Goal: Feedback & Contribution: Leave review/rating

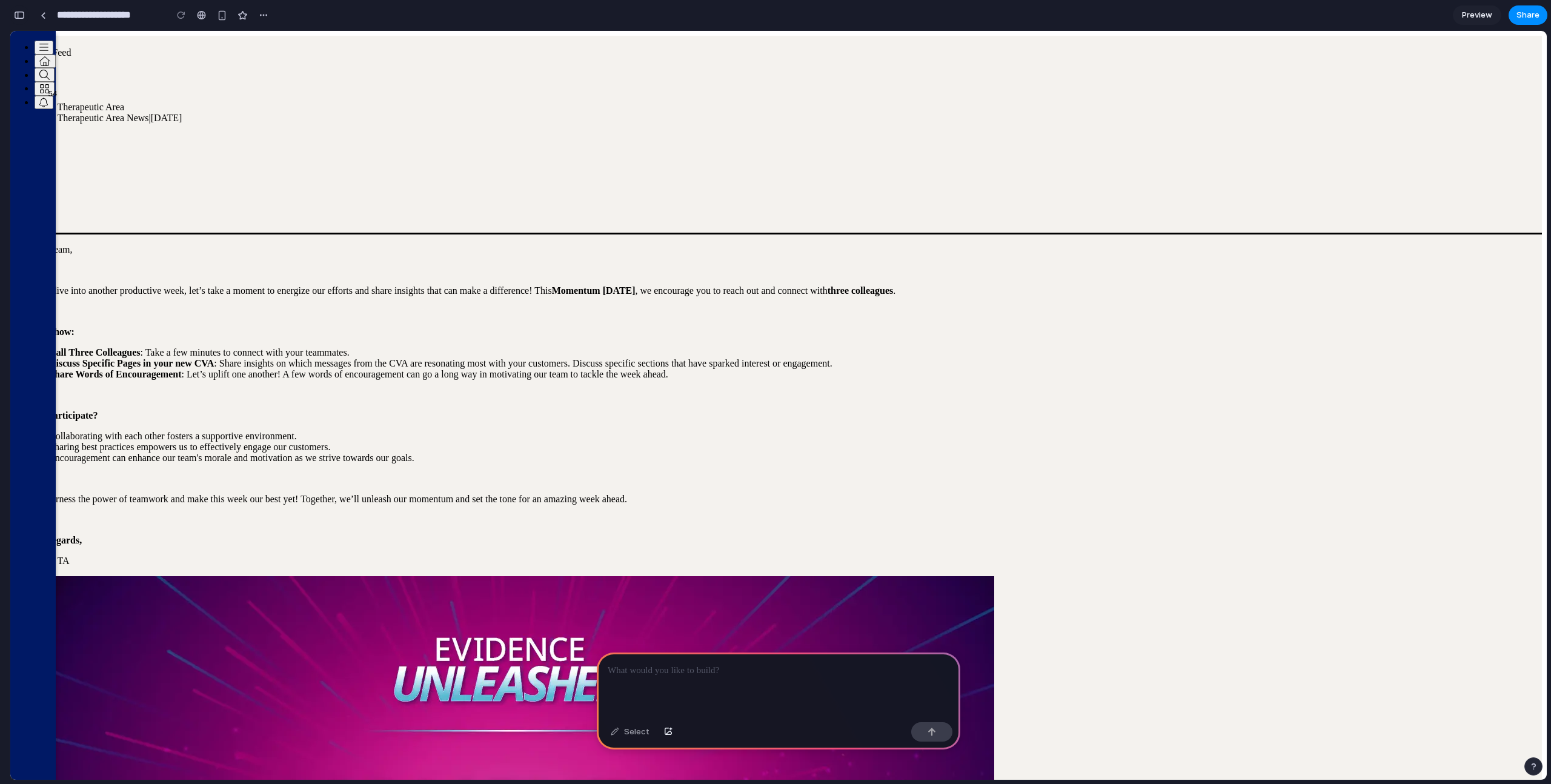
click at [22, 20] on button "button" at bounding box center [19, 15] width 19 height 19
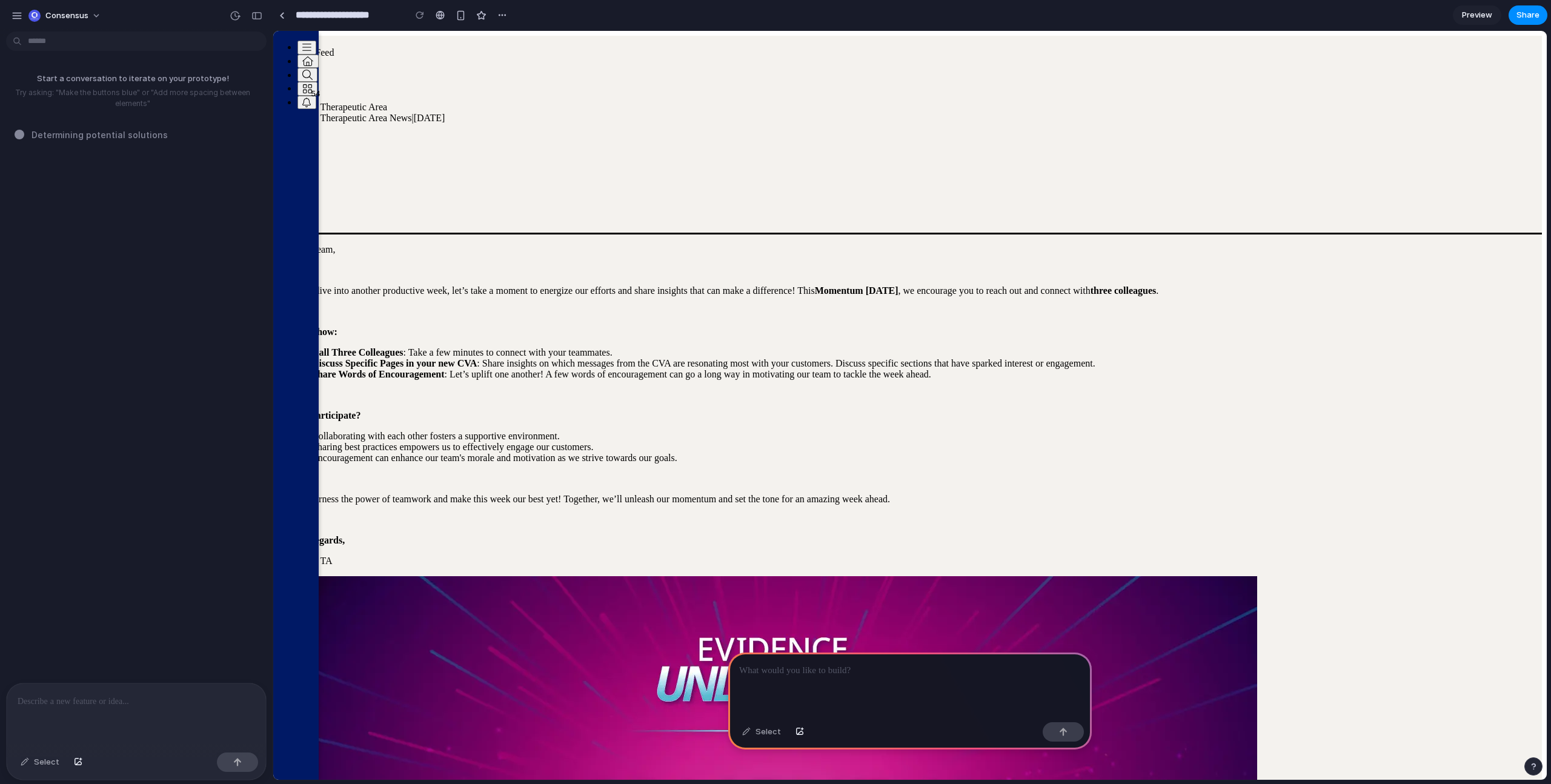
click at [153, 699] on p at bounding box center [136, 701] width 237 height 15
drag, startPoint x: 112, startPoint y: 139, endPoint x: 46, endPoint y: 57, distance: 105.3
click at [46, 57] on div "Start a conversation to iterate on your prototype! Try asking: "Make the button…" at bounding box center [132, 360] width 265 height 647
click at [77, 164] on div "Start a conversation to iterate on your prototype! Try asking: "Make the button…" at bounding box center [132, 360] width 265 height 647
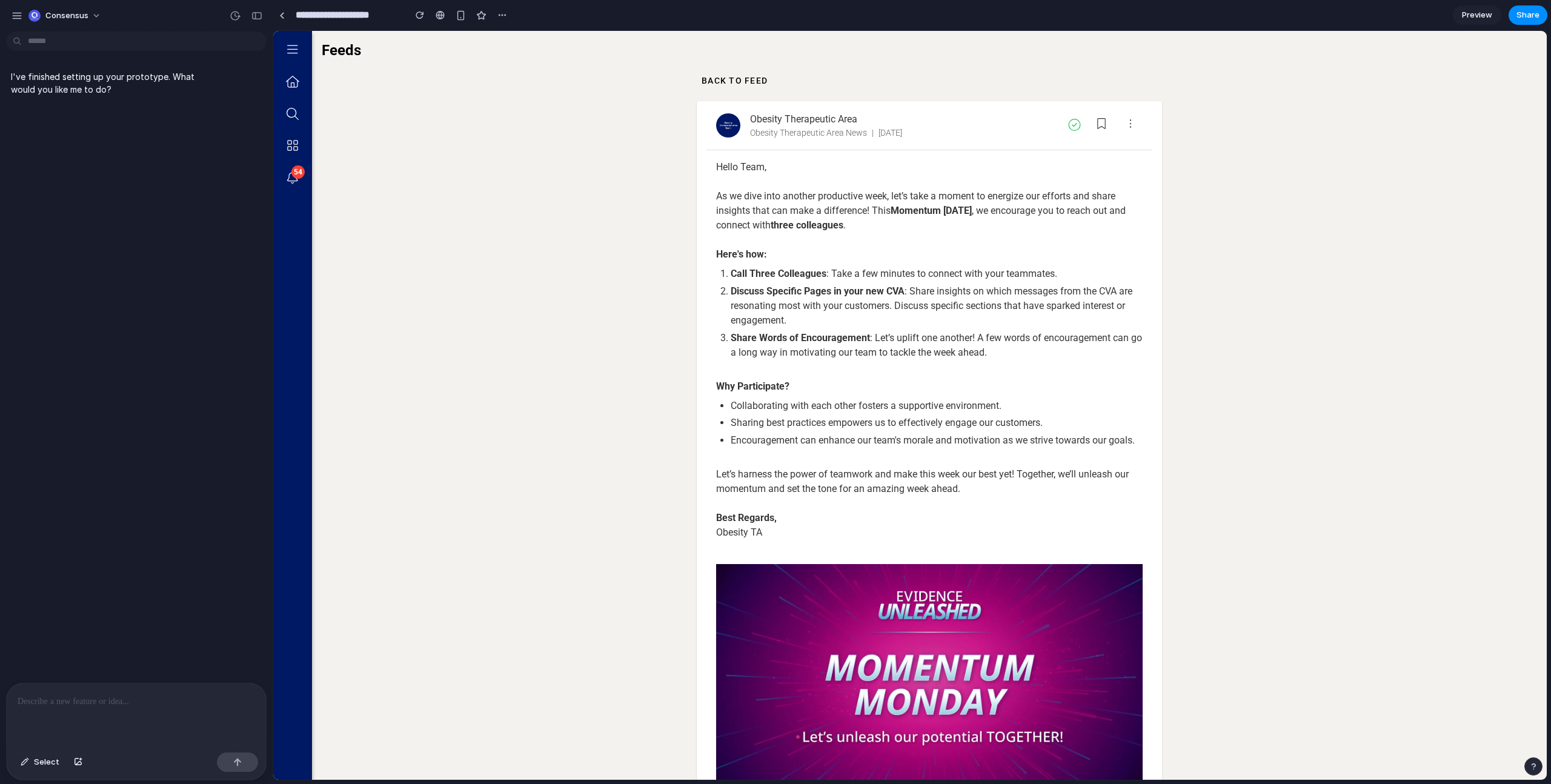
click at [59, 711] on div at bounding box center [136, 715] width 259 height 64
click at [158, 708] on div at bounding box center [136, 715] width 259 height 64
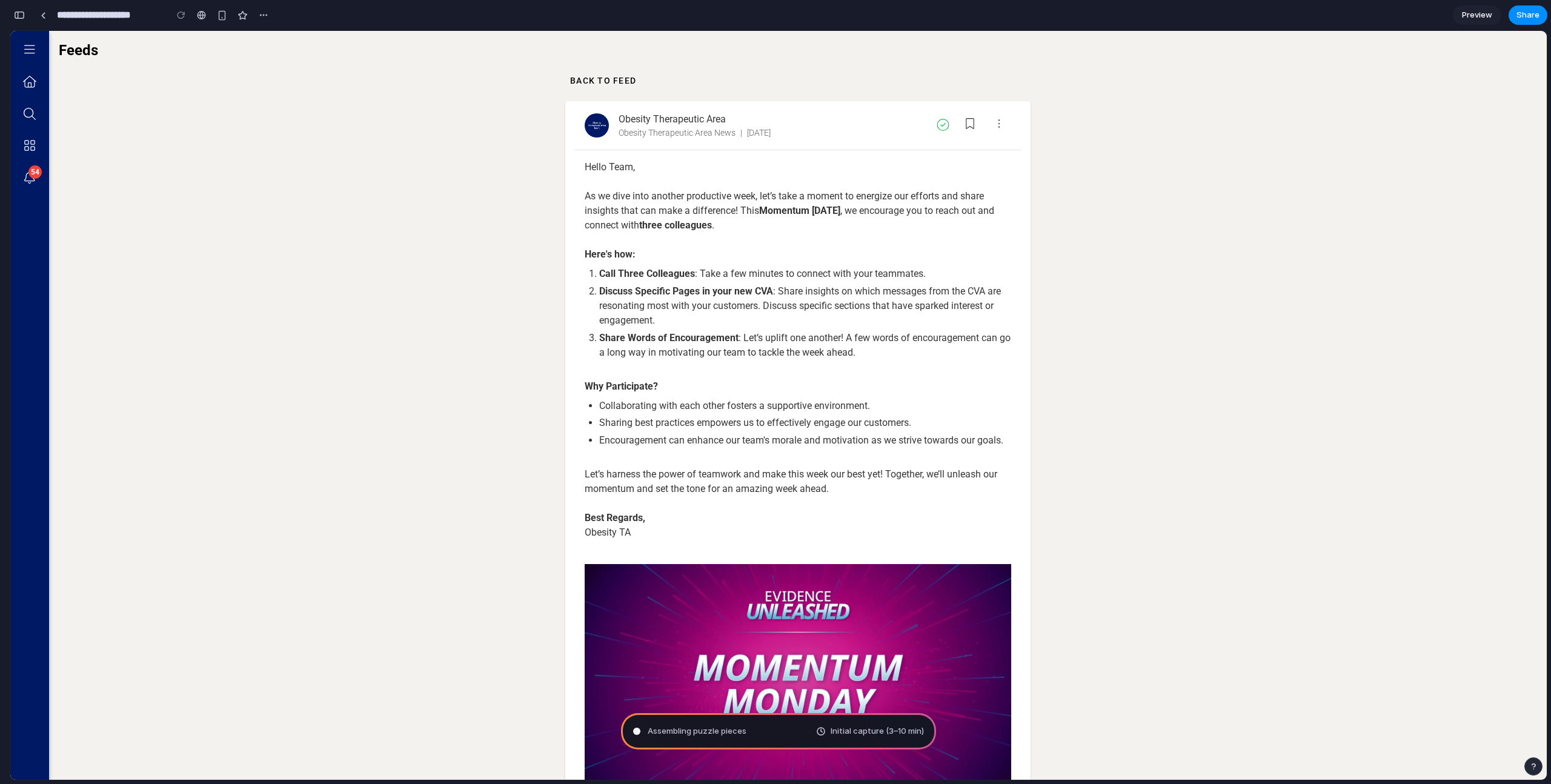
type input "**********"
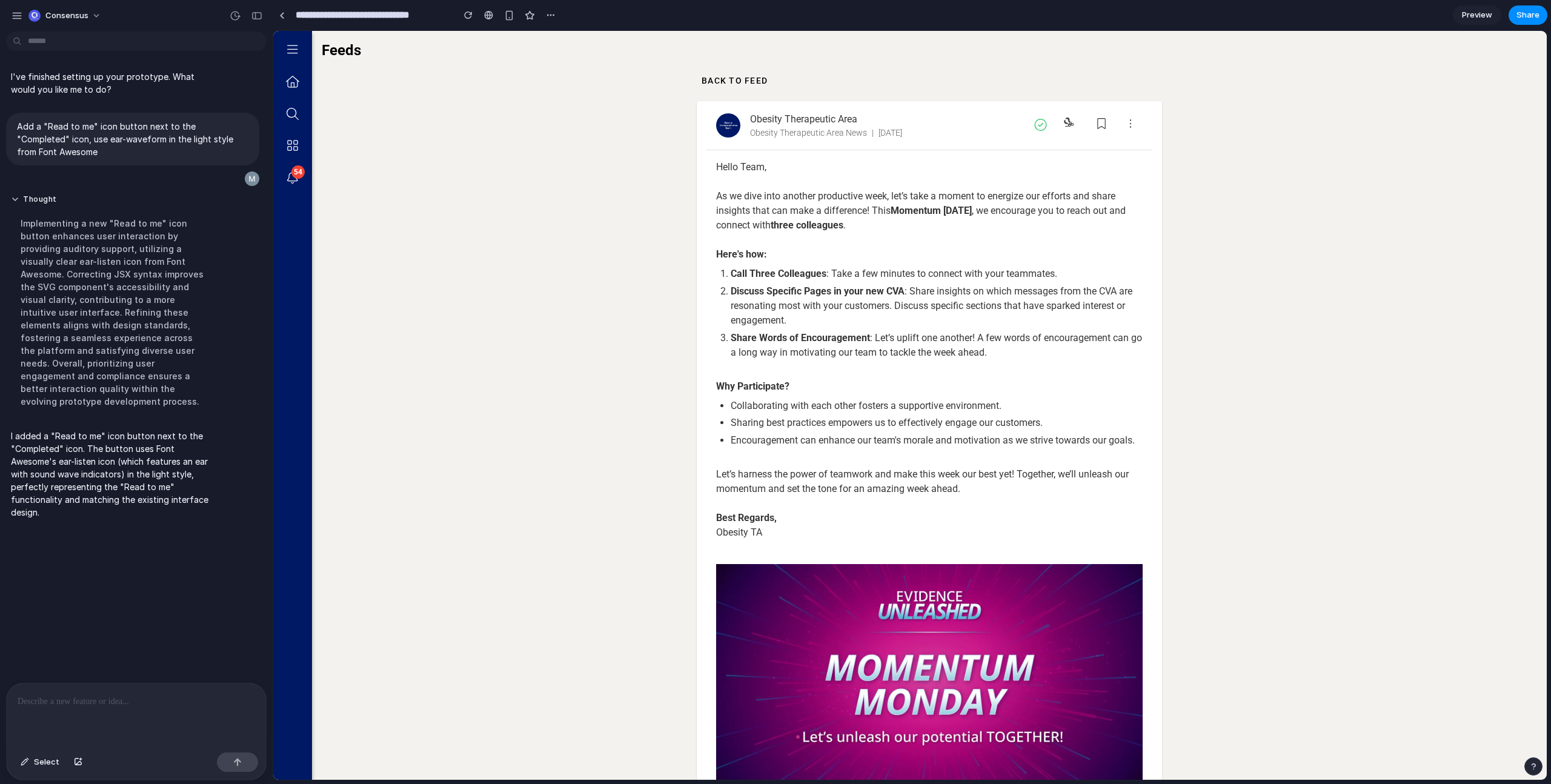
click at [1064, 131] on span at bounding box center [1068, 125] width 29 height 29
drag, startPoint x: 145, startPoint y: 278, endPoint x: 139, endPoint y: 272, distance: 8.5
click at [143, 277] on div "Implementing a new "Read to me" icon button enhances user interaction by provid…" at bounding box center [112, 312] width 202 height 206
click at [122, 703] on p at bounding box center [134, 701] width 233 height 15
click at [544, 17] on button "button" at bounding box center [551, 15] width 18 height 18
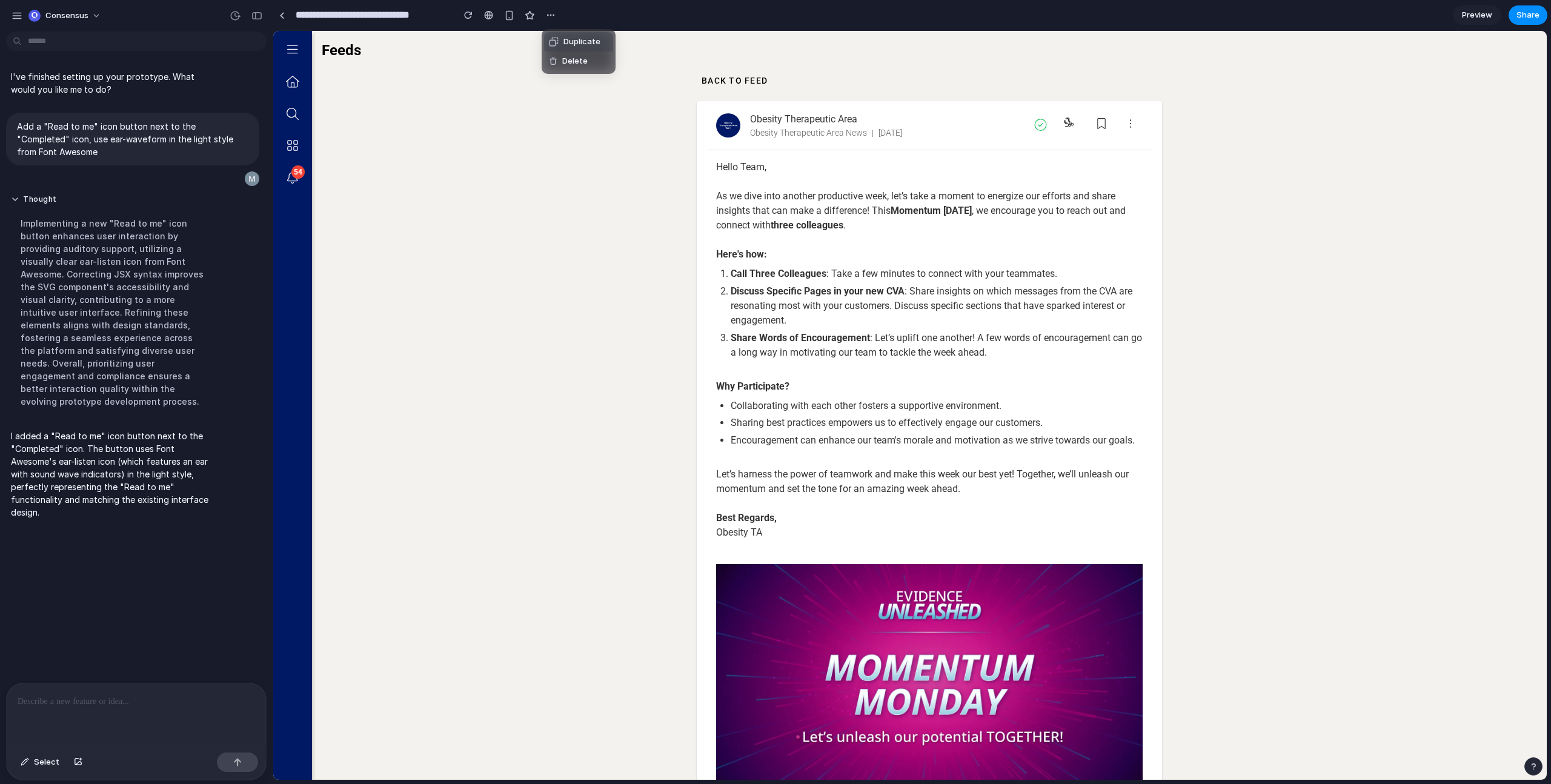
drag, startPoint x: 1396, startPoint y: 372, endPoint x: 1380, endPoint y: 361, distance: 19.4
click at [1394, 371] on div "Duplicate Delete" at bounding box center [775, 392] width 1551 height 784
click at [300, 57] on button at bounding box center [293, 50] width 29 height 29
click at [551, 16] on div "button" at bounding box center [551, 15] width 10 height 10
click at [551, 16] on div "Duplicate Delete" at bounding box center [775, 392] width 1551 height 784
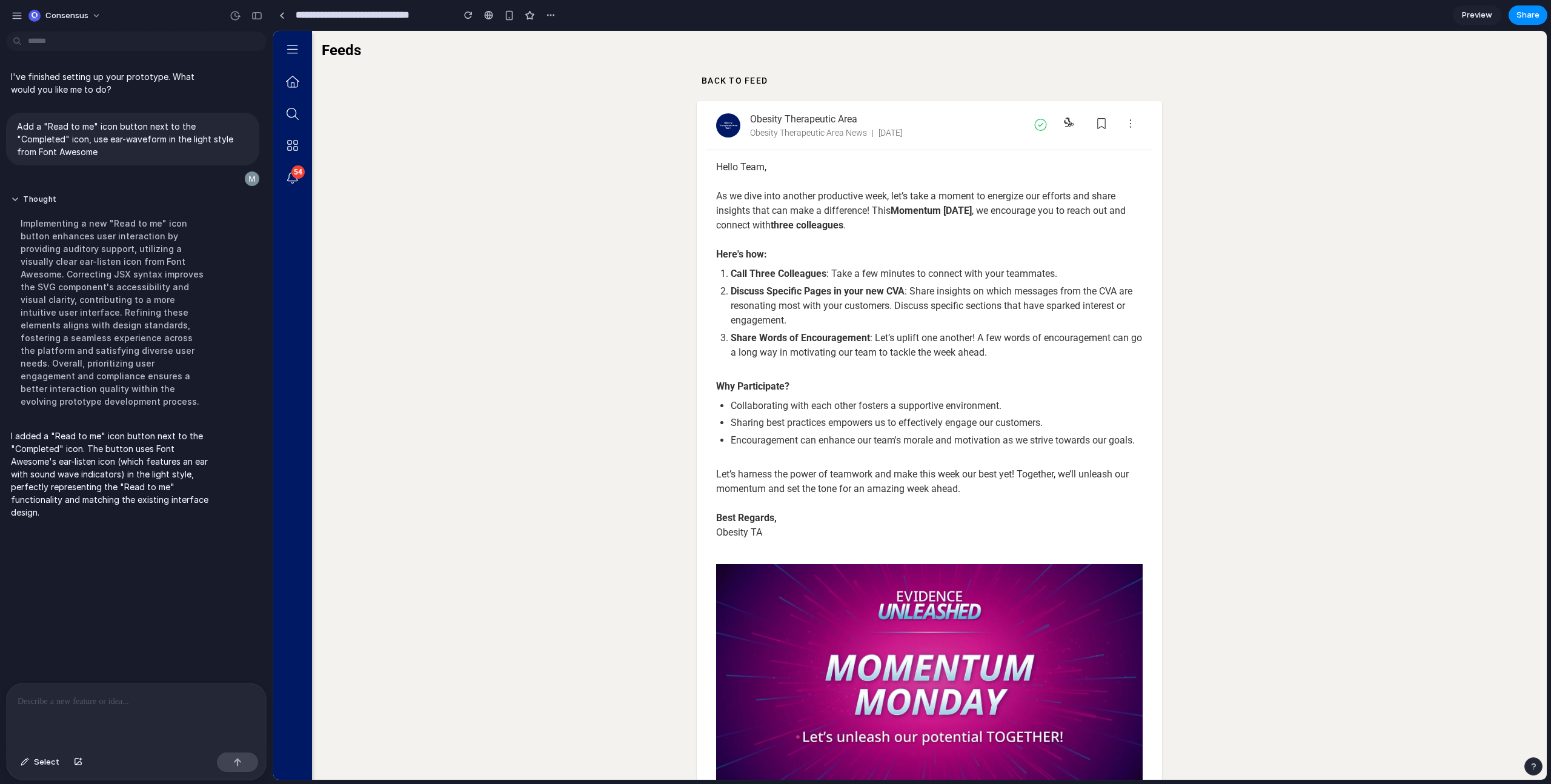
click at [161, 703] on p at bounding box center [134, 701] width 233 height 15
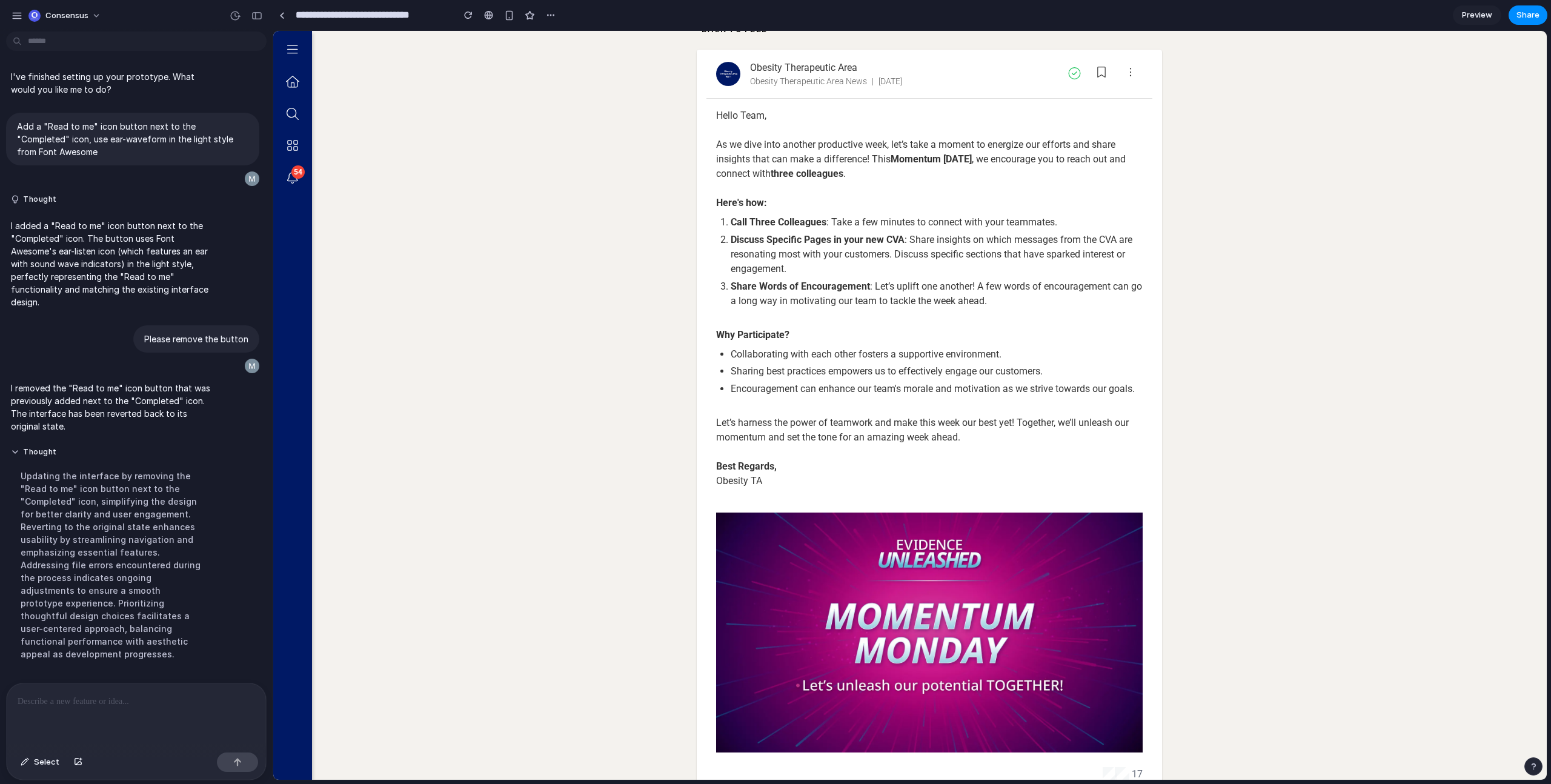
scroll to position [122, 0]
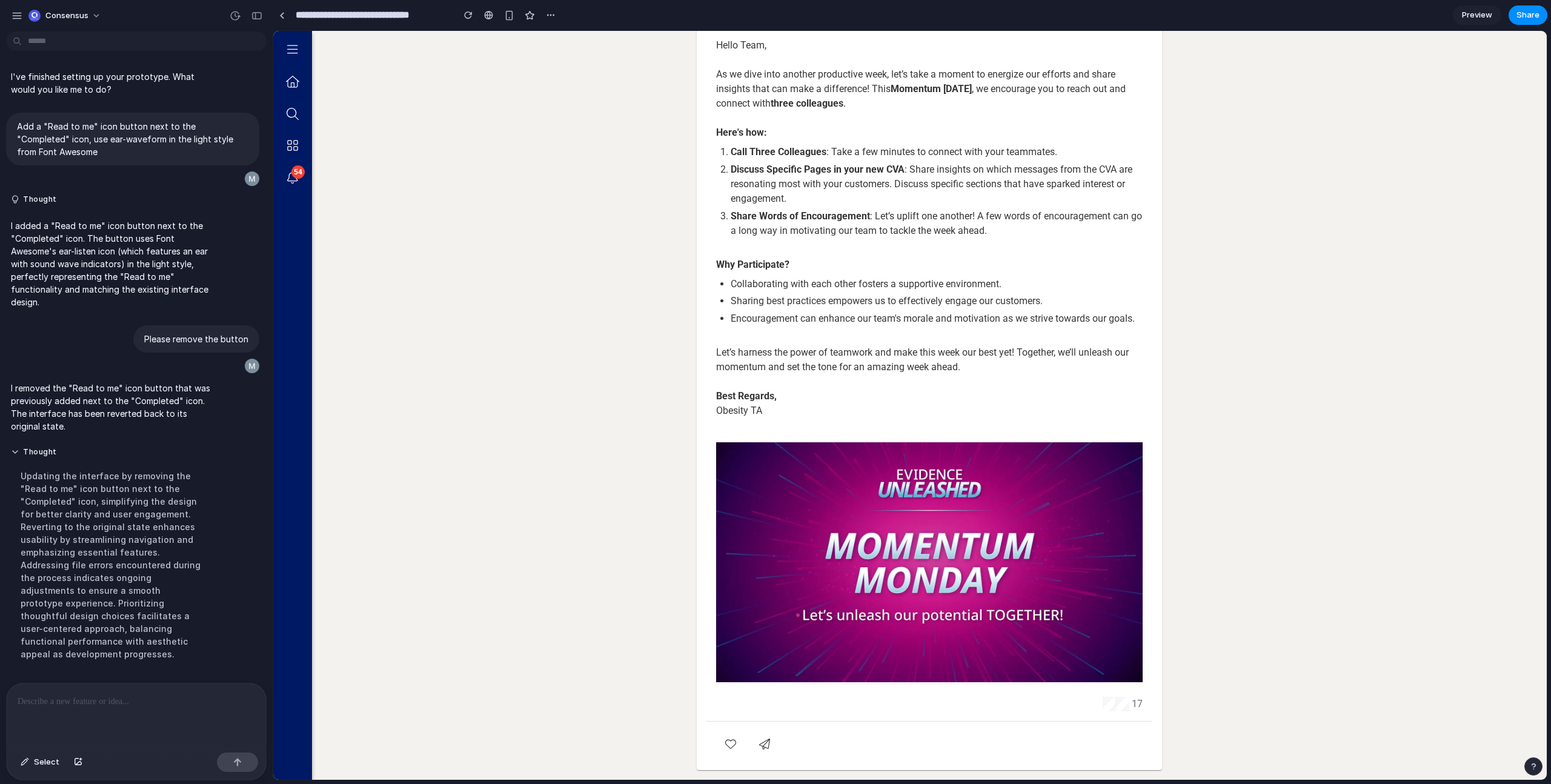
click at [1132, 707] on span "17" at bounding box center [1137, 704] width 11 height 15
drag, startPoint x: 1133, startPoint y: 706, endPoint x: 913, endPoint y: 714, distance: 220.1
click at [913, 714] on mat-card "Obesity Therapeutic Area Obesity Therapeutic Area News | 6/9/25 Hello Team, As …" at bounding box center [929, 375] width 465 height 790
click at [120, 711] on div at bounding box center [136, 715] width 259 height 64
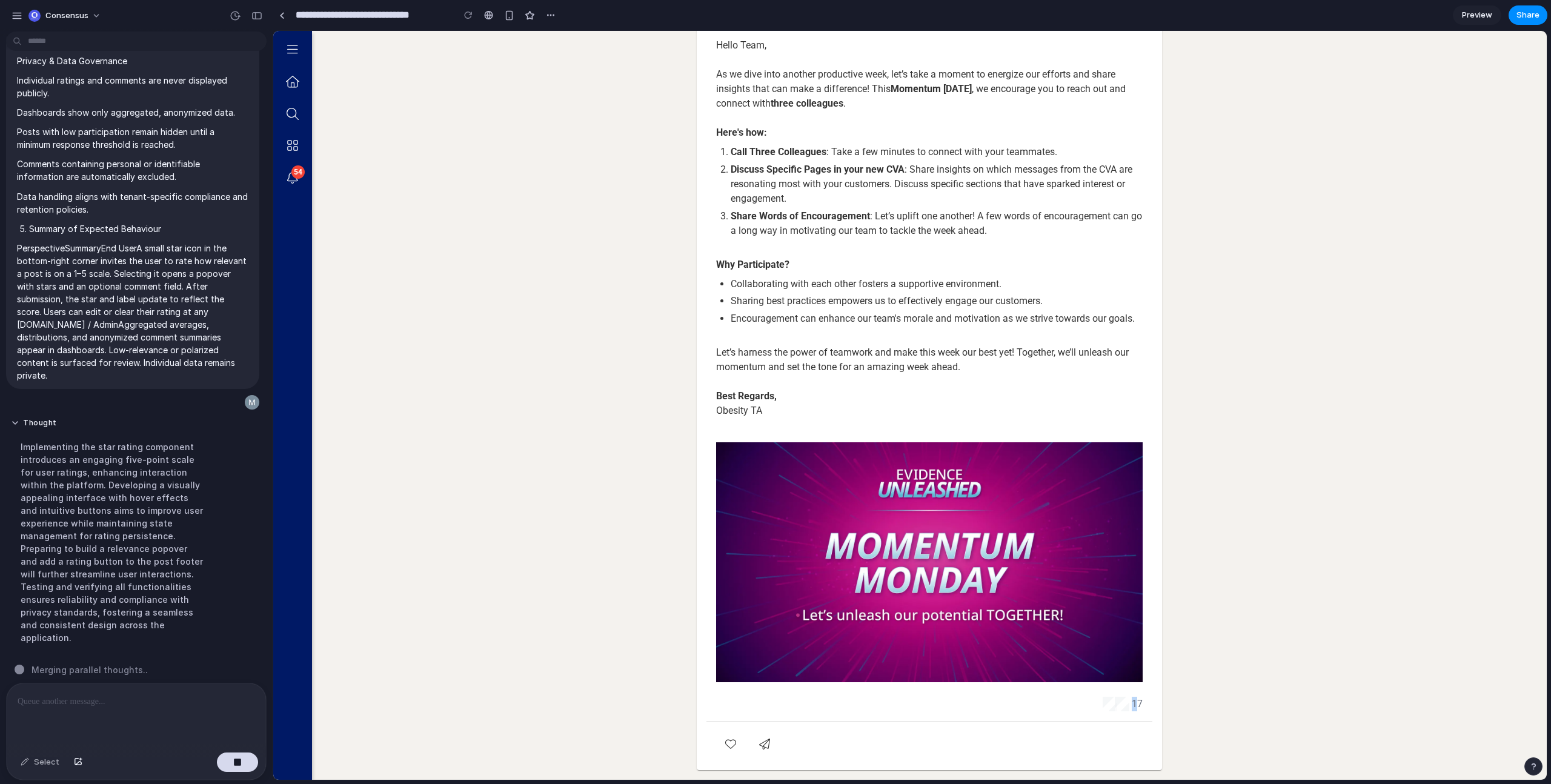
click at [1134, 705] on span "17" at bounding box center [1137, 704] width 11 height 15
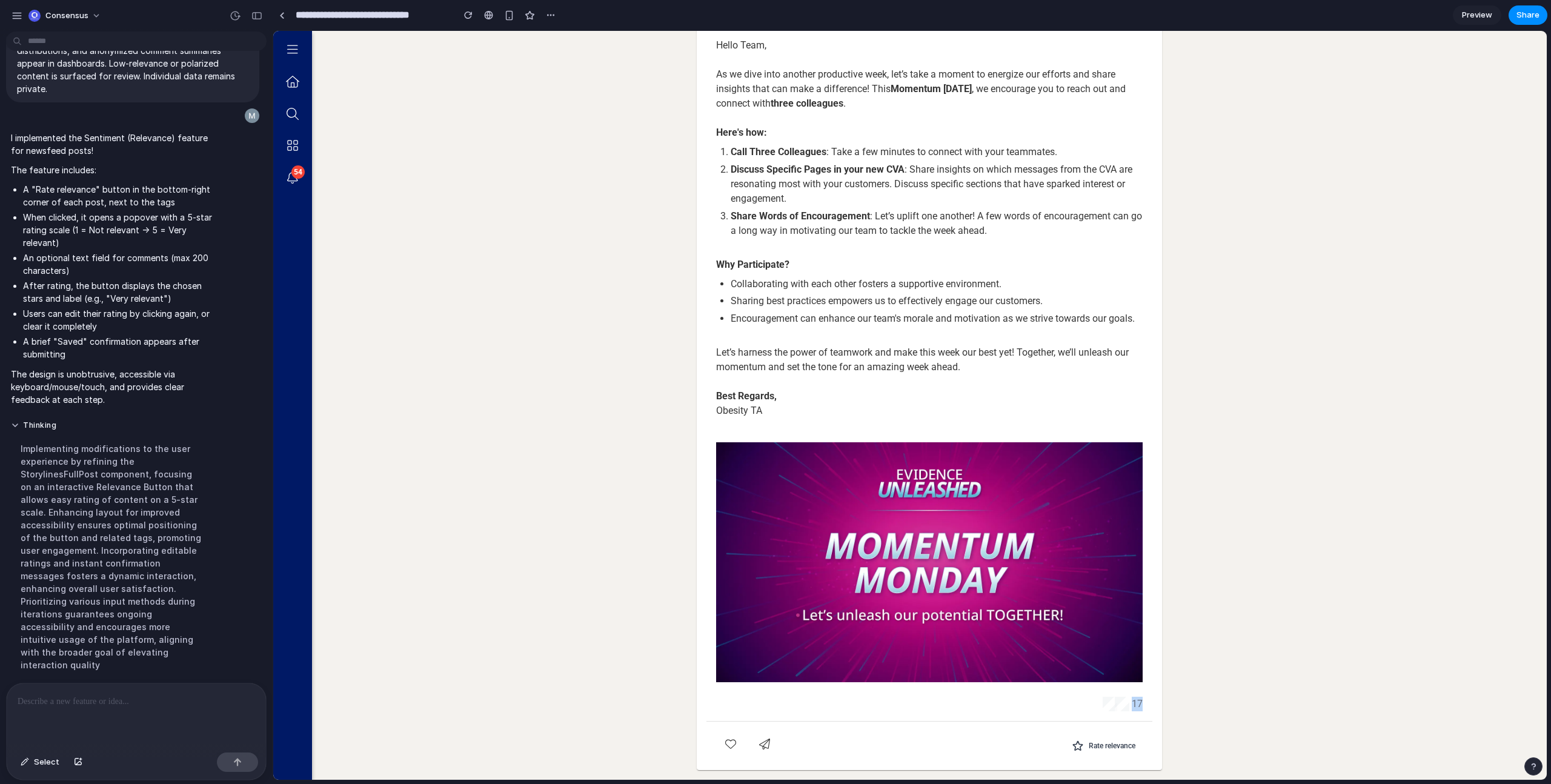
drag, startPoint x: 1122, startPoint y: 690, endPoint x: 1145, endPoint y: 699, distance: 24.7
click at [1151, 698] on div "Hello Team, As we dive into another productive week, let’s take a moment to ene…" at bounding box center [929, 375] width 465 height 673
click at [1076, 746] on icon "Rate relevance" at bounding box center [1077, 746] width 9 height 9
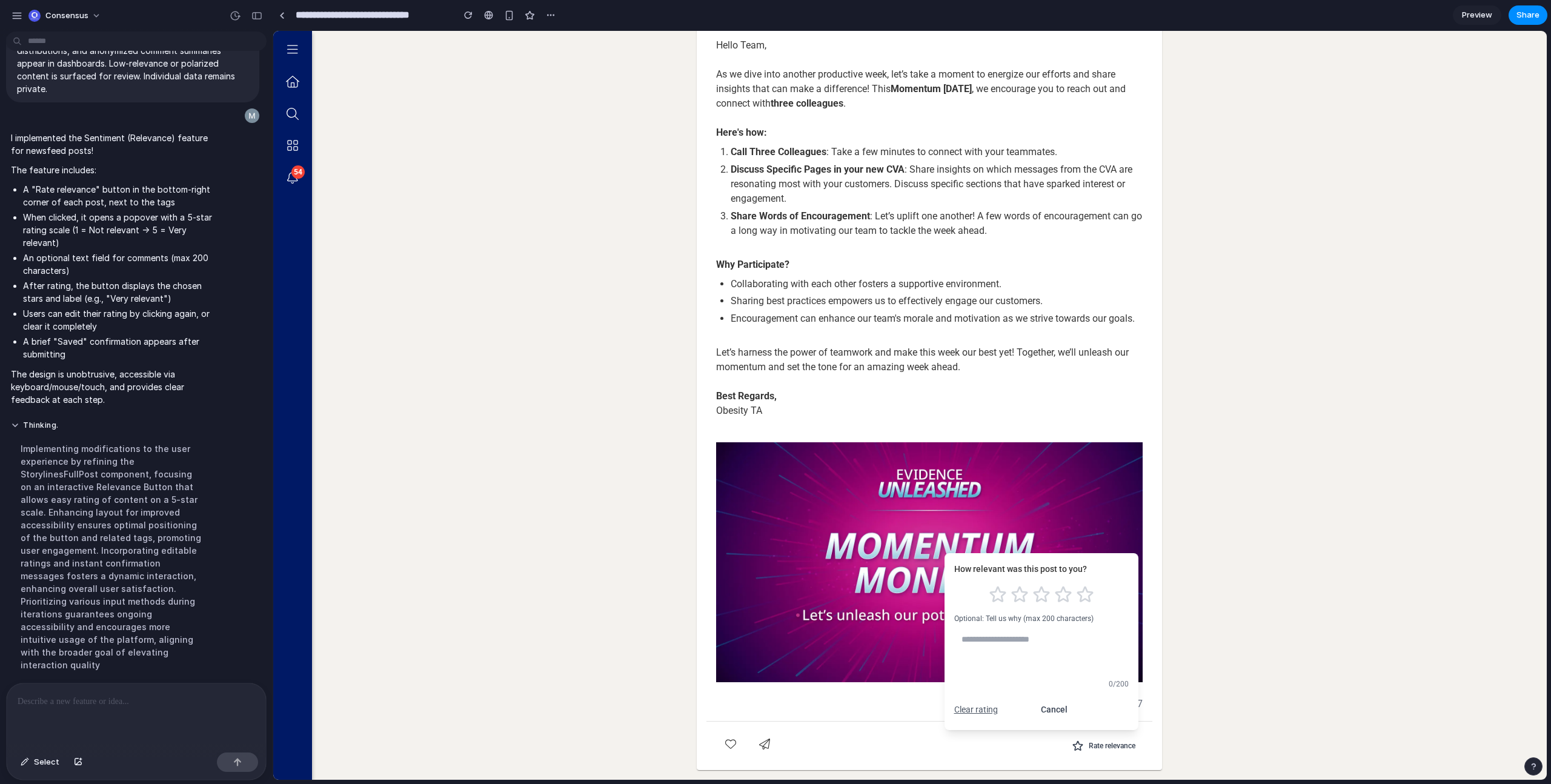
click at [1009, 644] on textarea at bounding box center [1041, 651] width 174 height 46
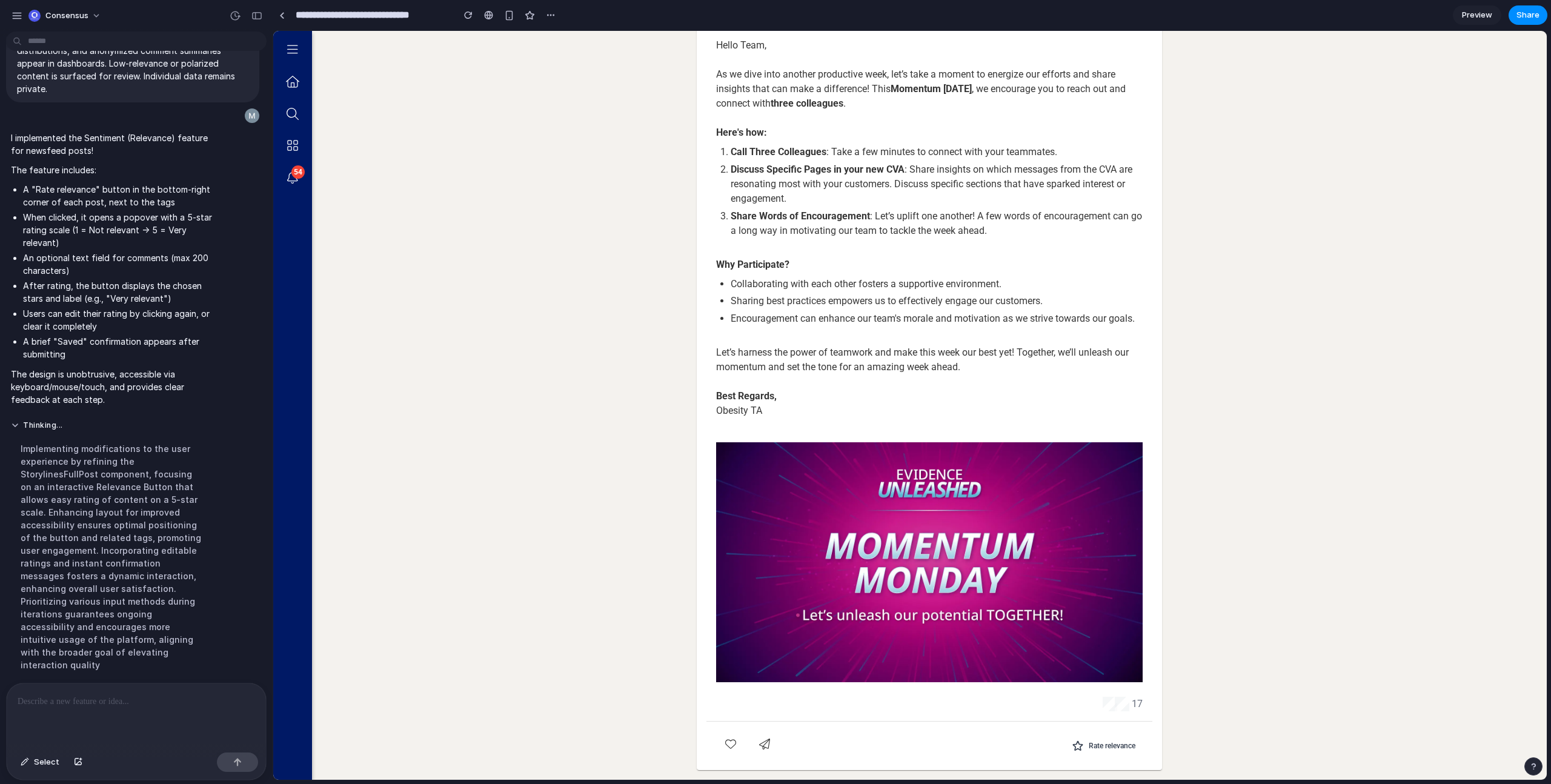
click at [1247, 642] on co-ufa-storylines-post-page-container "Back to Feed Obesity Therapeutic Area Obesity Therapeutic Area News | [DATE] He…" at bounding box center [929, 359] width 1235 height 841
click at [1077, 741] on icon "Rate relevance" at bounding box center [1077, 745] width 12 height 12
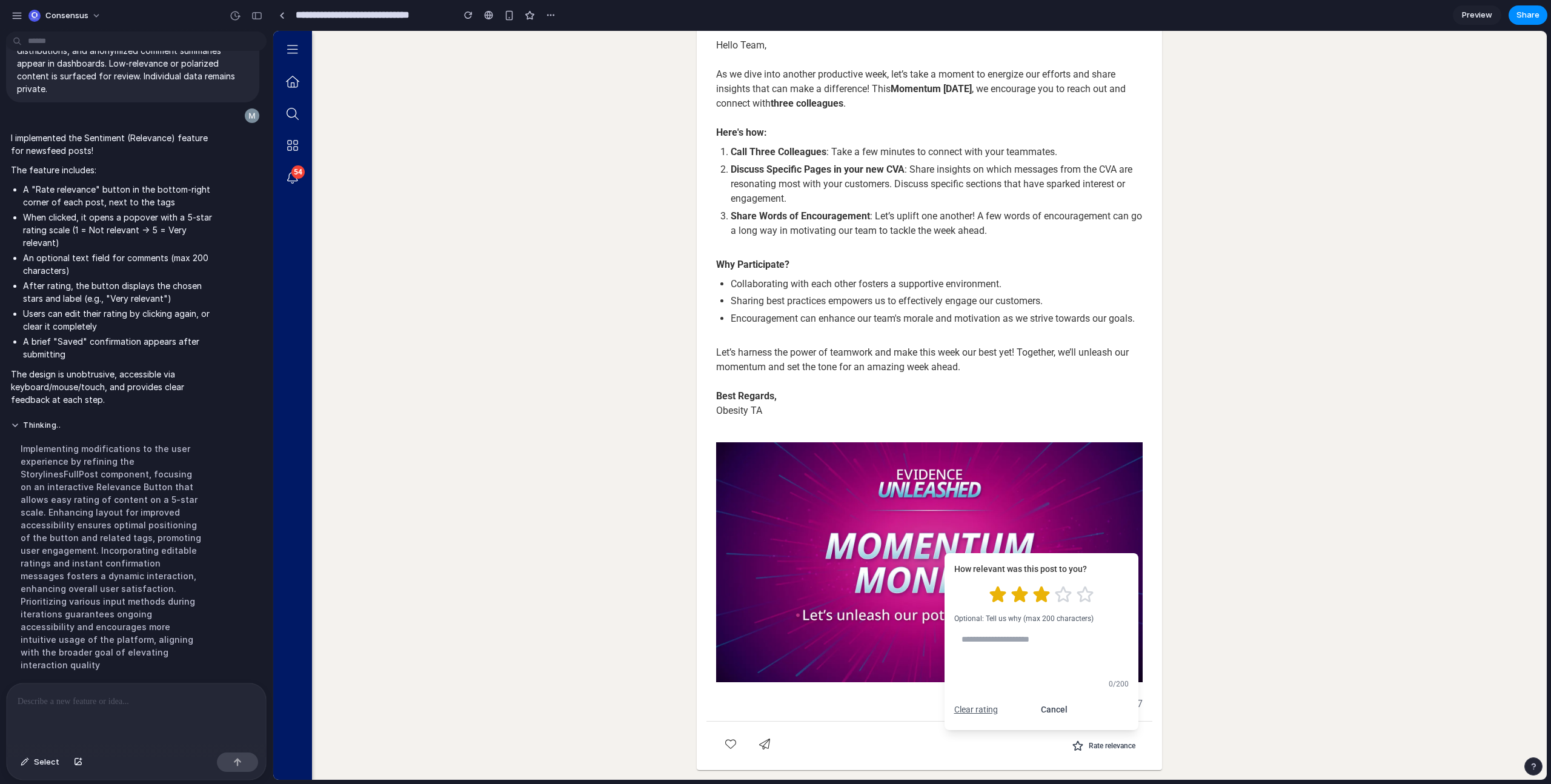
click at [1034, 592] on icon "Rate 3 stars" at bounding box center [1041, 594] width 15 height 14
click at [1028, 649] on textarea at bounding box center [1041, 651] width 174 height 46
type textarea "****"
click at [1100, 712] on button "Submit" at bounding box center [1105, 710] width 46 height 22
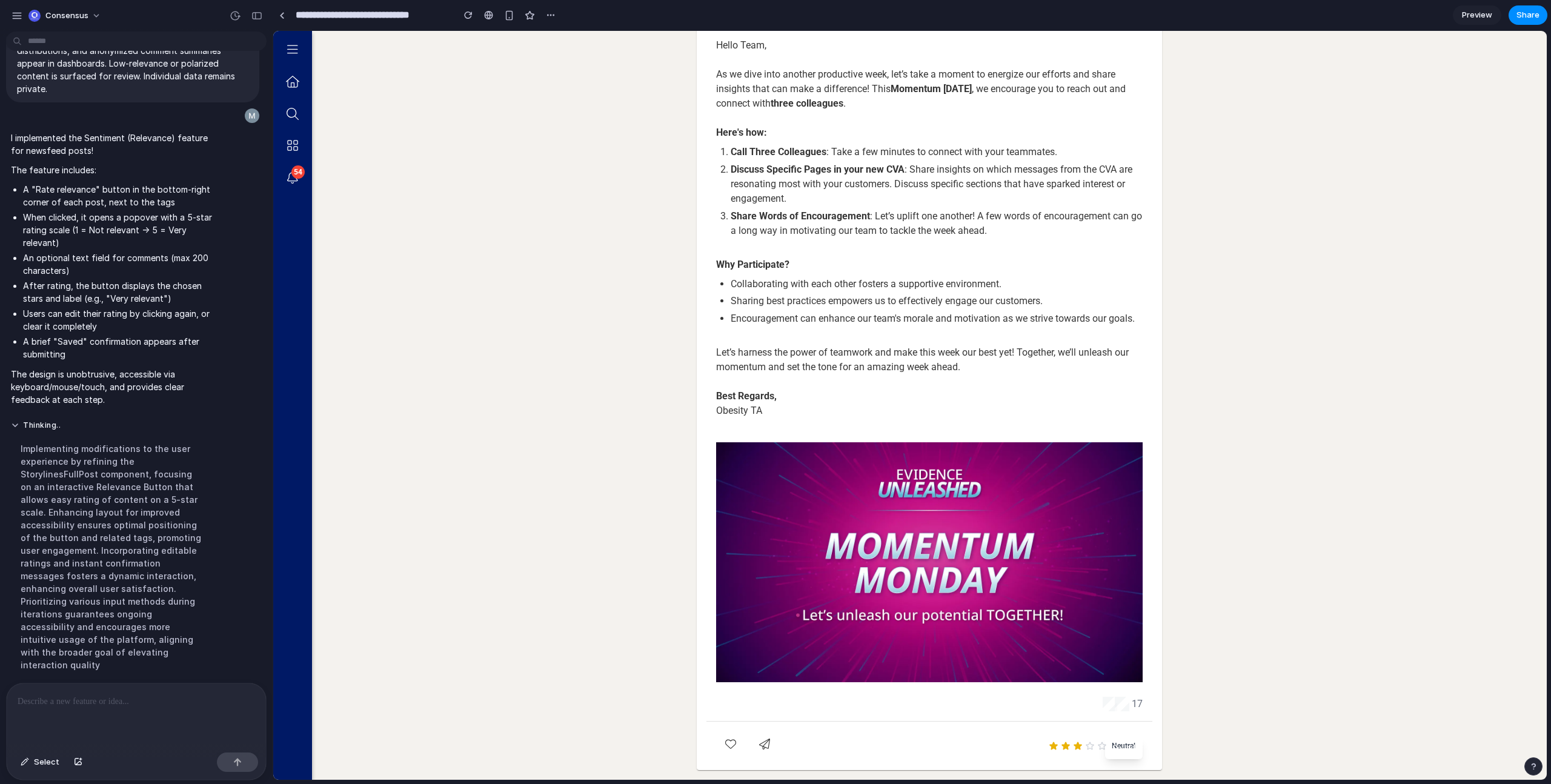
click at [1171, 739] on co-ufa-storylines-post-page-container "Back to Feed Obesity Therapeutic Area Obesity Therapeutic Area News | [DATE] He…" at bounding box center [929, 359] width 1235 height 841
click at [1128, 743] on div "Saved" at bounding box center [1124, 748] width 38 height 22
click at [641, 652] on co-ufa-storylines-post-page-container "Back to Feed Obesity Therapeutic Area Obesity Therapeutic Area News | [DATE] He…" at bounding box center [929, 359] width 1235 height 841
click at [1093, 703] on div "17" at bounding box center [929, 704] width 426 height 15
click at [1135, 705] on div "17" at bounding box center [1123, 704] width 40 height 15
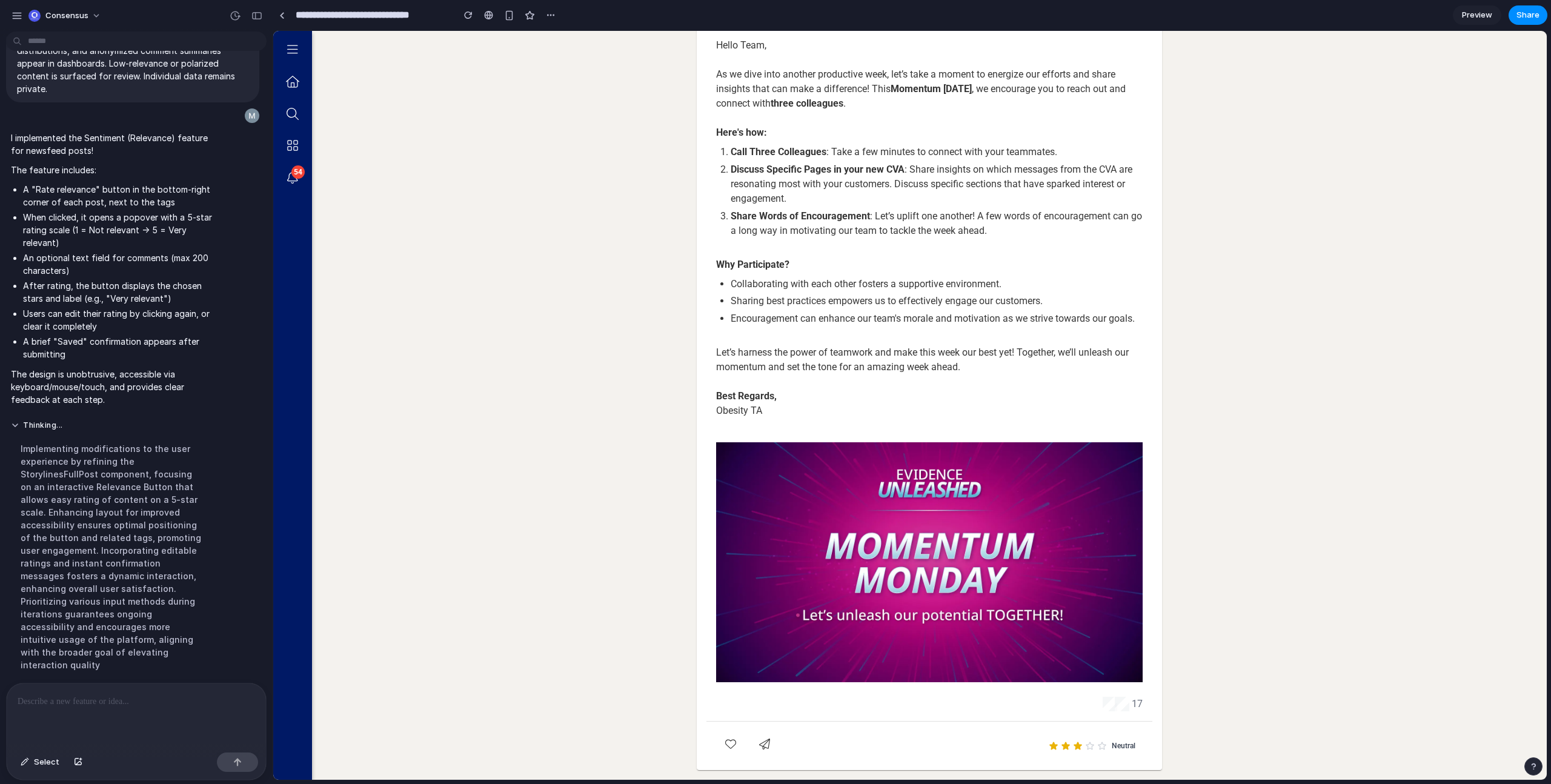
click at [195, 626] on div "Implementing modifications to the user experience by refining the StorylinesFul…" at bounding box center [112, 557] width 202 height 244
click at [1097, 752] on button "Neutral" at bounding box center [1092, 746] width 101 height 19
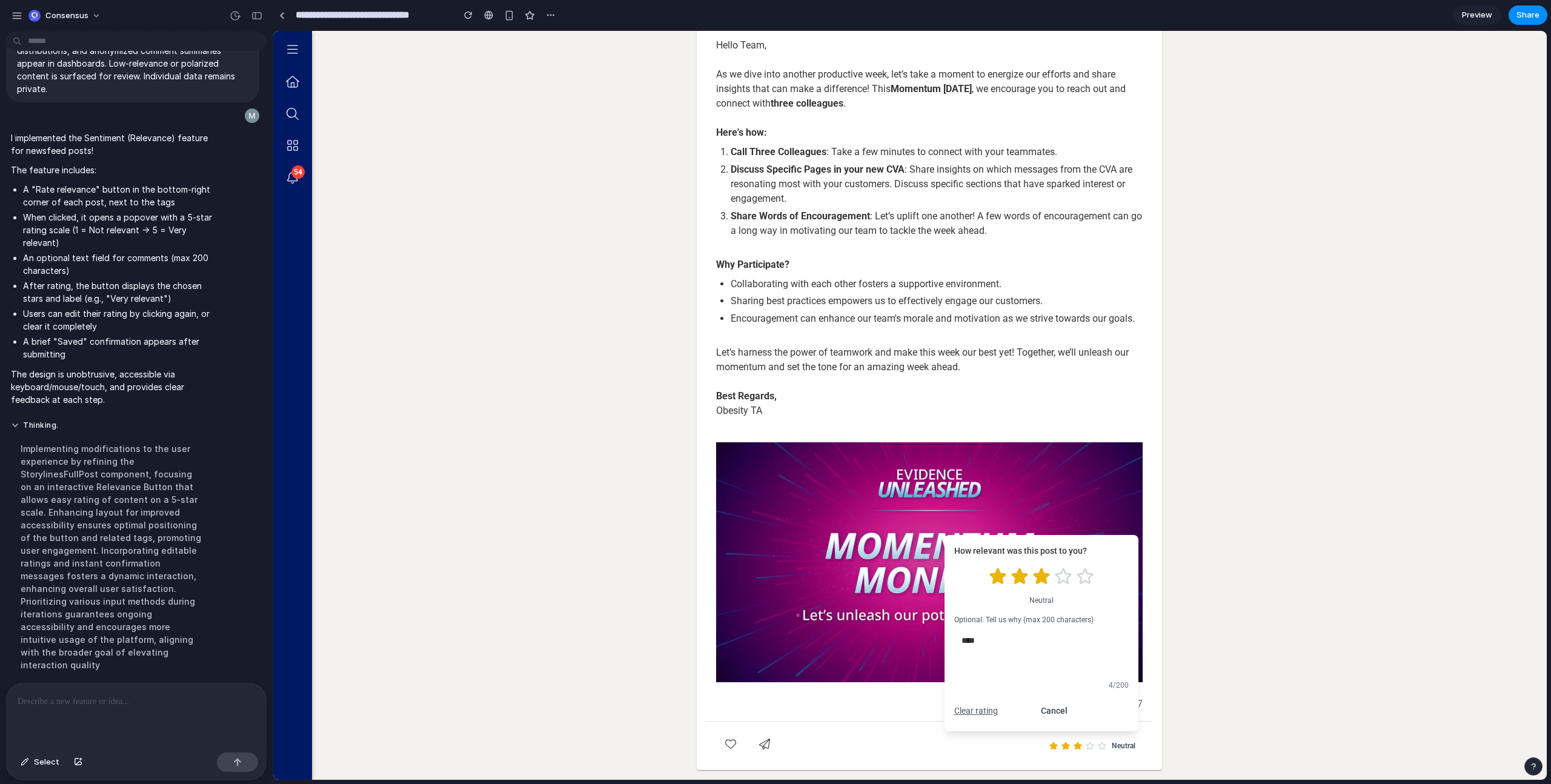
drag, startPoint x: 1094, startPoint y: 713, endPoint x: 1043, endPoint y: 636, distance: 92.4
click at [1058, 648] on div "How relevant was this post to you? Neutral Optional: Tell us why (max 200 chara…" at bounding box center [1041, 633] width 194 height 196
click at [1020, 635] on textarea "****" at bounding box center [1041, 652] width 174 height 46
click at [481, 332] on co-ufa-storylines-post-page-container "Back to Feed Obesity Therapeutic Area Obesity Therapeutic Area News | [DATE] He…" at bounding box center [929, 359] width 1235 height 841
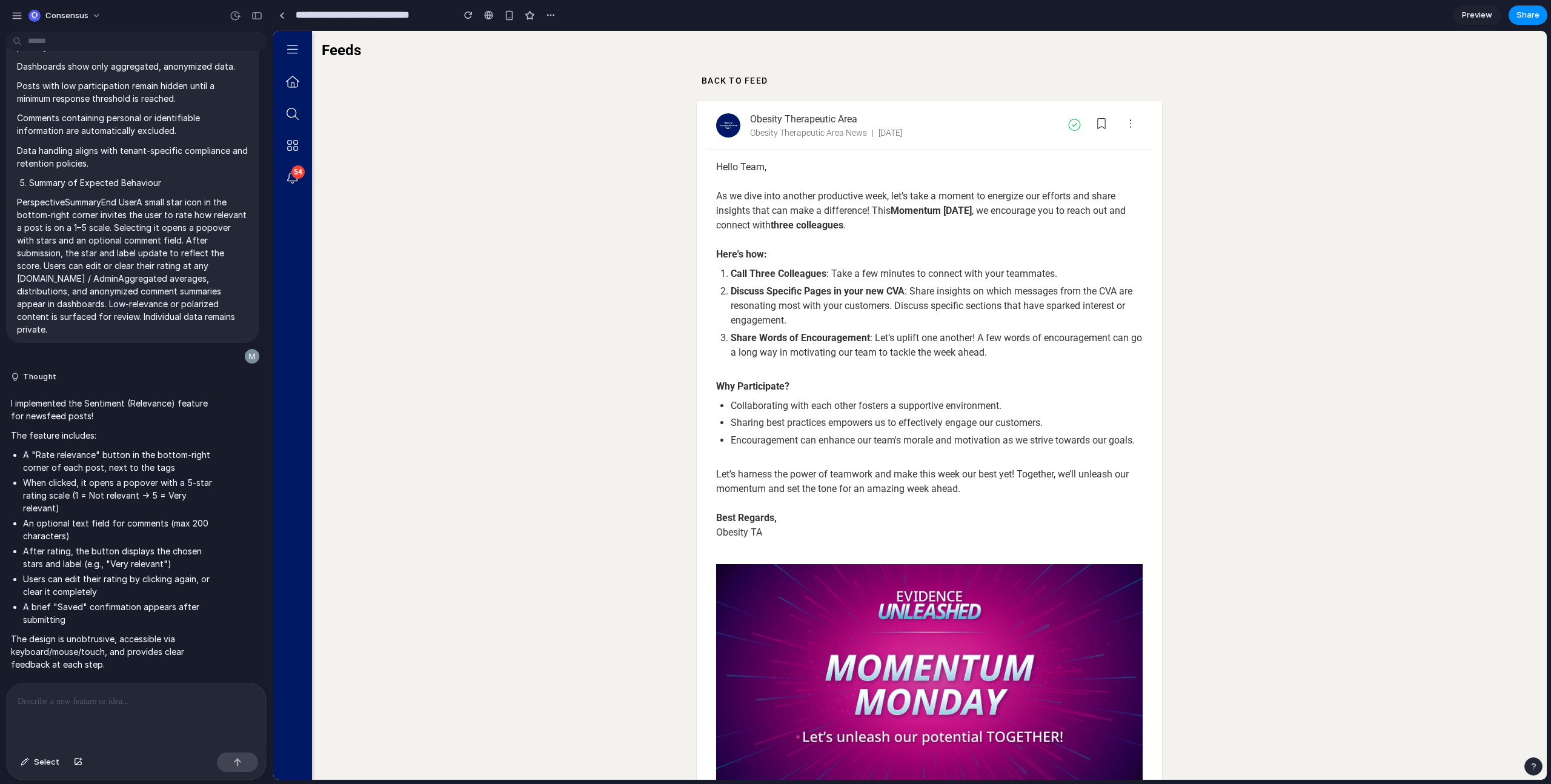
scroll to position [122, 0]
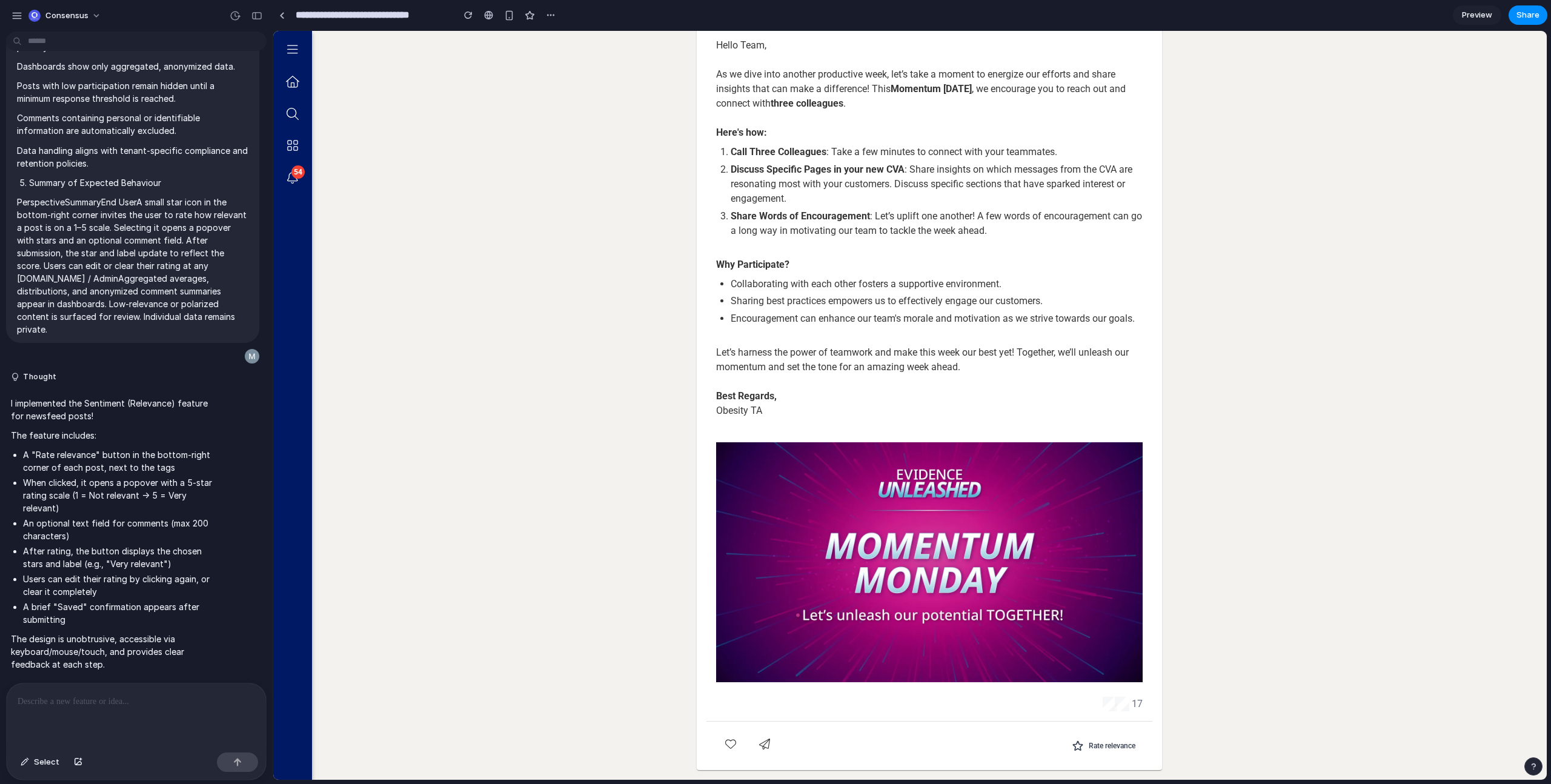
click at [1072, 746] on icon "Rate relevance" at bounding box center [1077, 745] width 12 height 12
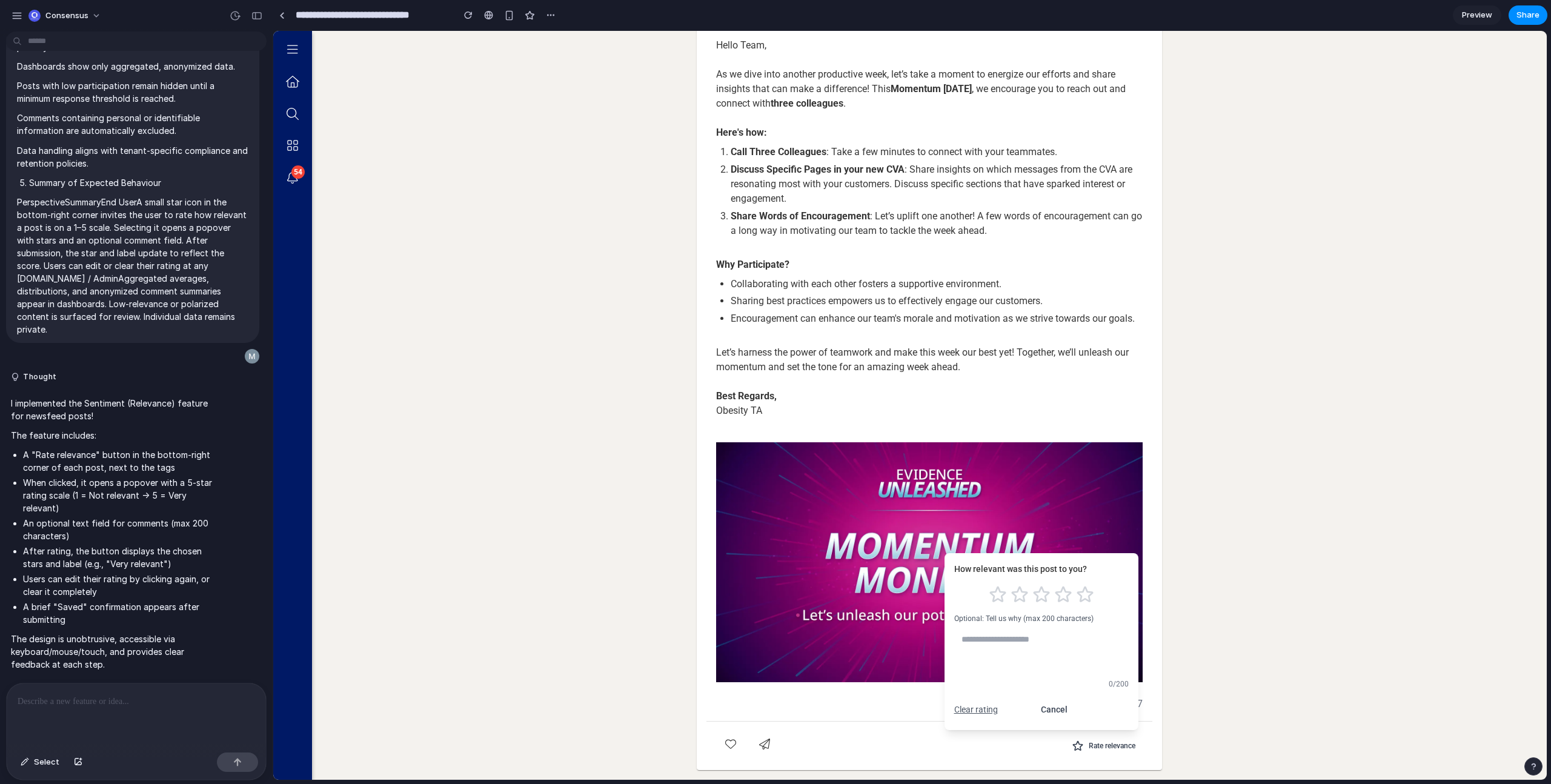
click at [1045, 653] on textarea at bounding box center [1041, 651] width 174 height 46
click at [1028, 652] on textarea at bounding box center [1041, 651] width 174 height 46
click at [1034, 592] on icon "Rate 3 stars" at bounding box center [1041, 594] width 15 height 14
click at [1053, 658] on textarea at bounding box center [1041, 651] width 174 height 46
type textarea "**********"
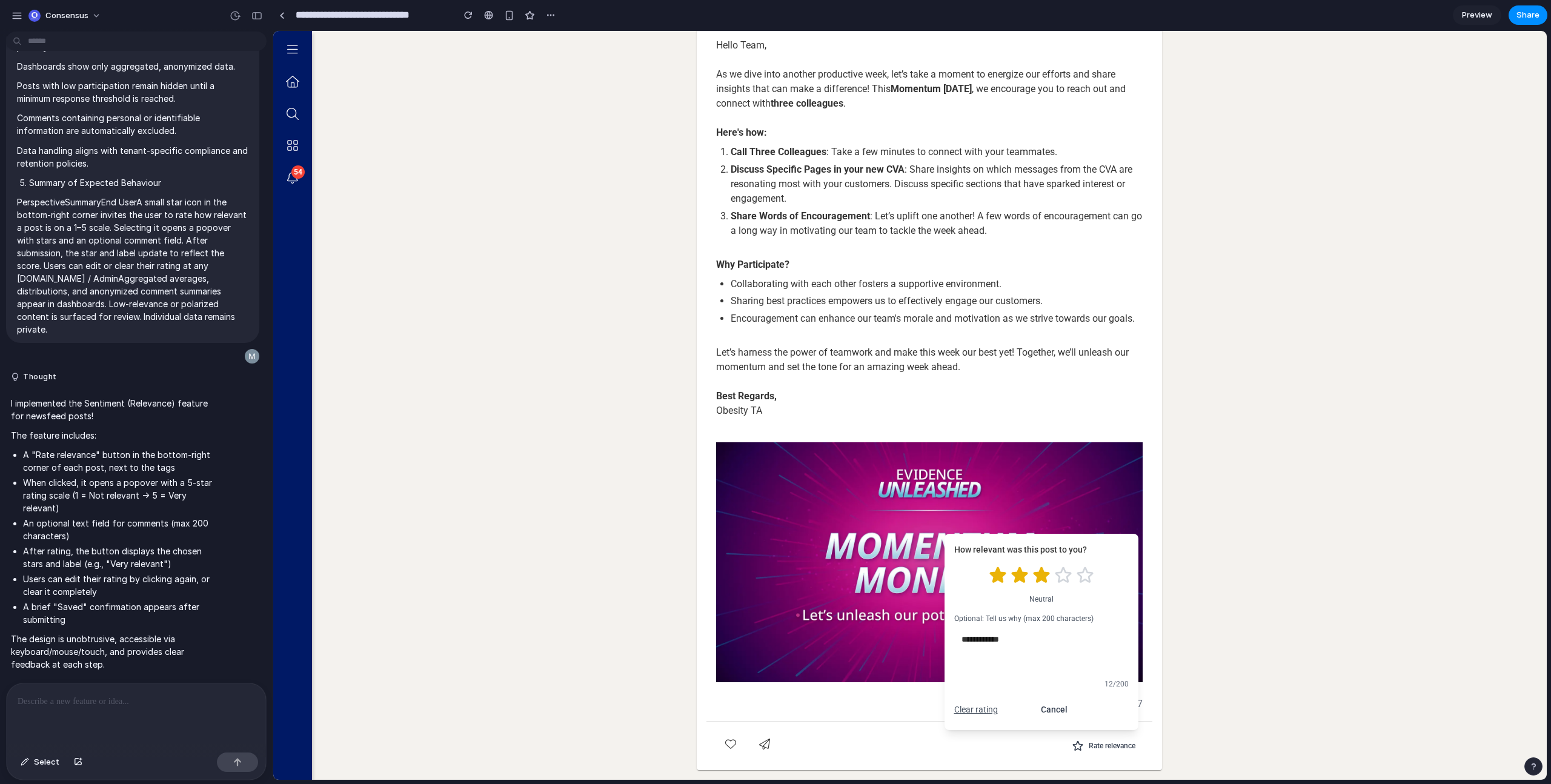
click at [50, 702] on p at bounding box center [136, 701] width 237 height 15
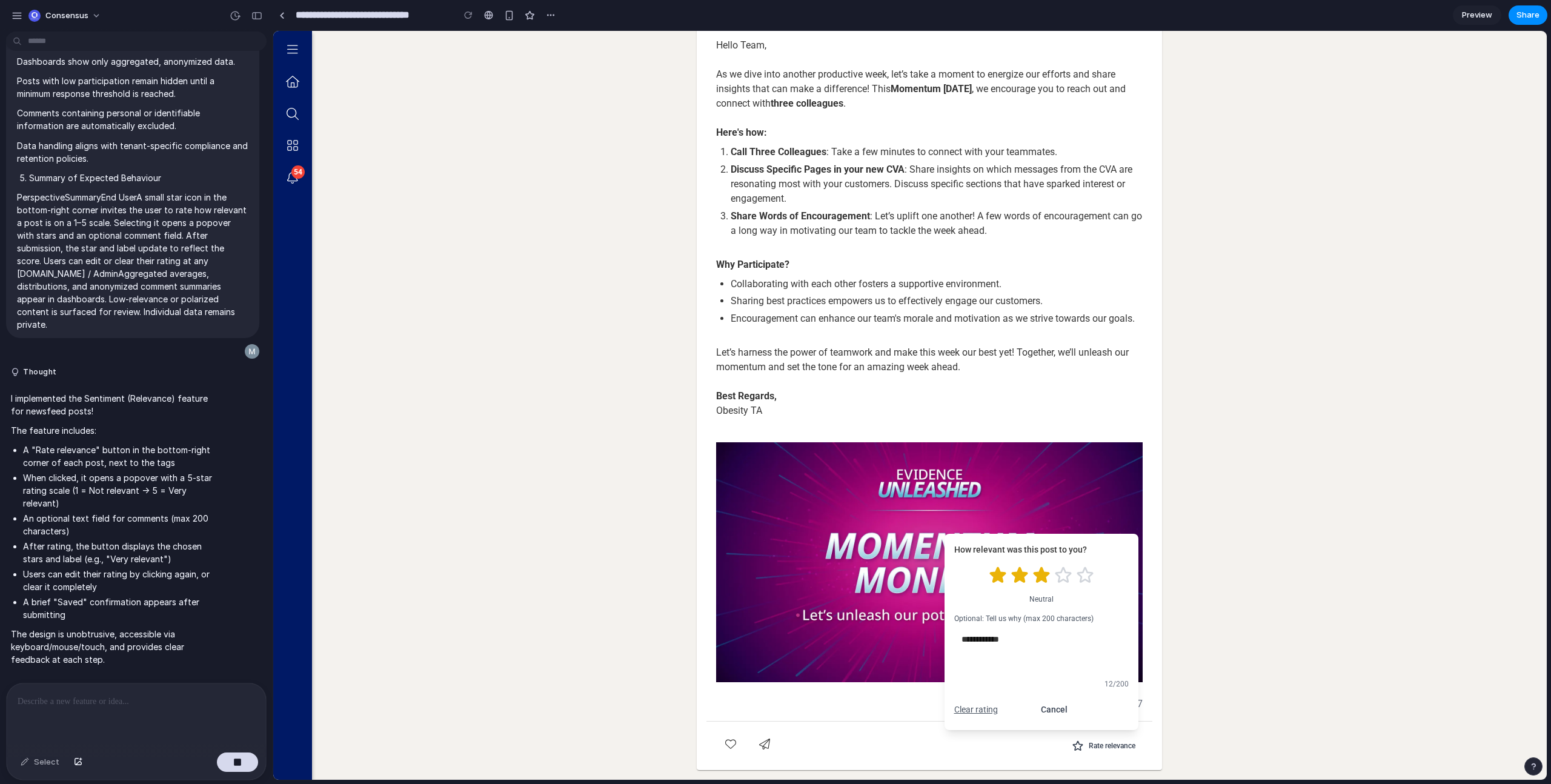
scroll to position [2026, 0]
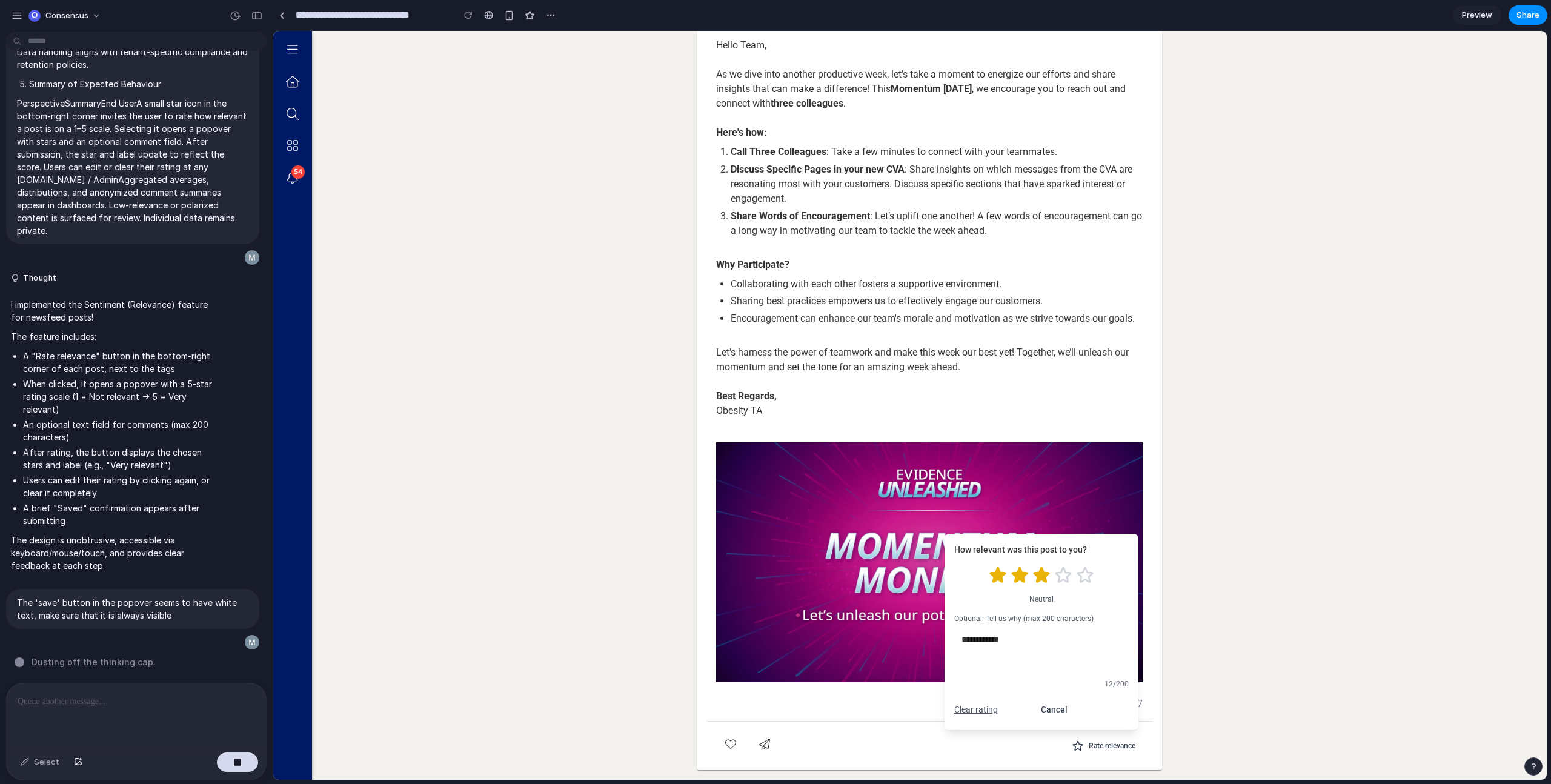
click at [1095, 713] on button "Submit" at bounding box center [1105, 710] width 46 height 22
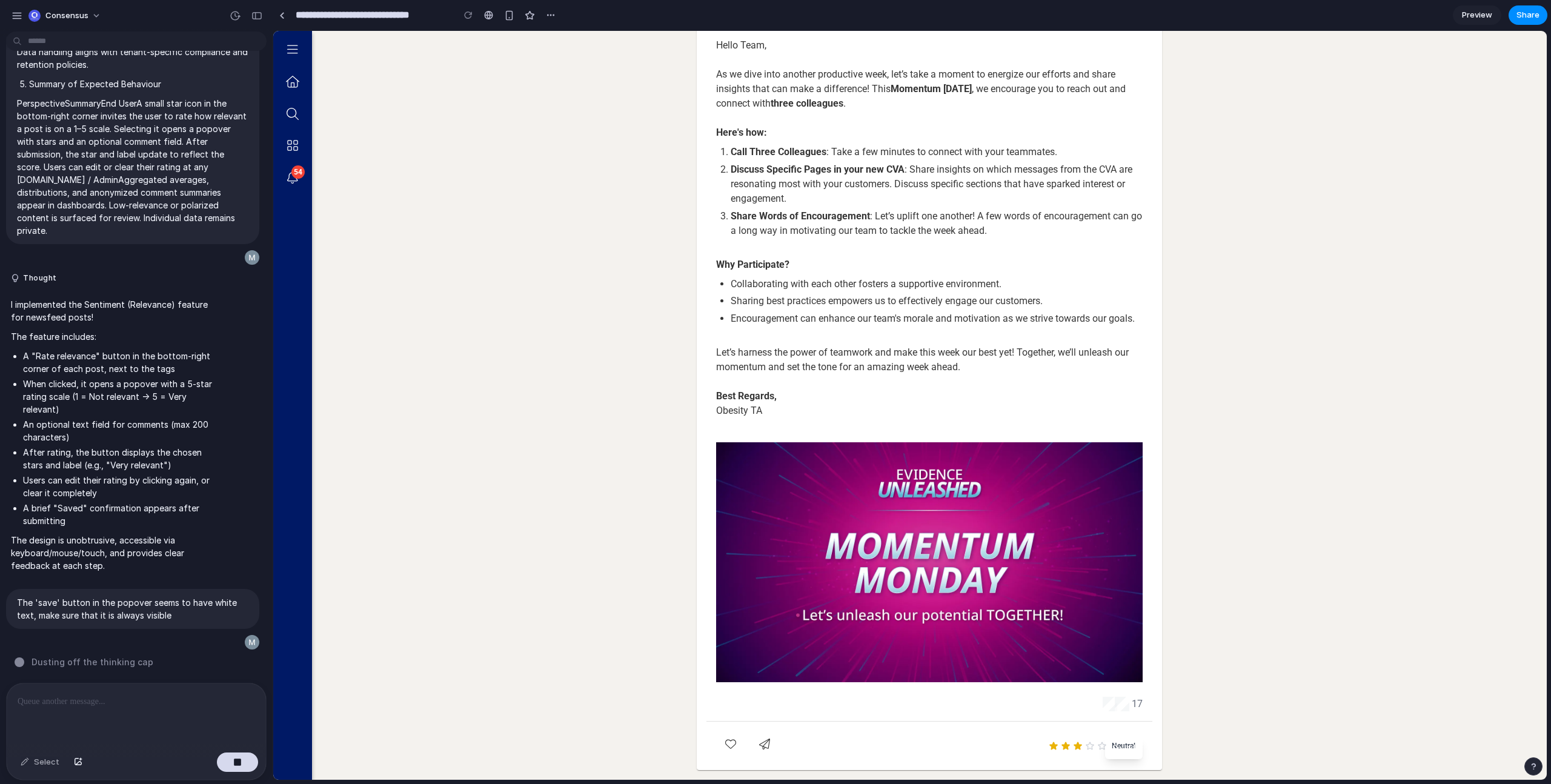
click at [1236, 701] on co-ufa-storylines-post-page-container "Back to Feed Obesity Therapeutic Area Obesity Therapeutic Area News | [DATE] He…" at bounding box center [929, 359] width 1235 height 841
click at [1132, 753] on div "Saved" at bounding box center [1124, 748] width 38 height 22
click at [859, 735] on div "Neutral" at bounding box center [929, 746] width 426 height 29
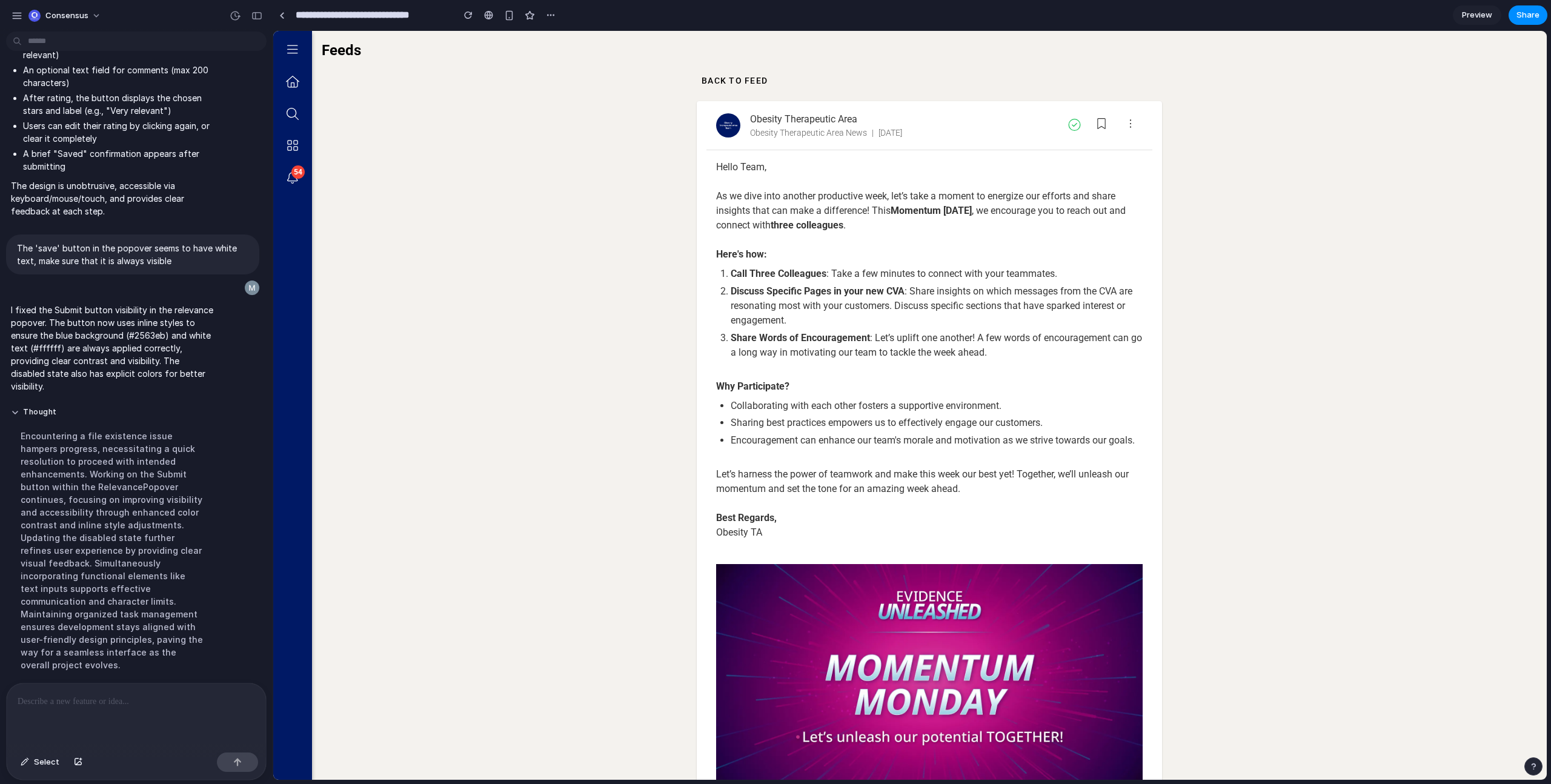
scroll to position [122, 0]
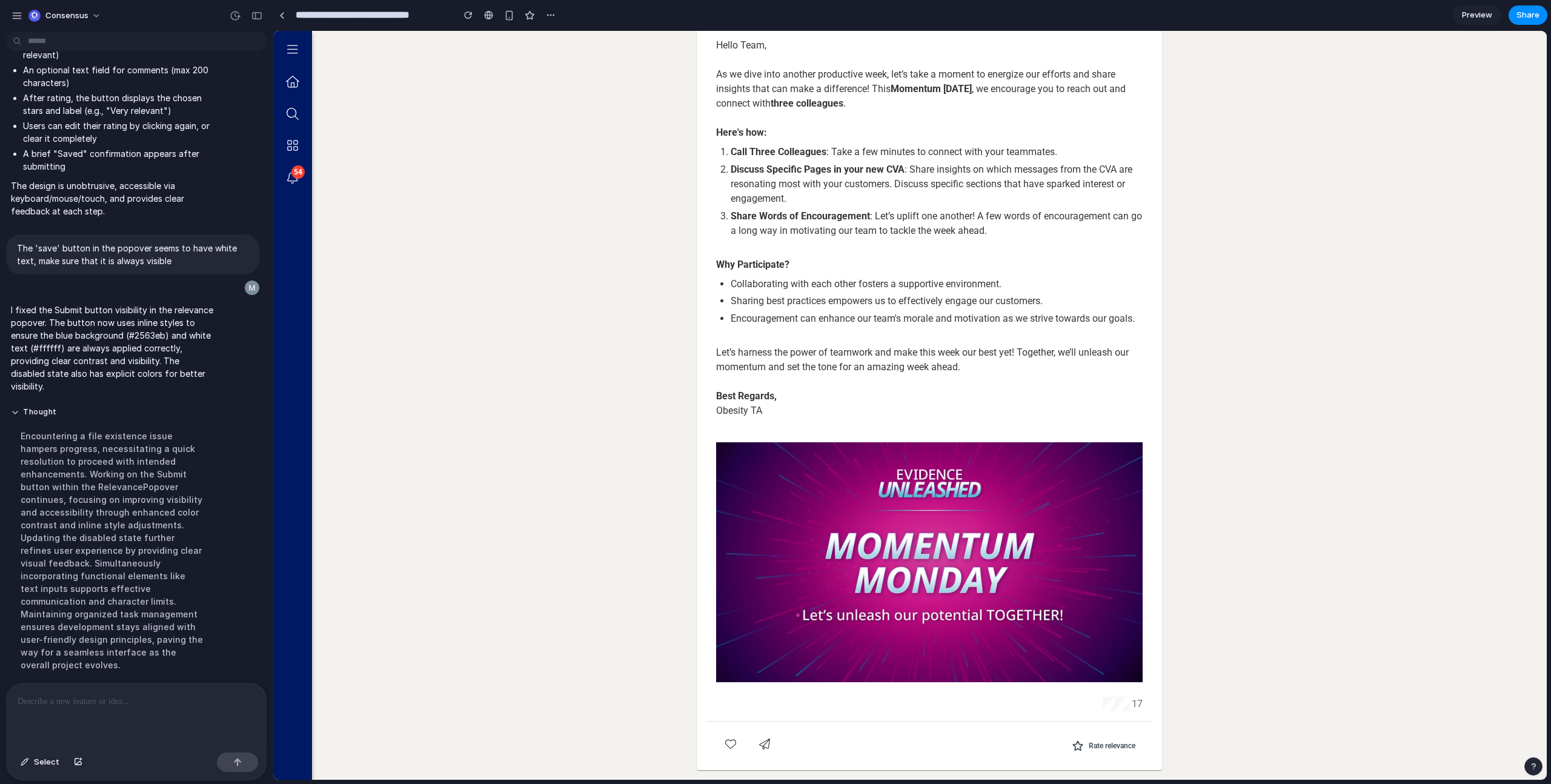
click at [1108, 743] on span "Rate relevance" at bounding box center [1112, 745] width 46 height 10
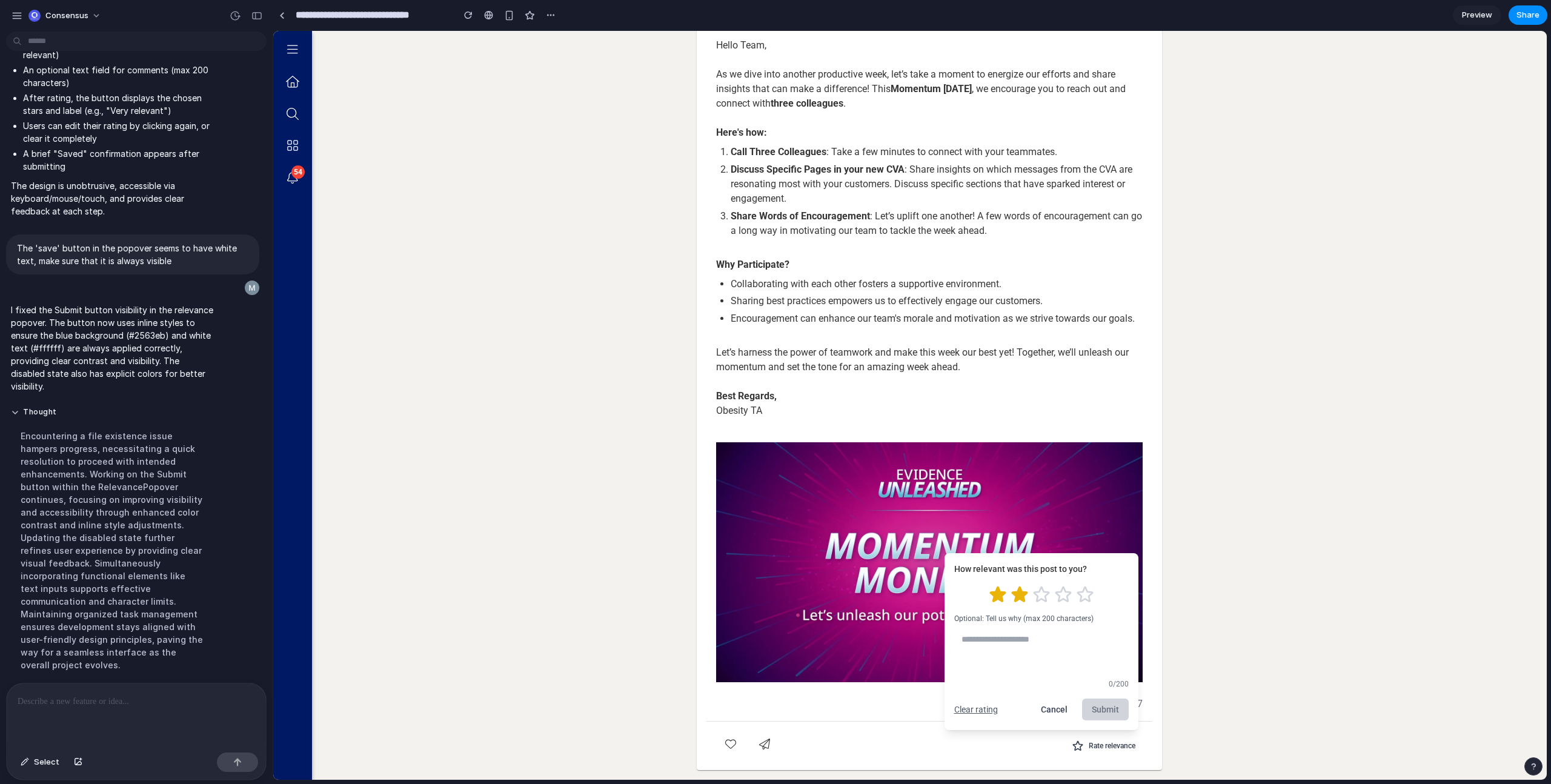
click at [1016, 596] on icon "Rate 2 stars" at bounding box center [1019, 594] width 15 height 14
click at [1041, 655] on textarea at bounding box center [1041, 651] width 174 height 46
type textarea "********"
click at [1102, 710] on button "Submit" at bounding box center [1105, 710] width 46 height 22
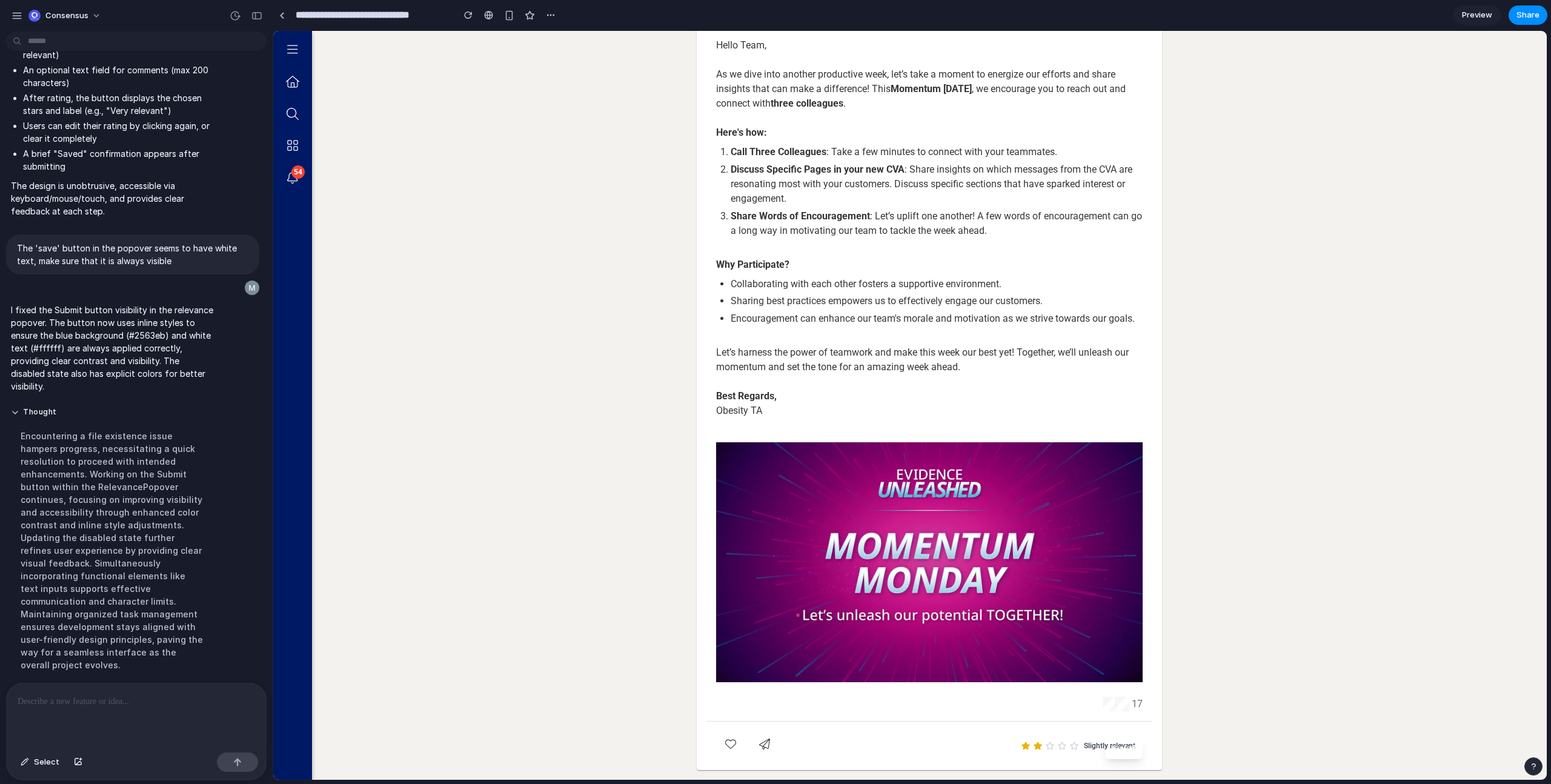
click at [1179, 746] on co-ufa-storylines-post-page-container "Back to Feed Obesity Therapeutic Area Obesity Therapeutic Area News | [DATE] He…" at bounding box center [929, 359] width 1235 height 841
drag, startPoint x: 1132, startPoint y: 755, endPoint x: 1154, endPoint y: 750, distance: 22.6
click at [1105, 755] on mat-card "Obesity Therapeutic Area Obesity Therapeutic Area News | 6/9/25 Hello Team, As …" at bounding box center [929, 375] width 465 height 790
click at [83, 704] on div at bounding box center [136, 715] width 259 height 64
click at [1119, 748] on span "Slightly relevant" at bounding box center [1109, 745] width 52 height 10
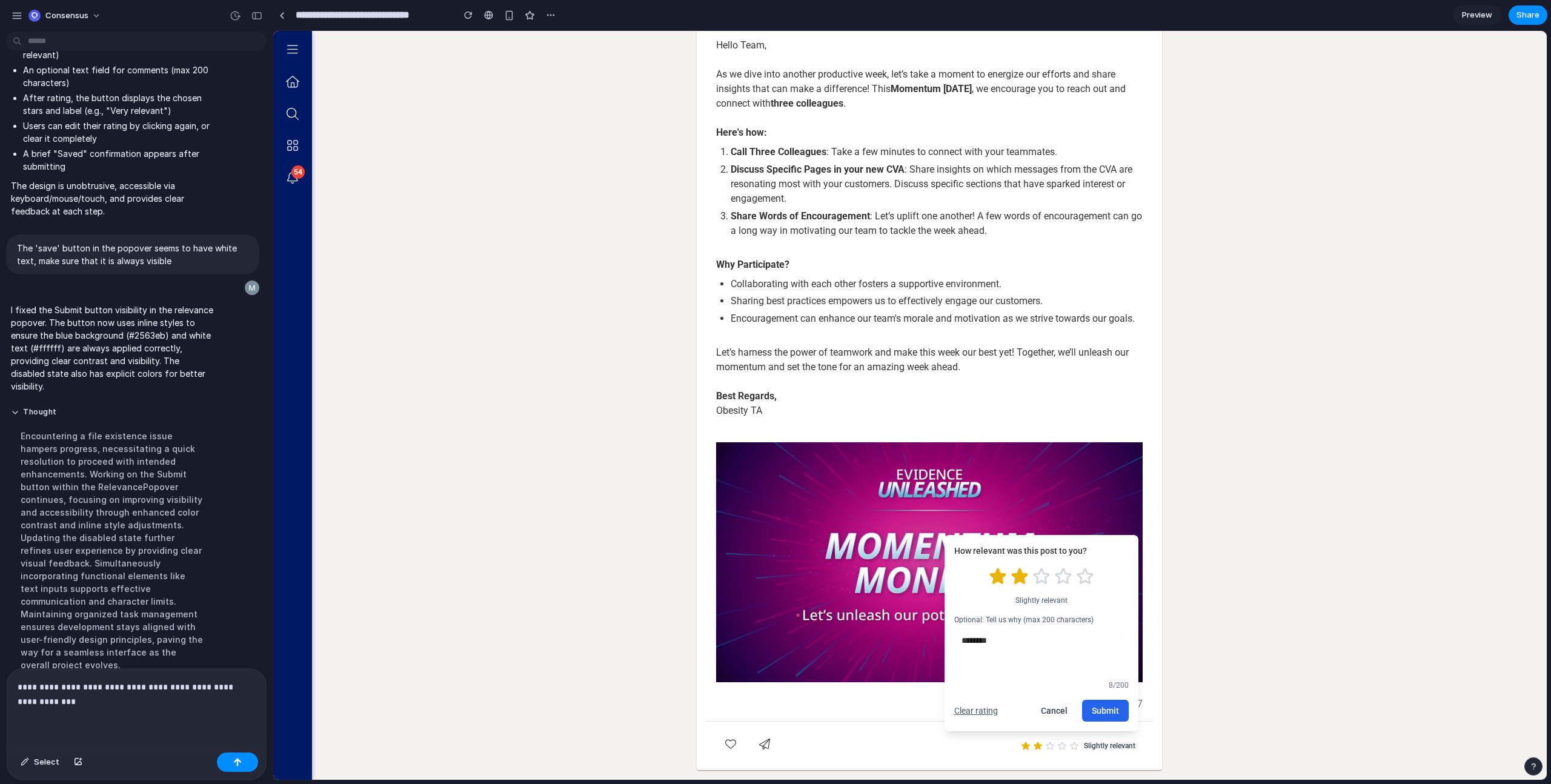
click at [1106, 705] on button "Submit" at bounding box center [1105, 711] width 46 height 22
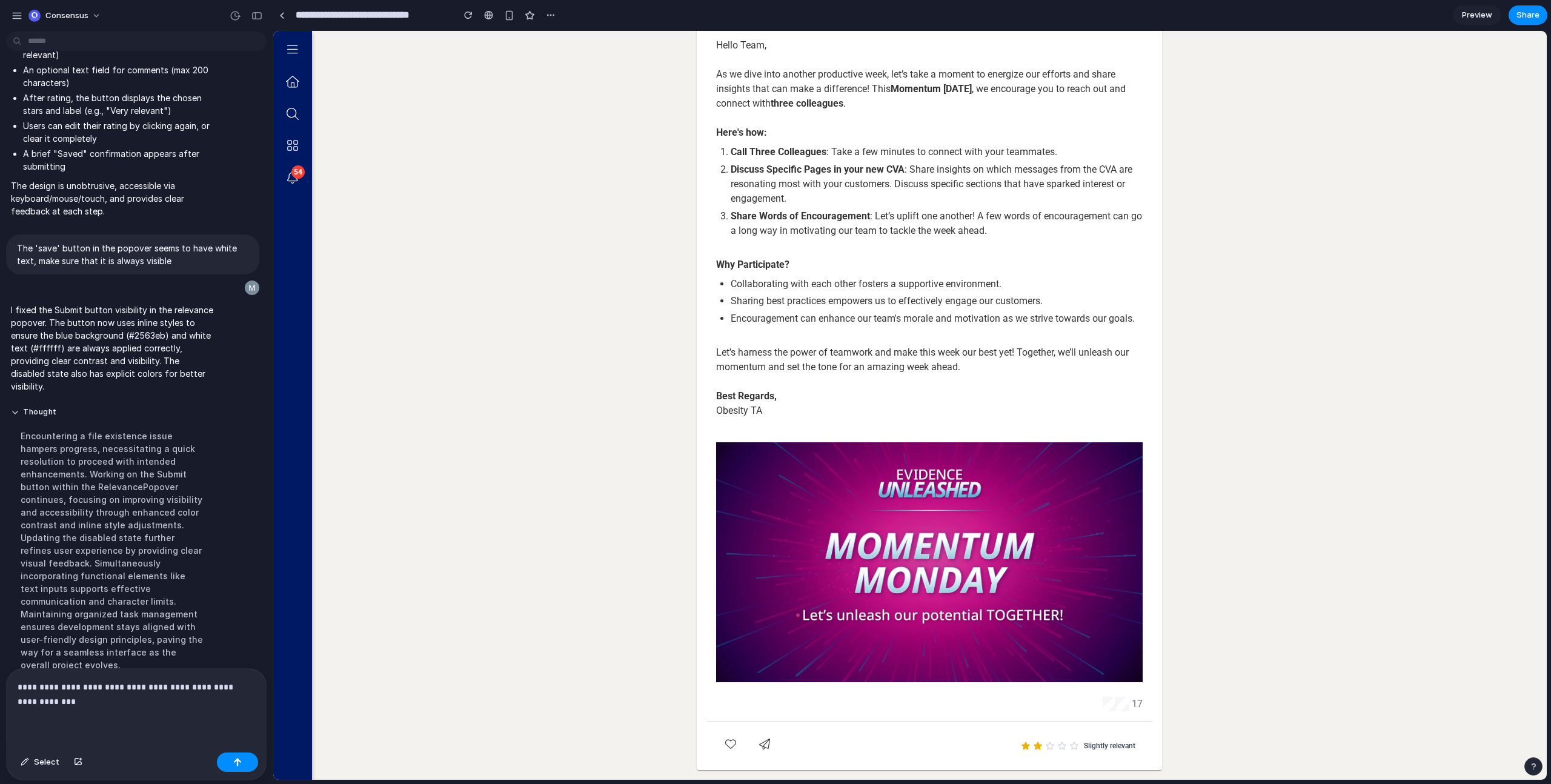
click at [1115, 745] on span "Slightly relevant" at bounding box center [1109, 745] width 52 height 10
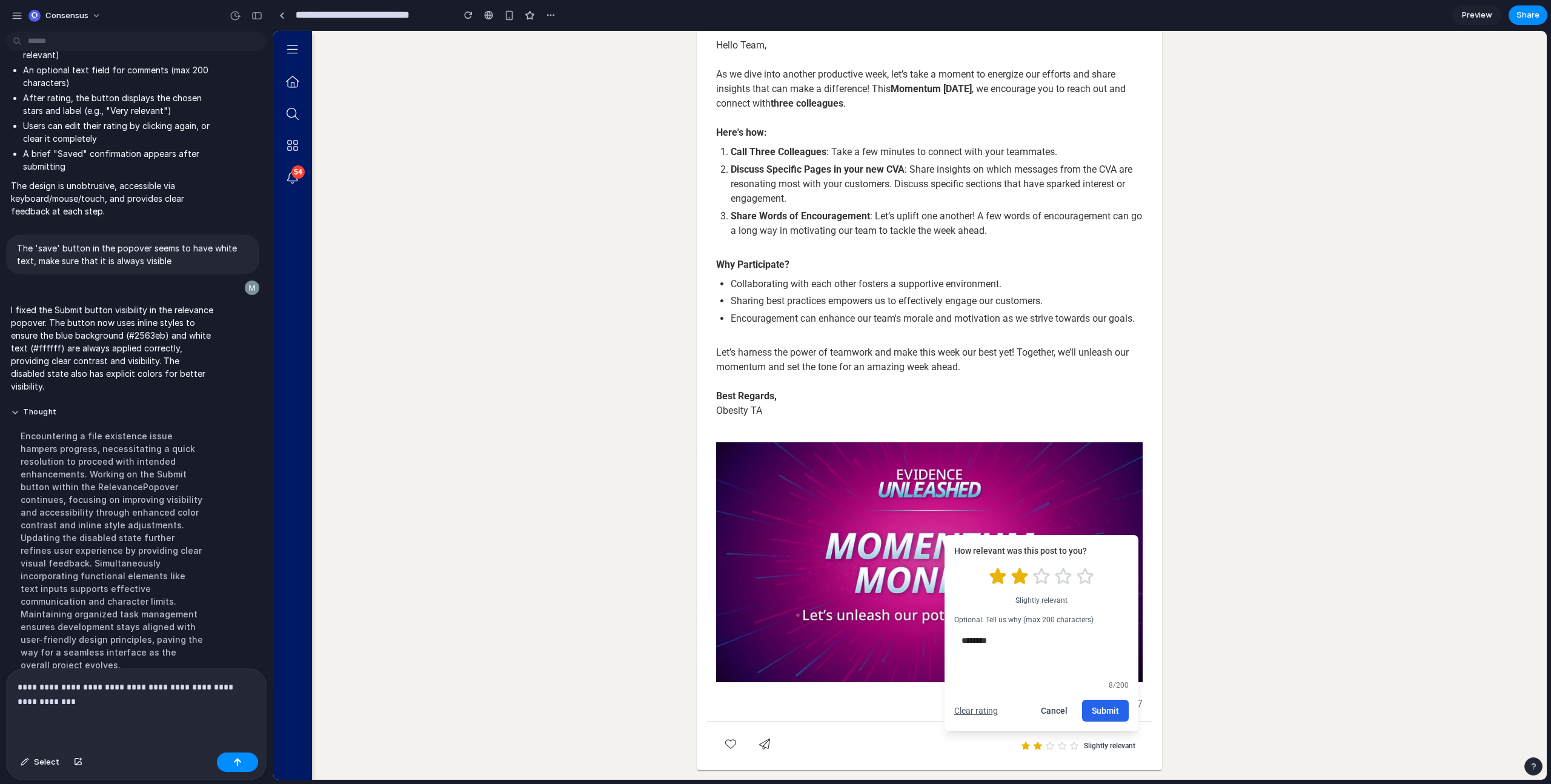
click at [1086, 711] on button "Submit" at bounding box center [1105, 711] width 46 height 22
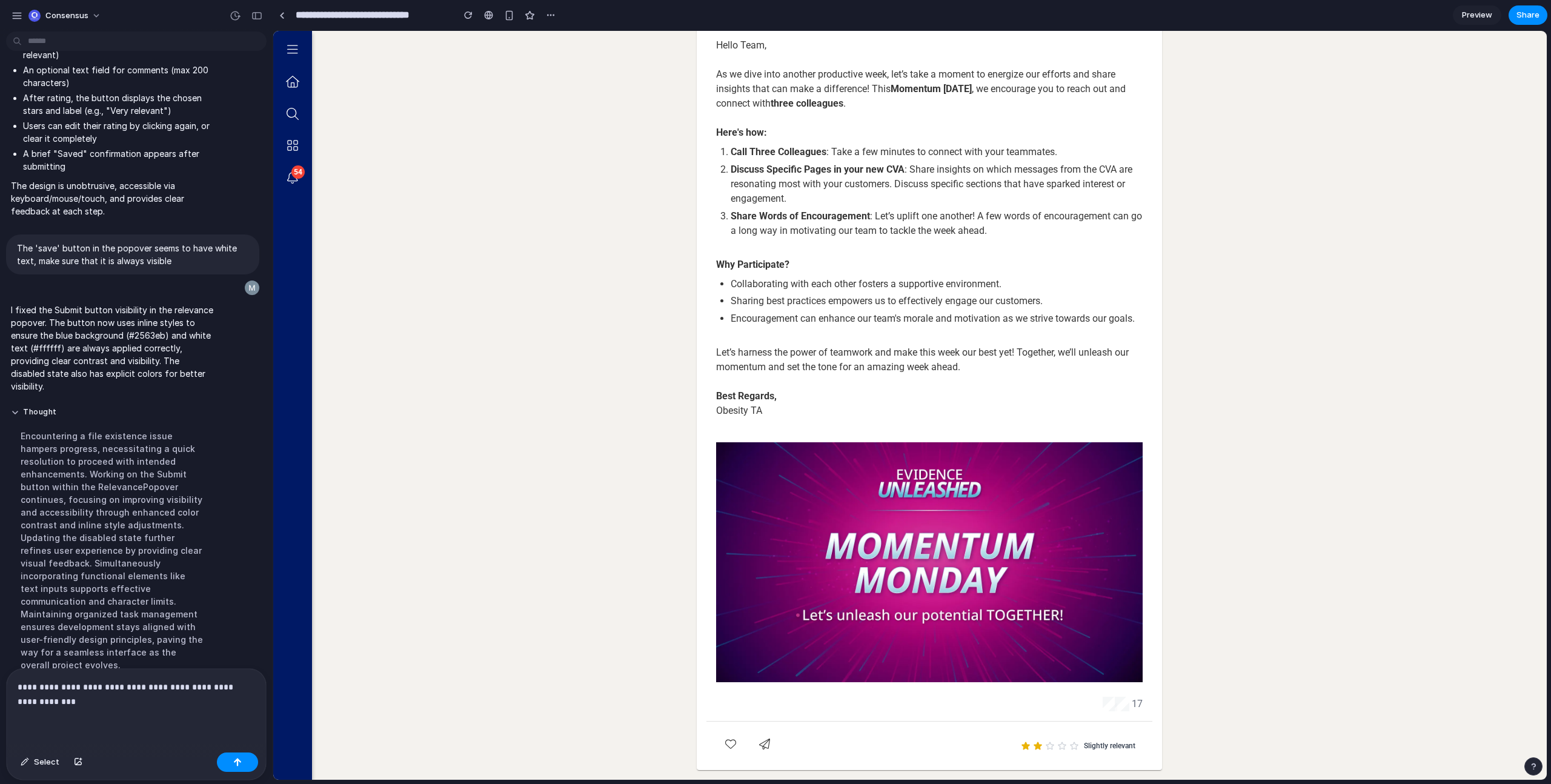
click at [206, 715] on div "**********" at bounding box center [136, 708] width 259 height 79
click at [149, 710] on div "**********" at bounding box center [136, 708] width 259 height 79
click at [223, 759] on button "button" at bounding box center [237, 762] width 41 height 19
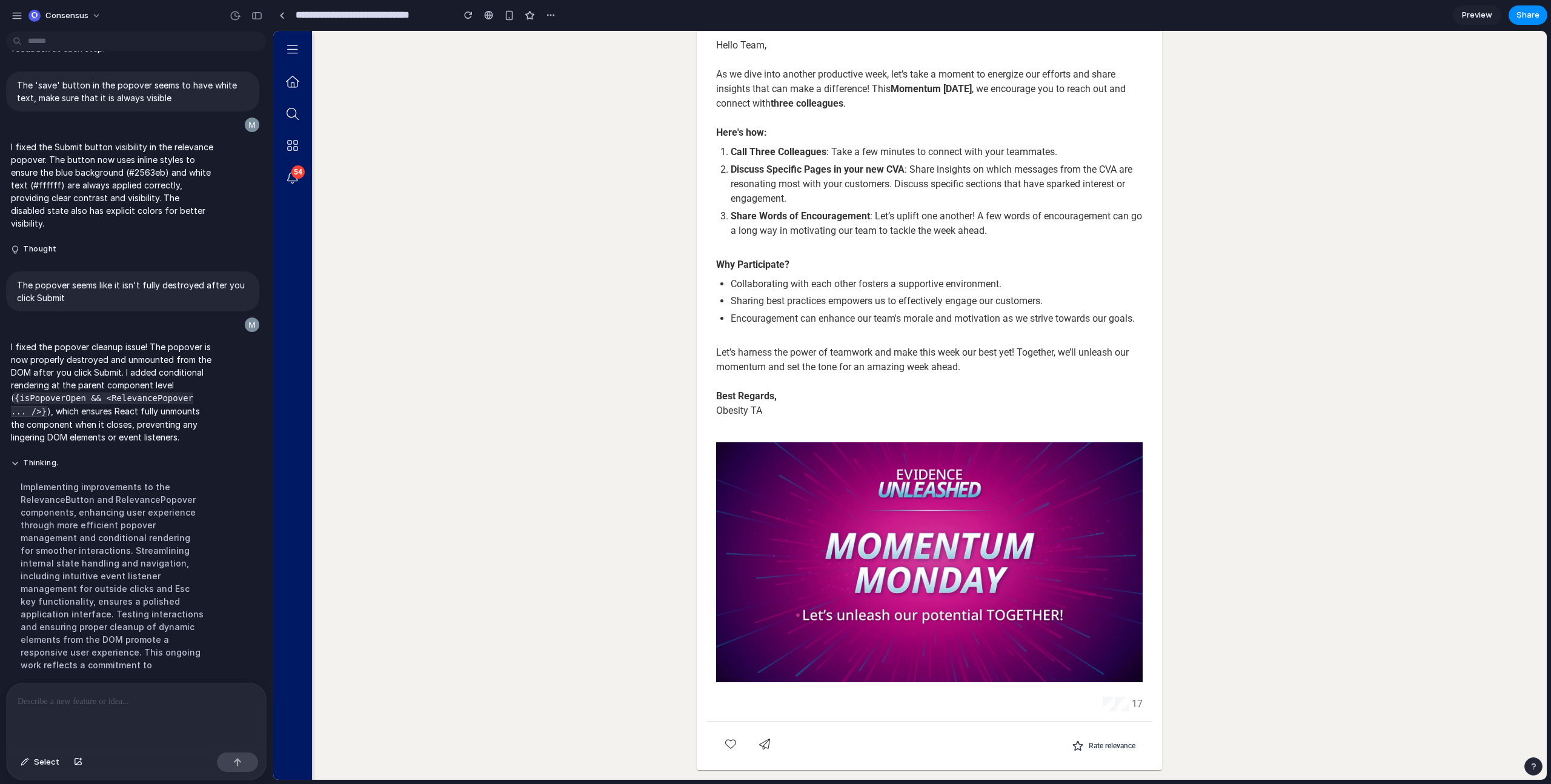
click at [1091, 748] on span "Rate relevance" at bounding box center [1112, 745] width 46 height 10
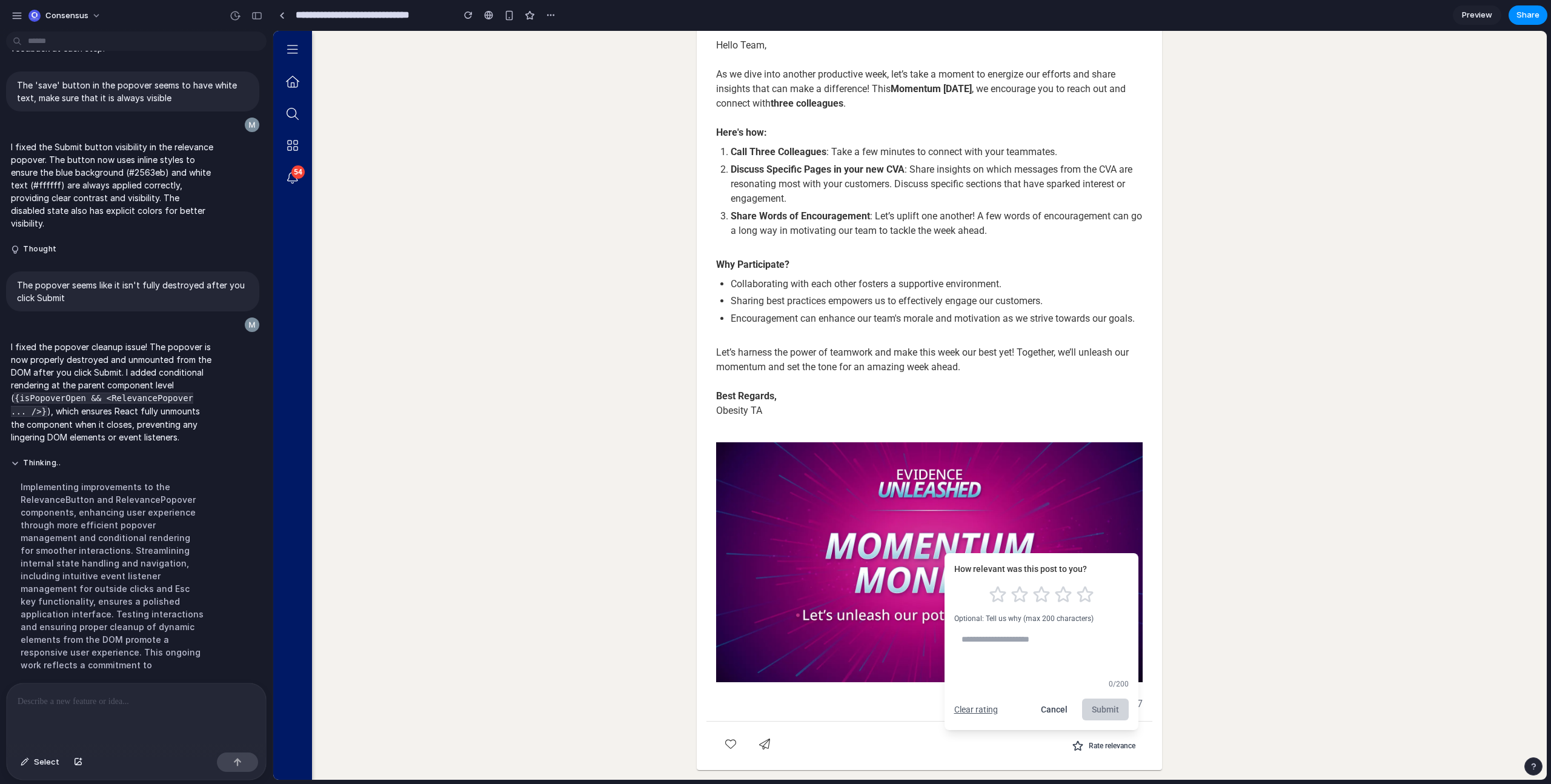
click at [1051, 632] on textarea at bounding box center [1041, 651] width 174 height 46
click at [1035, 589] on icon "Rate 3 stars" at bounding box center [1041, 594] width 19 height 19
click at [1013, 644] on textarea at bounding box center [1041, 651] width 174 height 46
type textarea "********"
click at [1090, 708] on button "Submit" at bounding box center [1105, 710] width 46 height 22
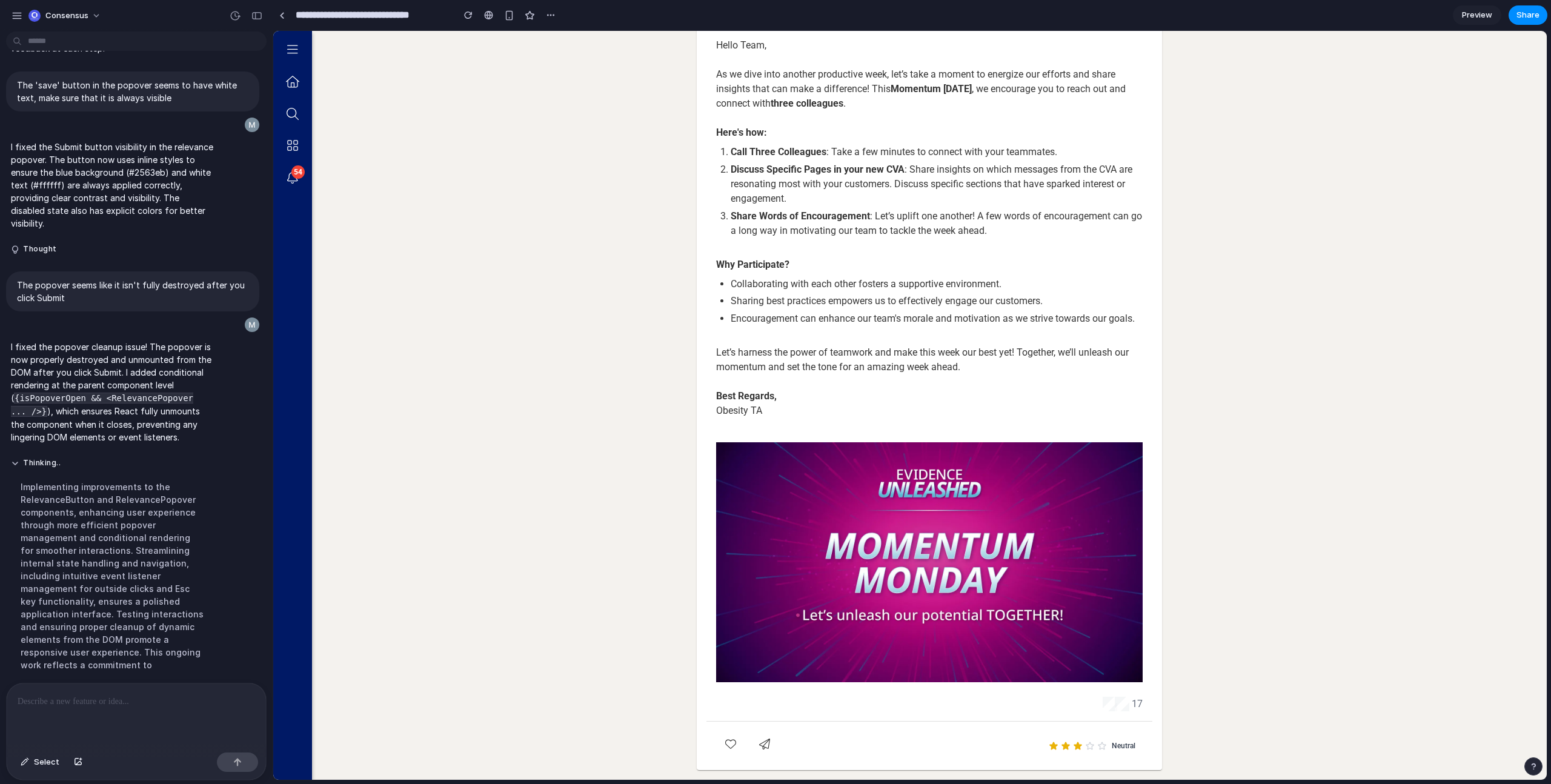
click at [1138, 745] on mat-card "Obesity Therapeutic Area Obesity Therapeutic Area News | 6/9/25 Hello Team, As …" at bounding box center [929, 375] width 465 height 790
click at [1117, 745] on span "Neutral" at bounding box center [1123, 745] width 24 height 10
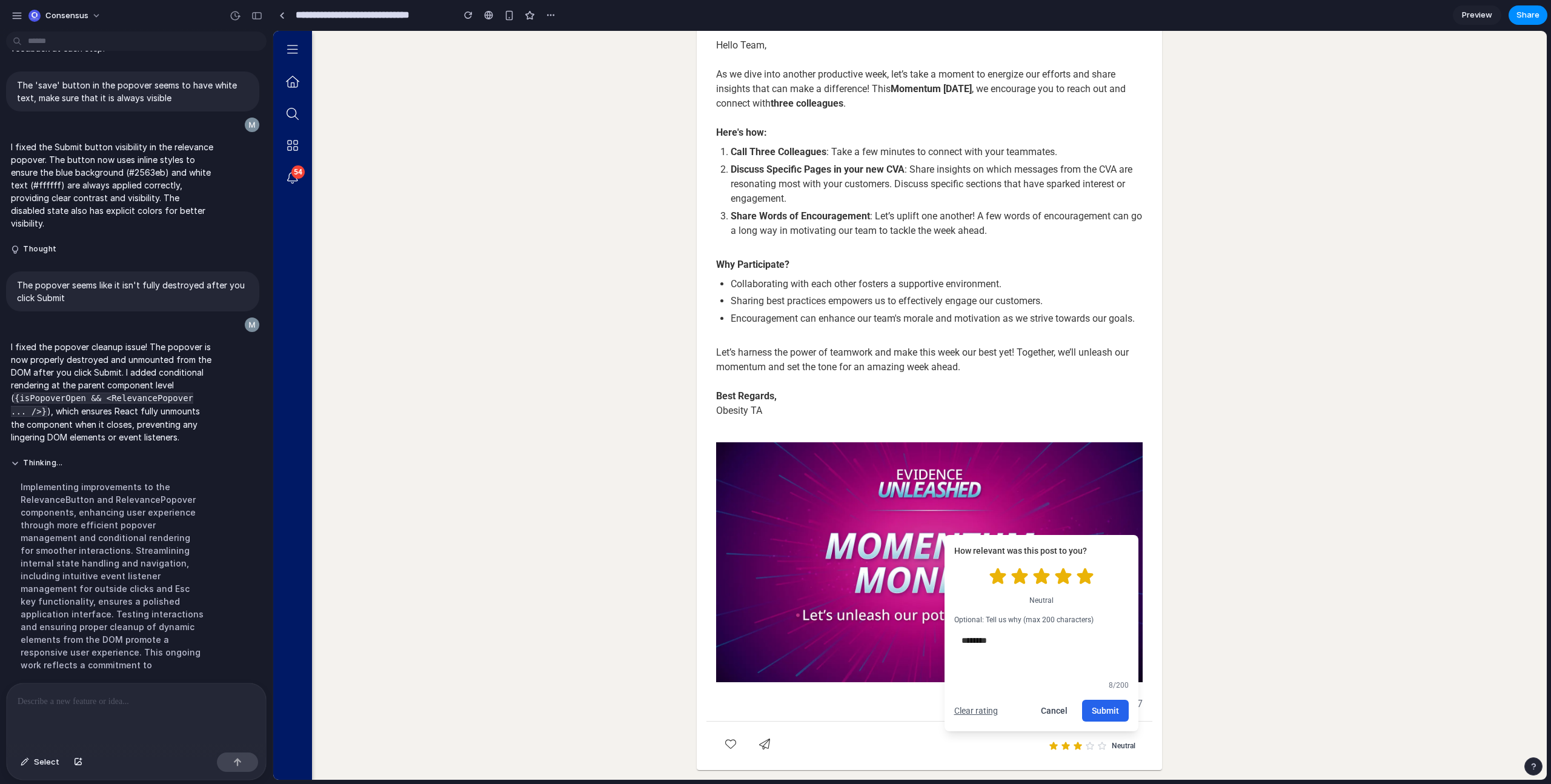
click at [1077, 571] on icon "Rate 5 stars" at bounding box center [1084, 576] width 15 height 14
click at [1095, 714] on button "Submit" at bounding box center [1105, 711] width 46 height 22
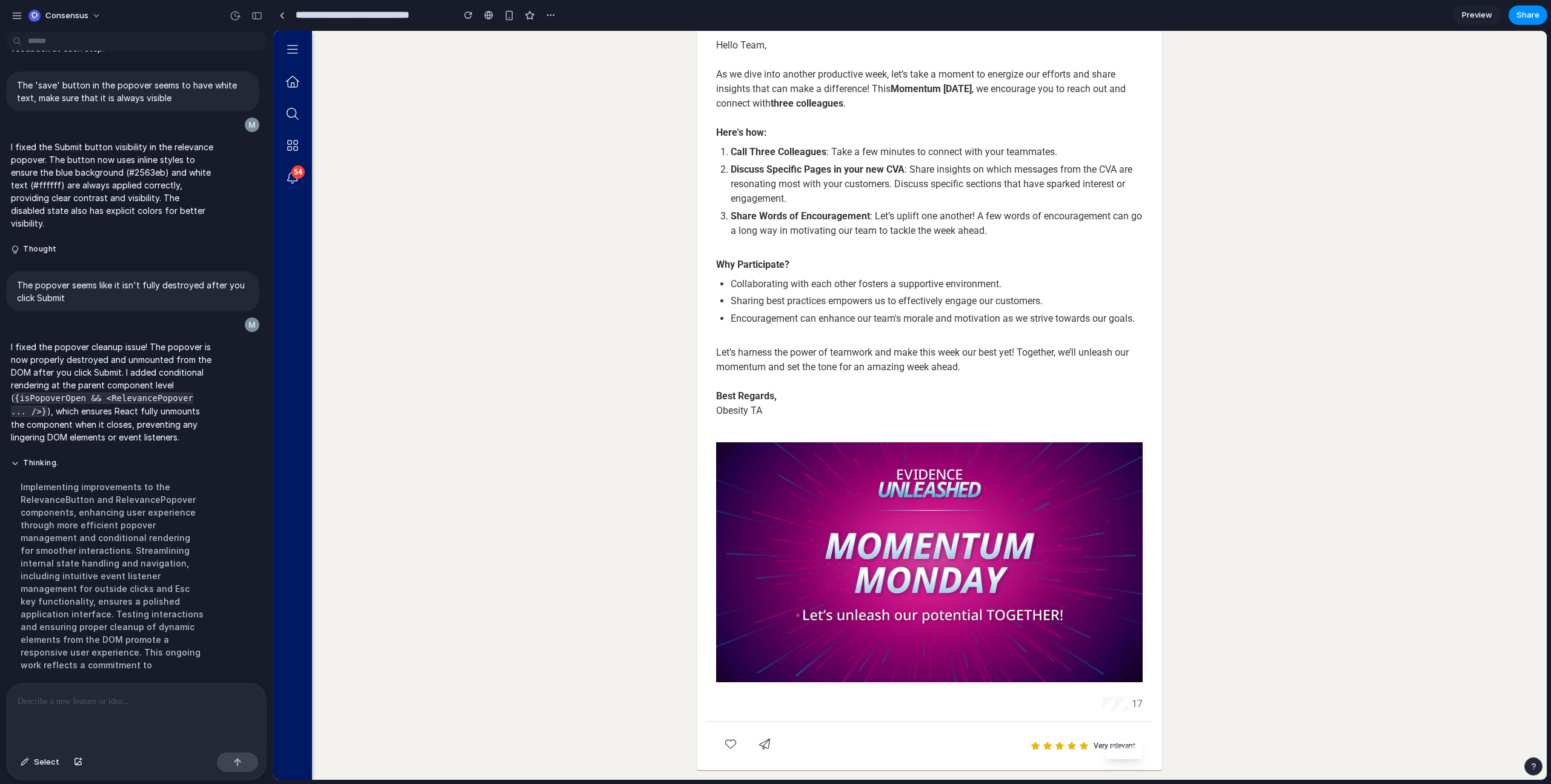
drag, startPoint x: 1110, startPoint y: 750, endPoint x: 1133, endPoint y: 752, distance: 23.1
click at [1133, 755] on div "Saved" at bounding box center [1124, 748] width 38 height 22
drag, startPoint x: 1118, startPoint y: 745, endPoint x: 1097, endPoint y: 741, distance: 21.4
click at [1105, 743] on div "Saved" at bounding box center [1124, 748] width 38 height 22
drag, startPoint x: 1095, startPoint y: 743, endPoint x: 1168, endPoint y: 744, distance: 73.0
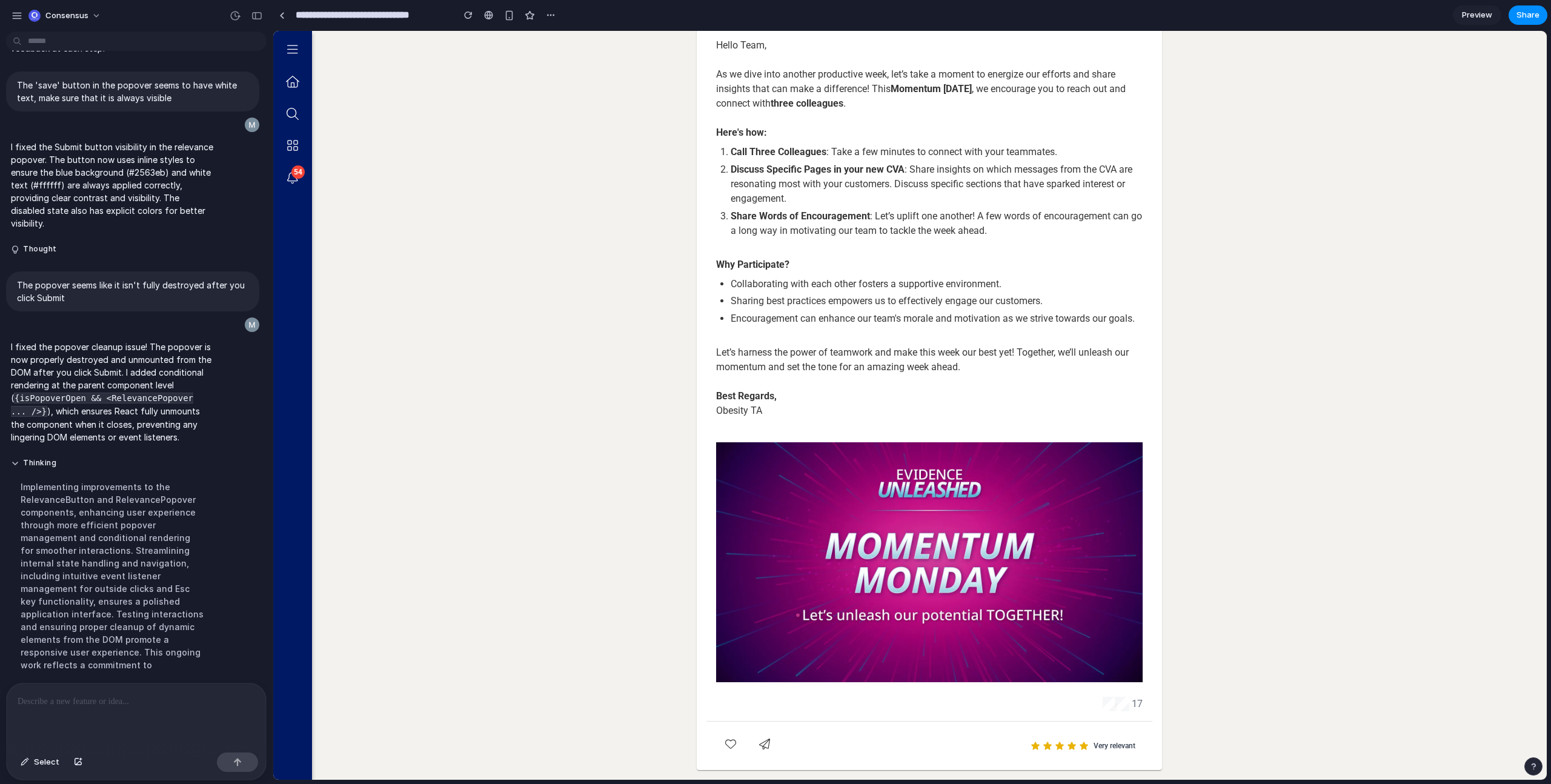
click at [1149, 749] on mat-card "Obesity Therapeutic Area Obesity Therapeutic Area News | 6/9/25 Hello Team, As …" at bounding box center [929, 375] width 465 height 790
click at [1182, 738] on co-ufa-storylines-post-page-container "Back to Feed Obesity Therapeutic Area Obesity Therapeutic Area News | [DATE] He…" at bounding box center [929, 359] width 1235 height 841
click at [480, 187] on co-ufa-storylines-post-page-container "Back to Feed Obesity Therapeutic Area Obesity Therapeutic Area News | [DATE] He…" at bounding box center [929, 359] width 1235 height 841
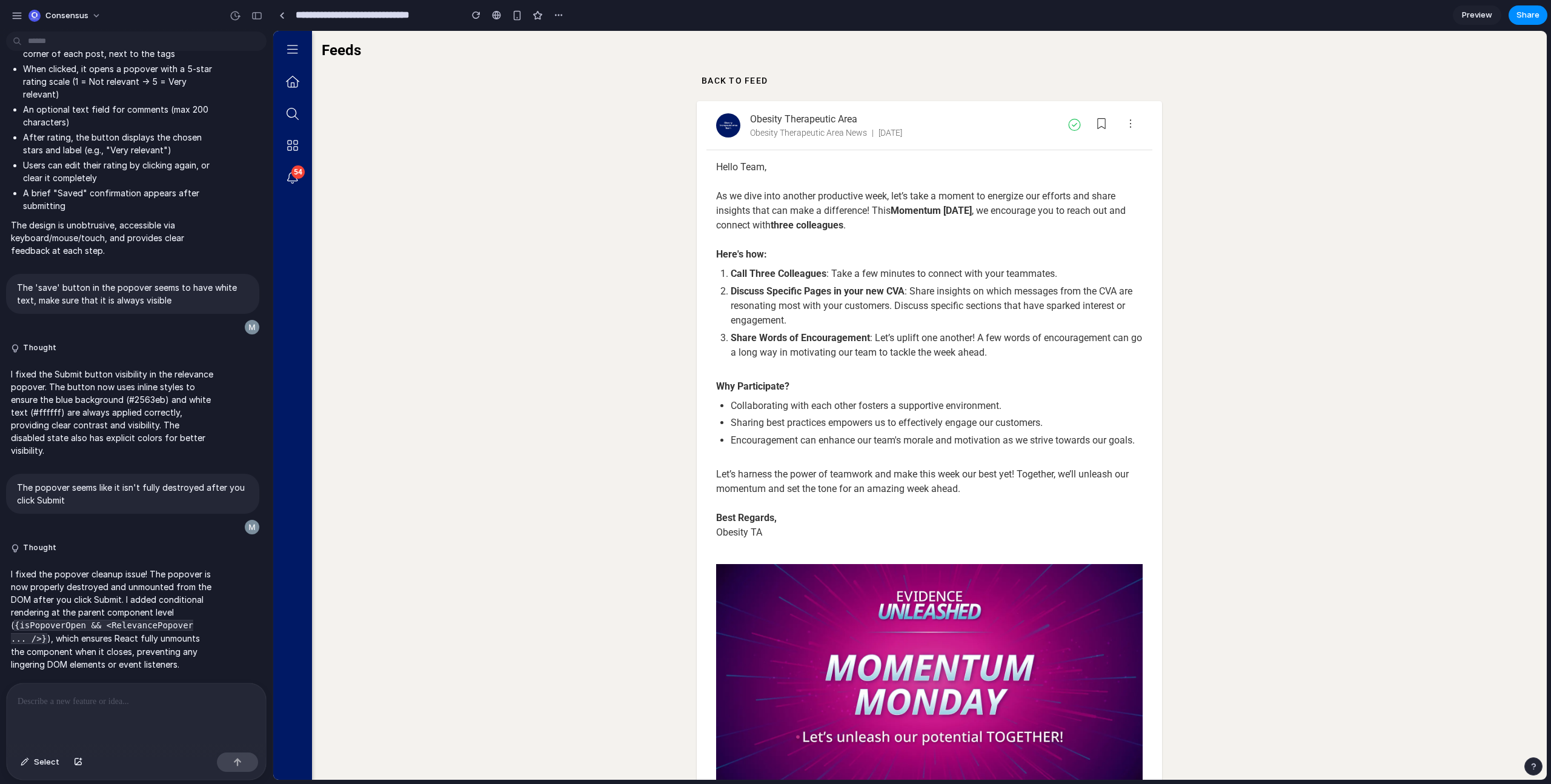
scroll to position [122, 0]
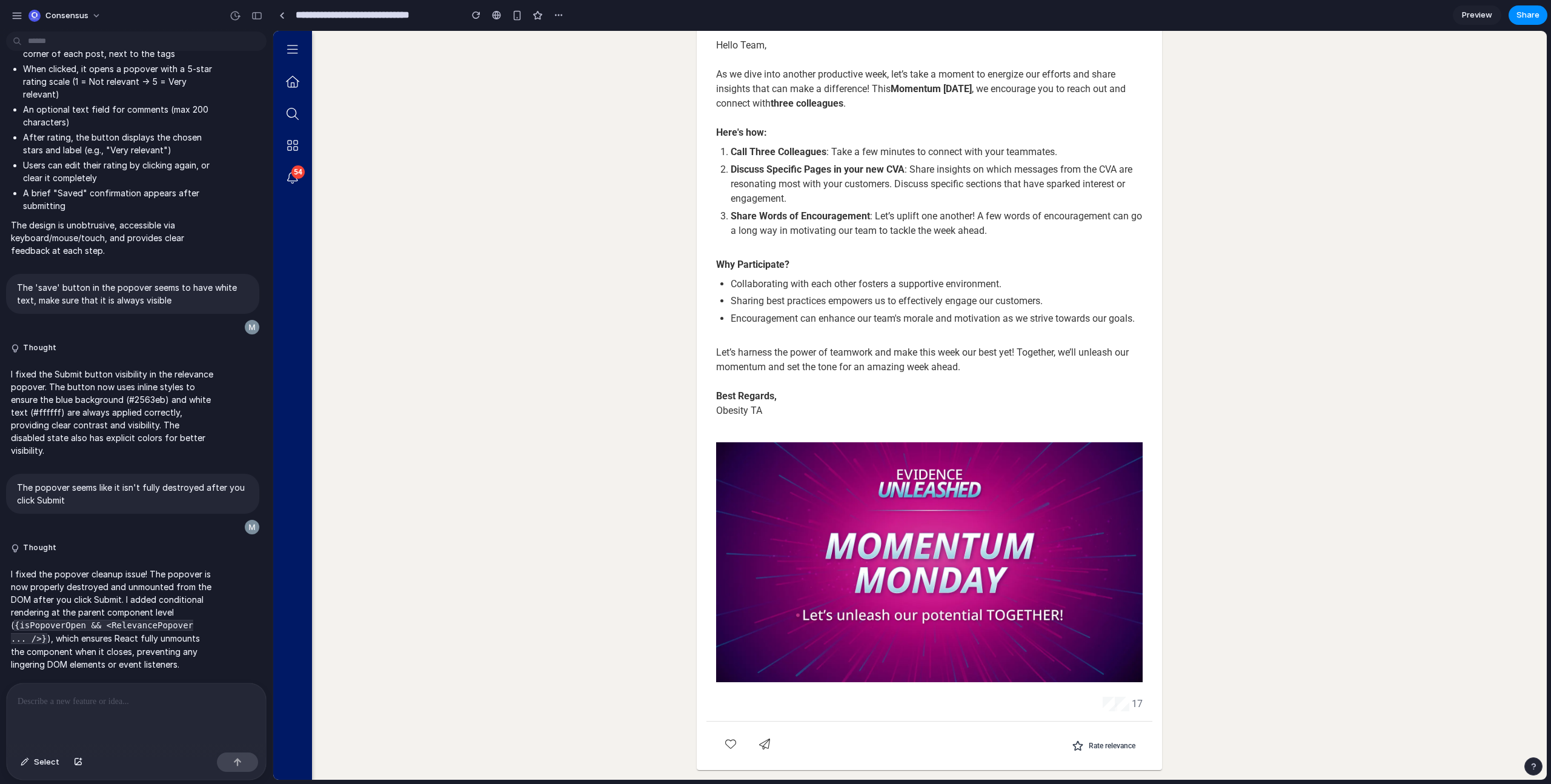
click at [1110, 745] on span "Rate relevance" at bounding box center [1112, 745] width 46 height 10
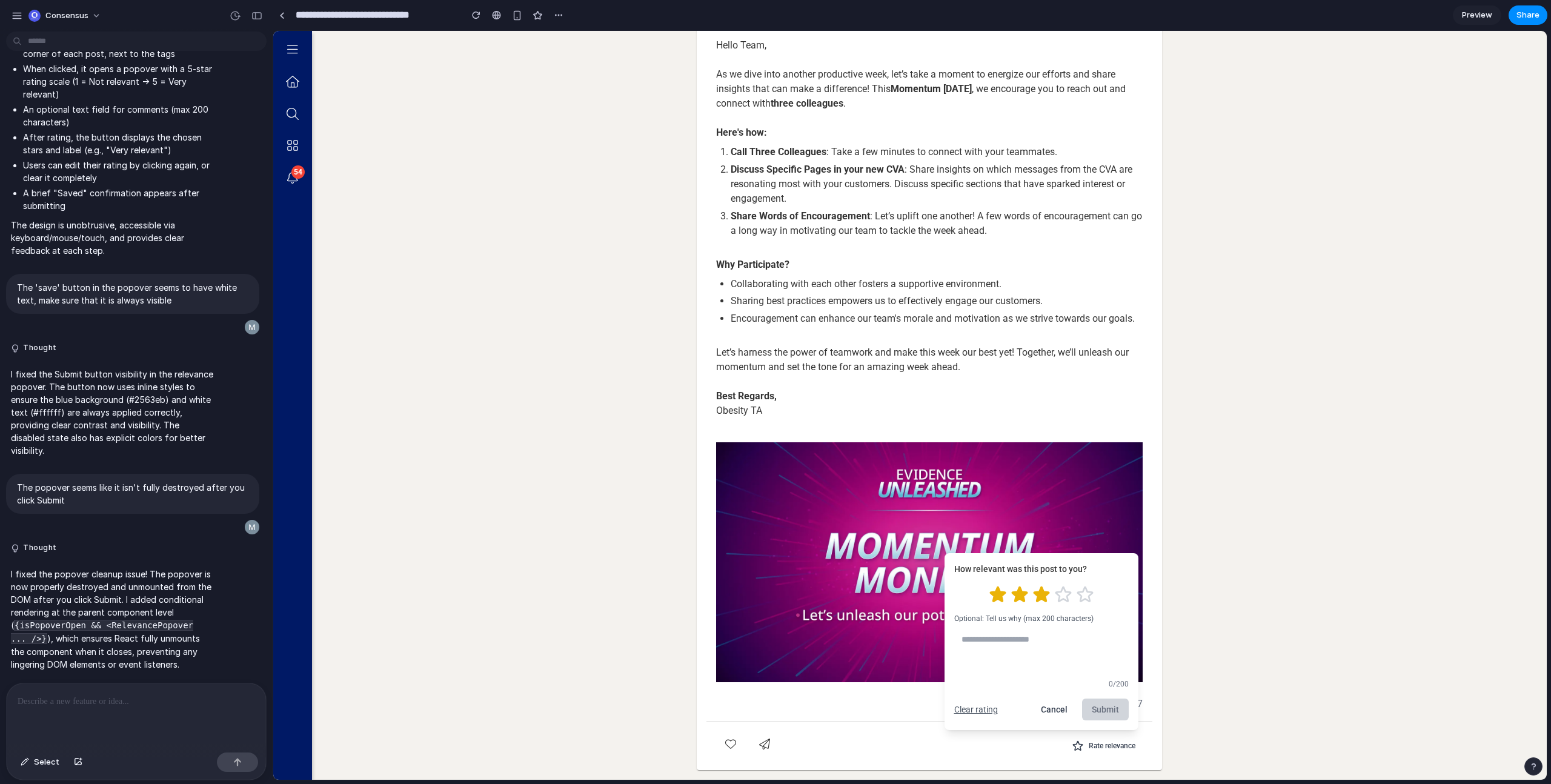
click at [1034, 594] on icon "Rate 3 stars" at bounding box center [1041, 594] width 15 height 14
click at [1043, 652] on textarea at bounding box center [1041, 651] width 174 height 46
type textarea "******"
click at [1101, 711] on button "Submit" at bounding box center [1105, 710] width 46 height 22
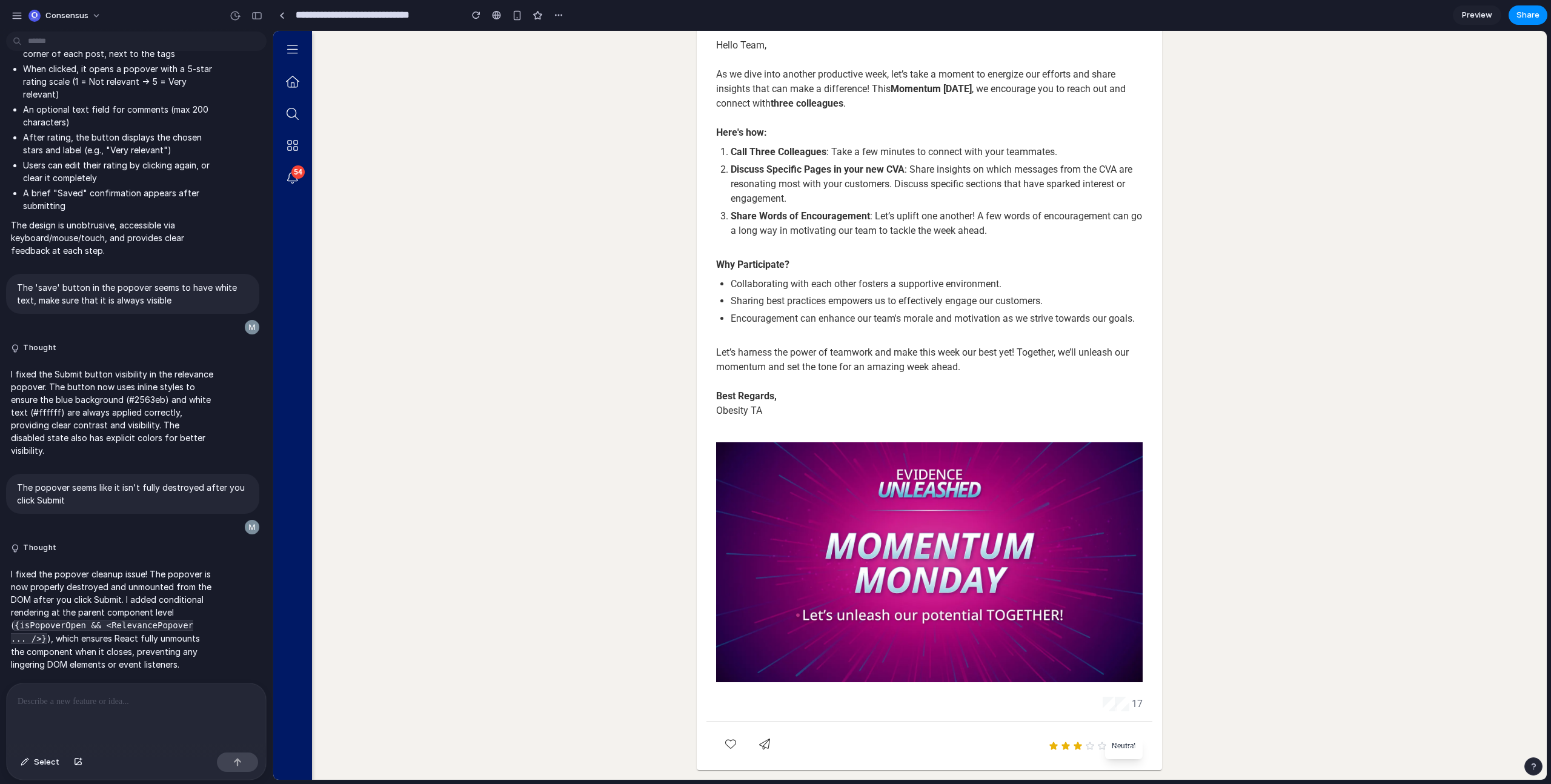
click at [1181, 743] on co-ufa-storylines-post-page-container "Back to Feed Obesity Therapeutic Area Obesity Therapeutic Area News | [DATE] He…" at bounding box center [929, 359] width 1235 height 841
click at [197, 644] on p "I fixed the popover cleanup issue! The popover is now properly destroyed and un…" at bounding box center [112, 619] width 202 height 103
click at [190, 710] on div at bounding box center [136, 715] width 259 height 64
click at [1244, 654] on co-ufa-storylines-post-page-container "Back to Feed Obesity Therapeutic Area Obesity Therapeutic Area News | [DATE] He…" at bounding box center [929, 359] width 1235 height 841
click at [1126, 746] on span "Neutral" at bounding box center [1123, 745] width 24 height 10
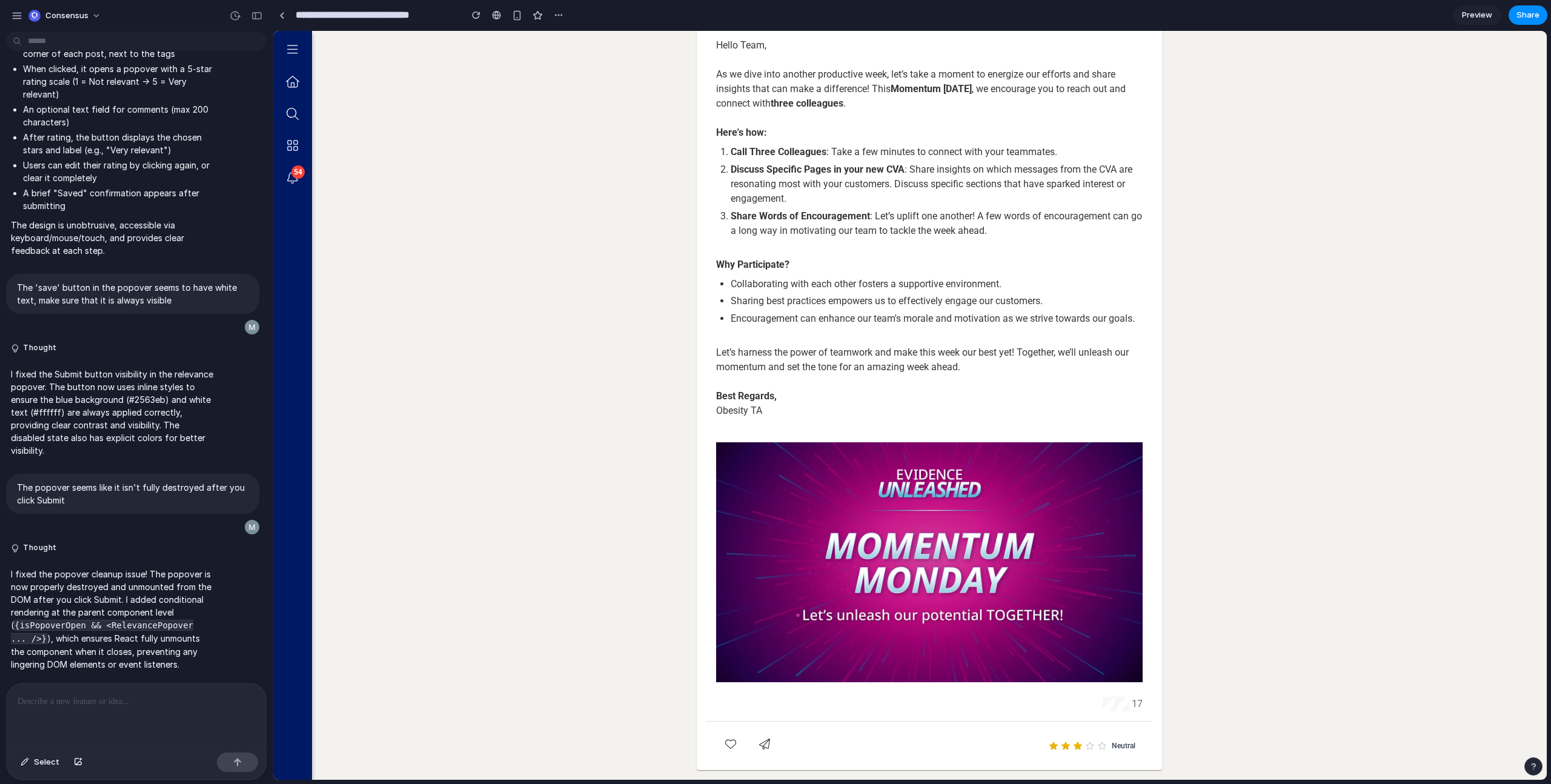
click at [1128, 745] on span "Neutral" at bounding box center [1123, 745] width 24 height 10
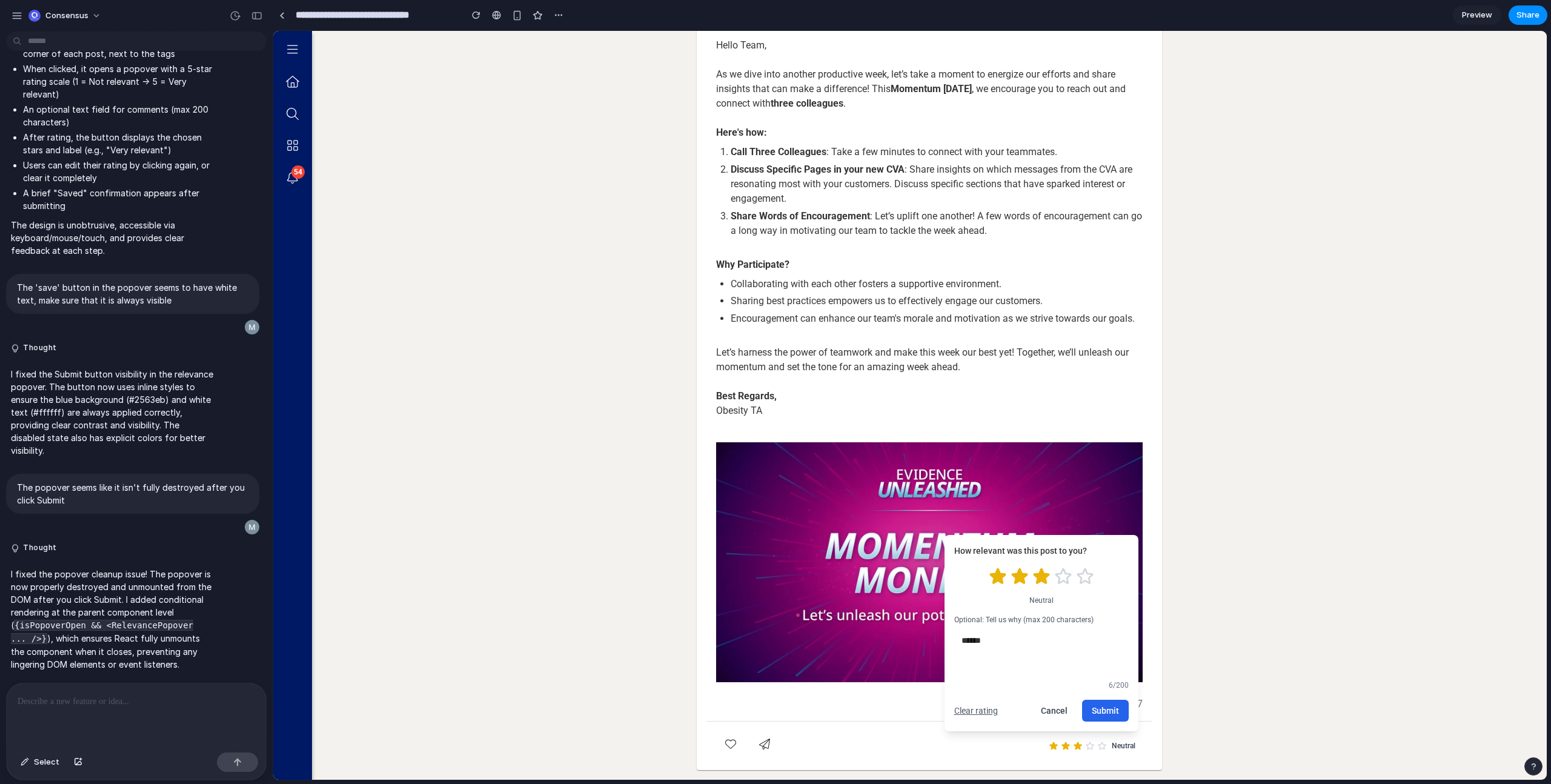
click at [975, 706] on button "Clear rating" at bounding box center [976, 710] width 44 height 12
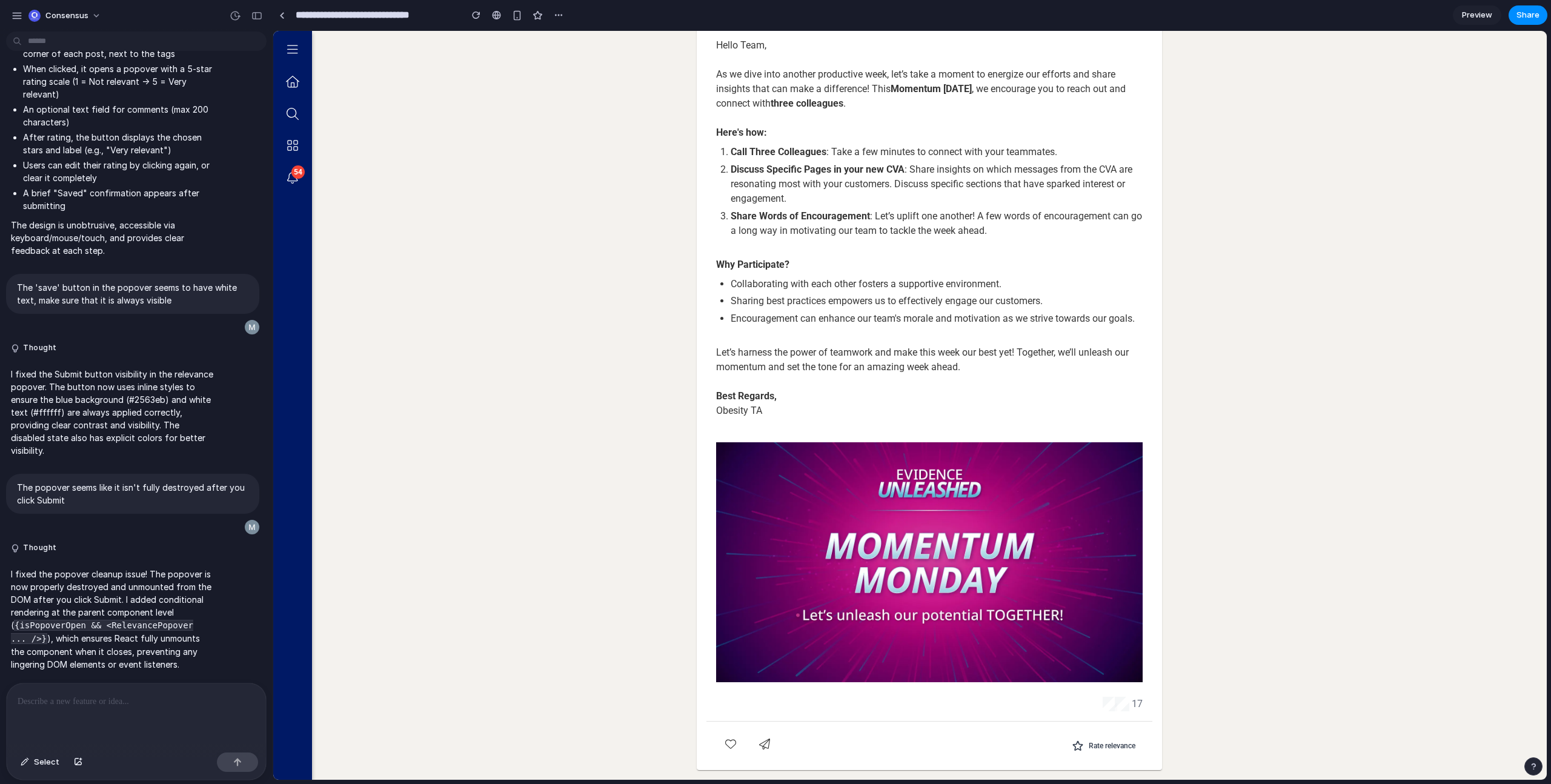
click at [1487, 10] on span "Preview" at bounding box center [1477, 15] width 31 height 12
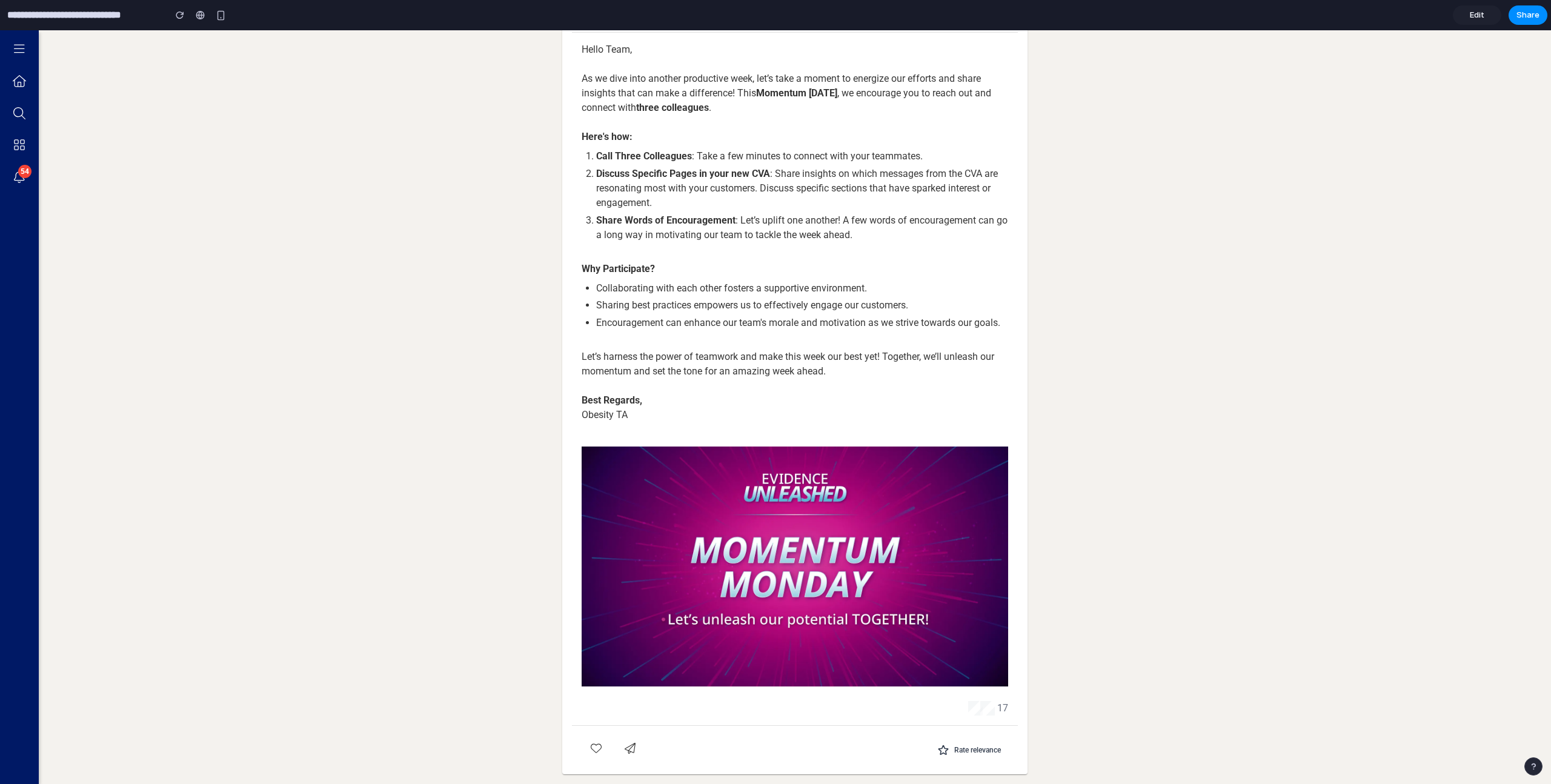
scroll to position [117, 0]
click at [954, 754] on span "Rate relevance" at bounding box center [977, 750] width 46 height 10
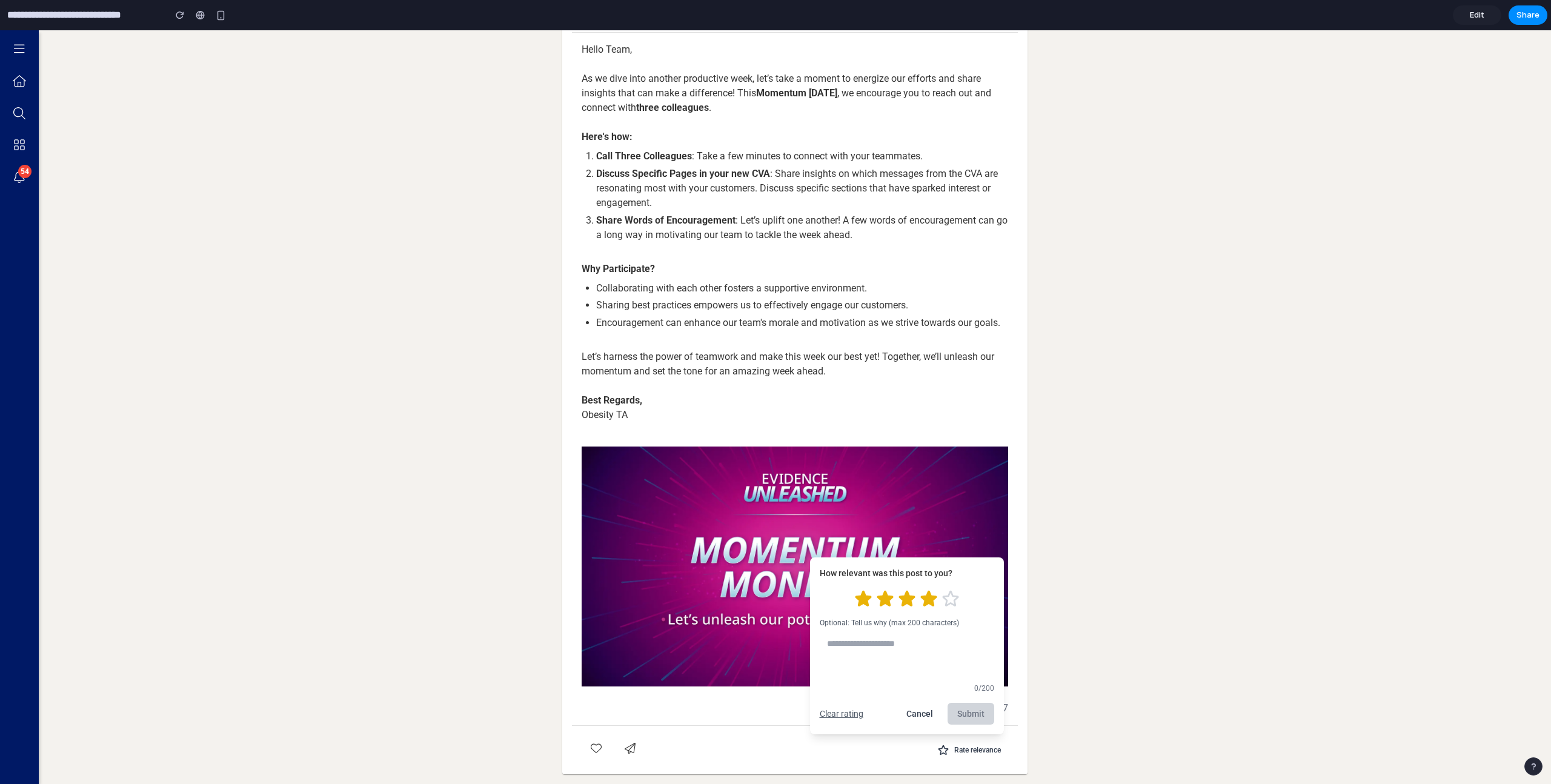
click at [923, 600] on icon "Rate 4 stars" at bounding box center [928, 598] width 15 height 14
click at [871, 652] on textarea at bounding box center [907, 655] width 174 height 46
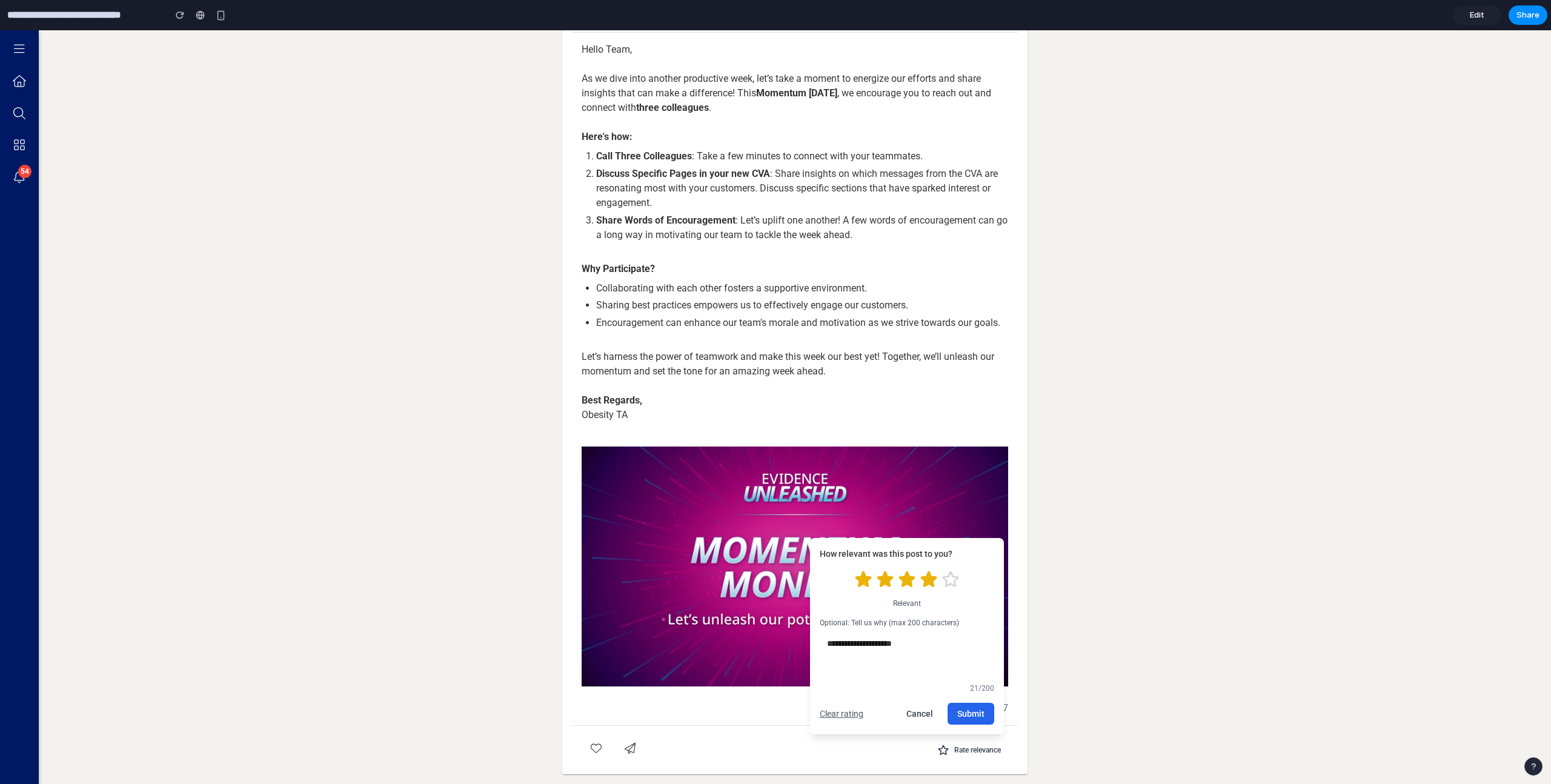
type textarea "**********"
click at [973, 710] on button "Submit" at bounding box center [971, 713] width 46 height 22
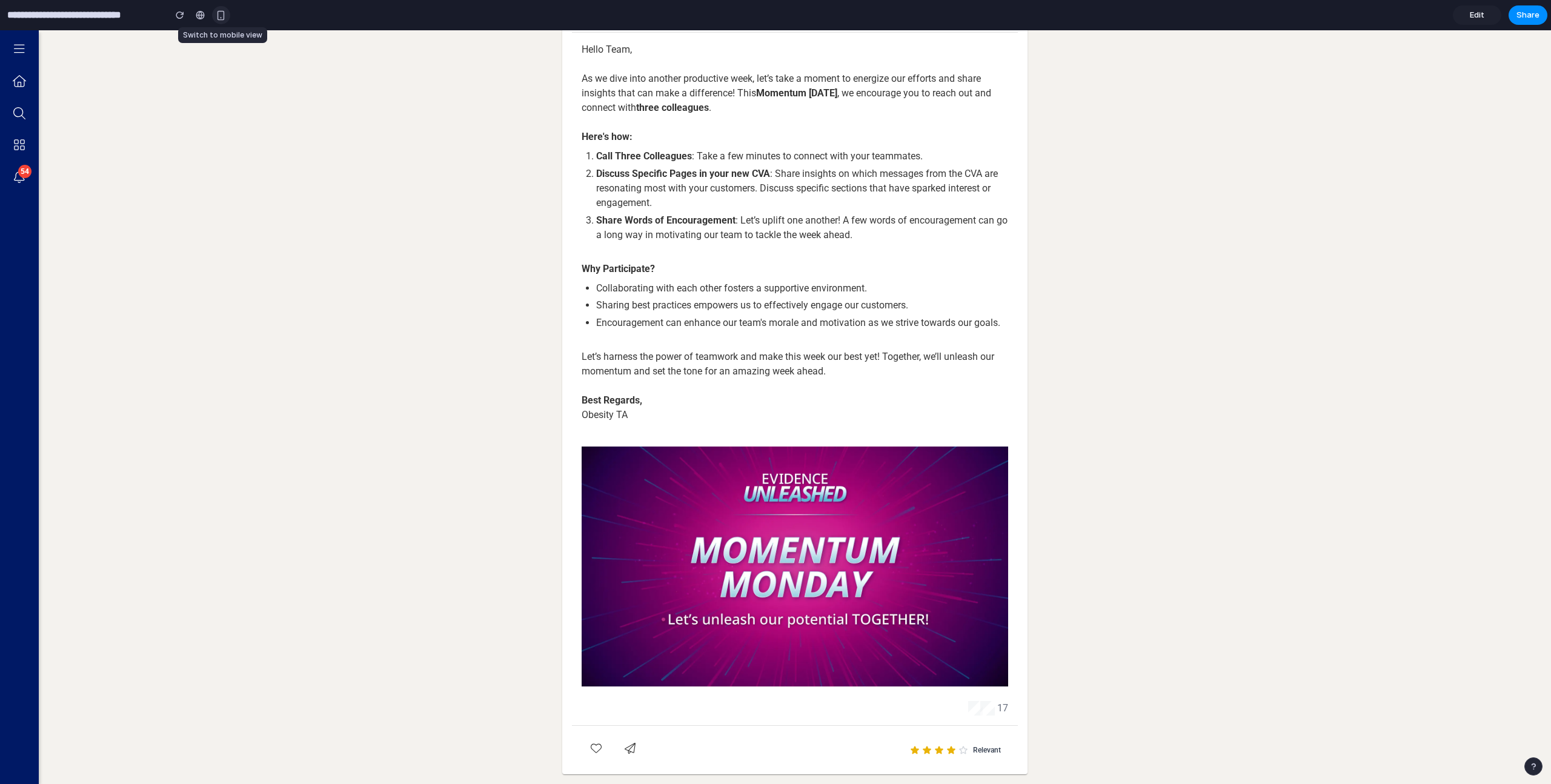
click at [220, 18] on div "button" at bounding box center [221, 15] width 10 height 10
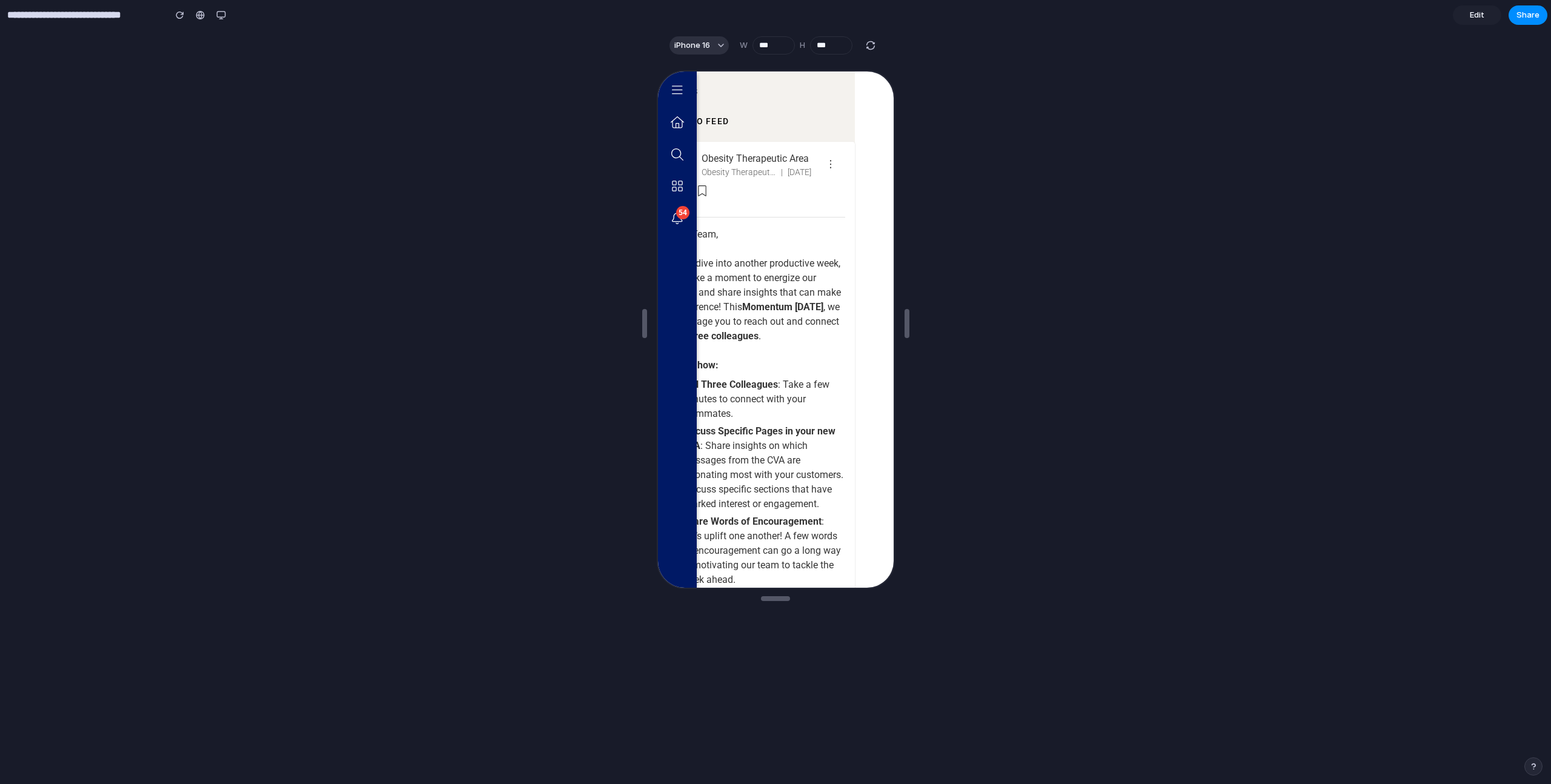
scroll to position [488, 0]
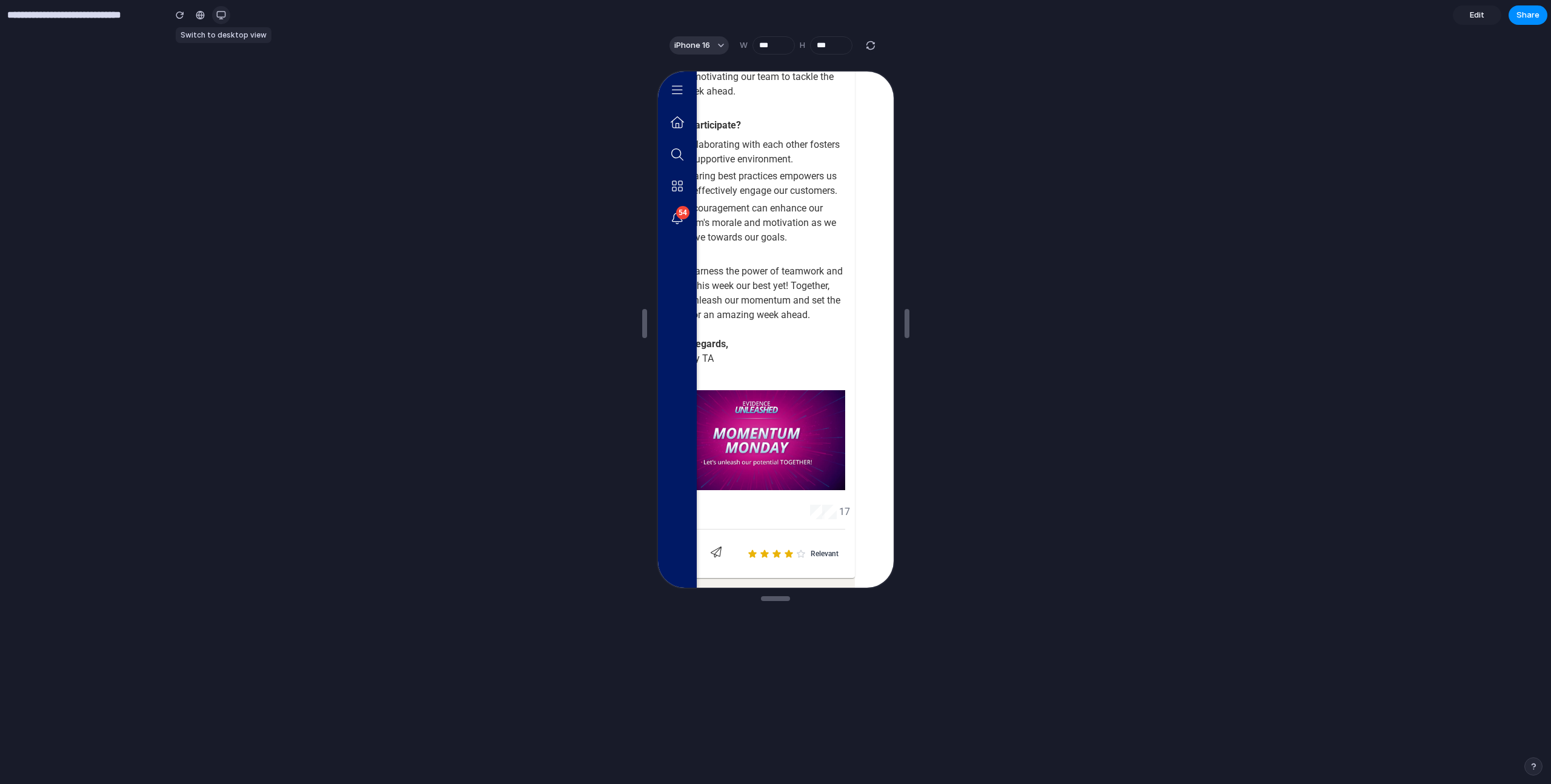
click at [223, 11] on div "button" at bounding box center [221, 15] width 10 height 10
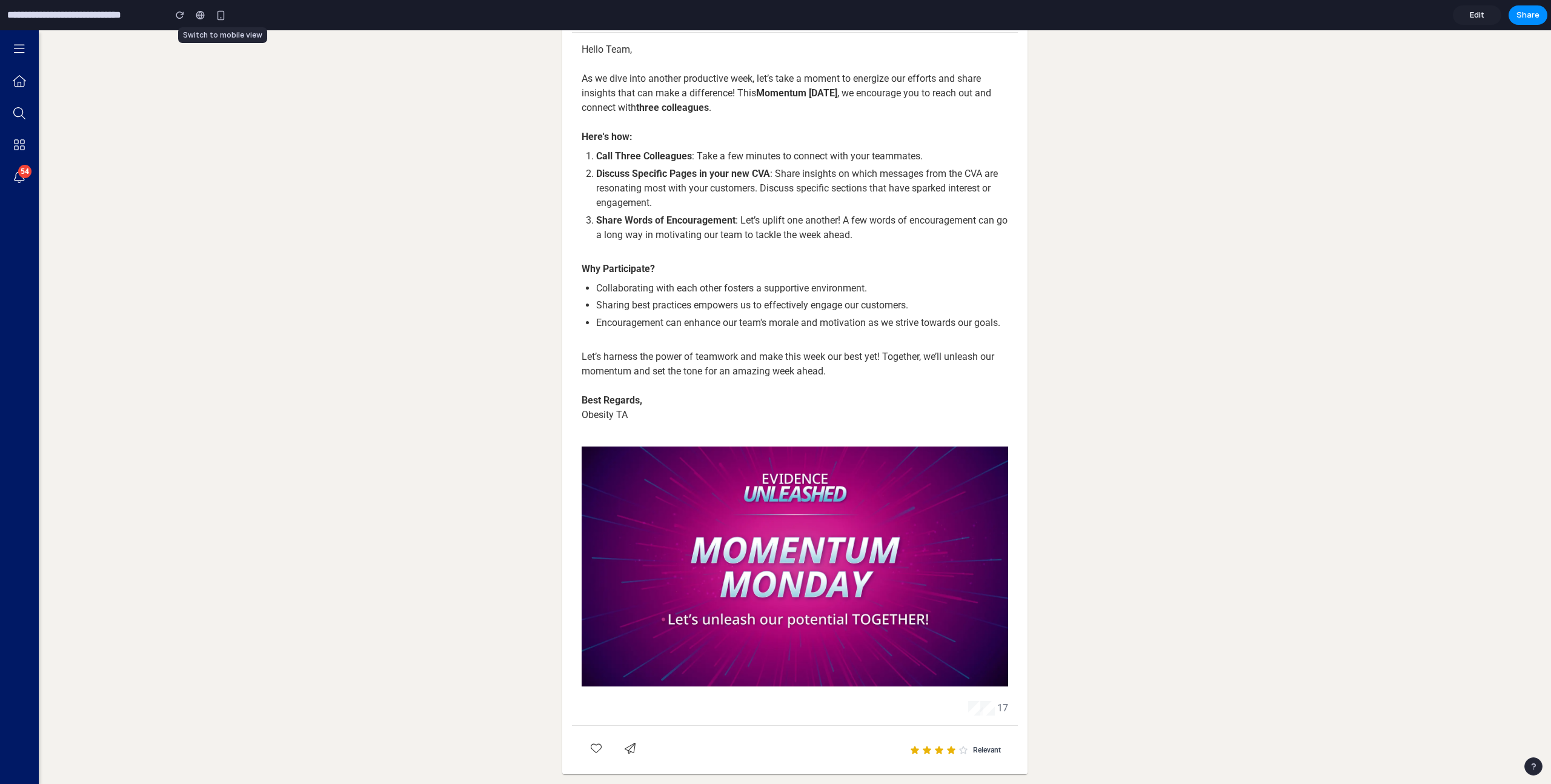
scroll to position [117, 0]
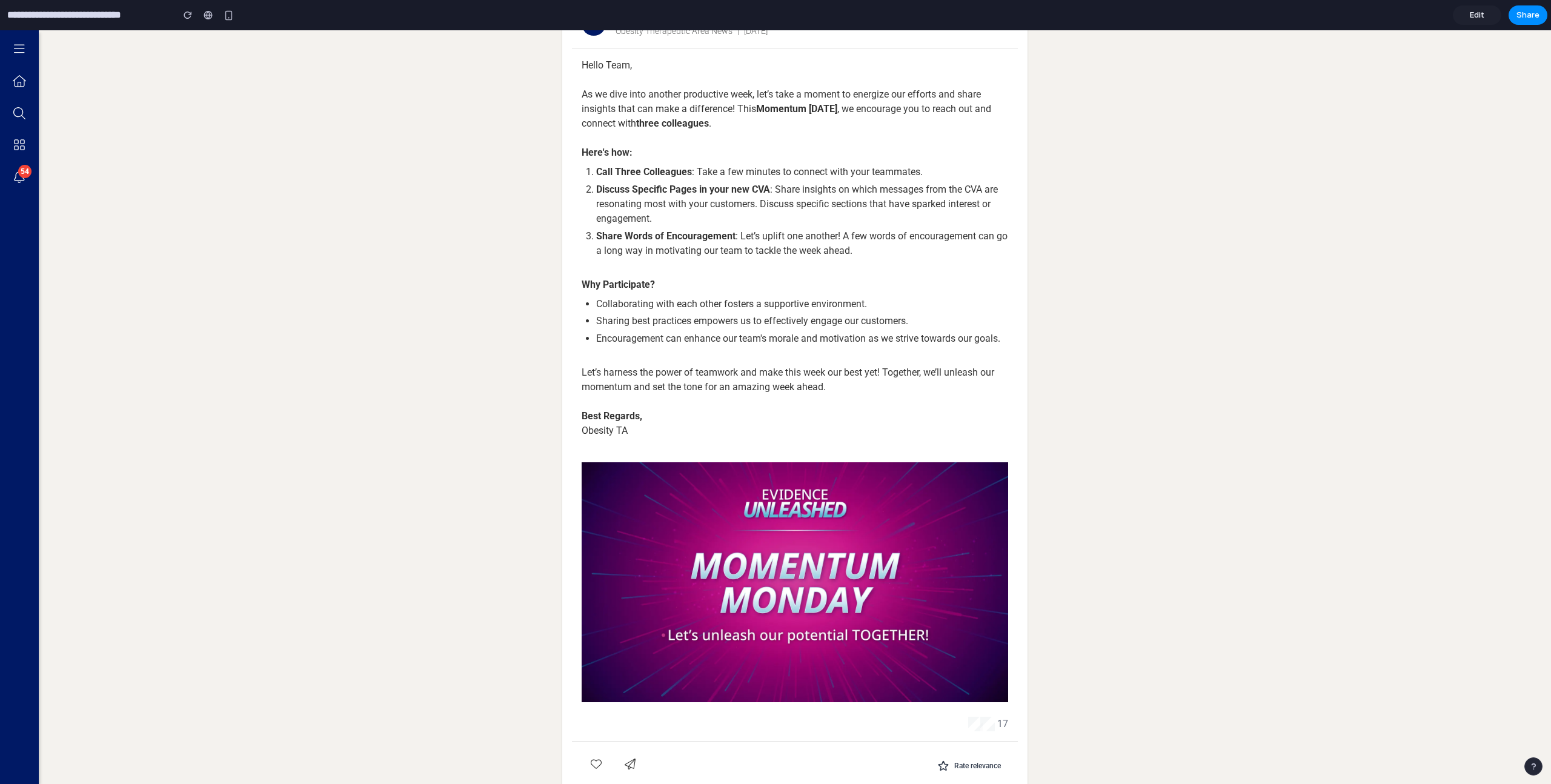
scroll to position [117, 0]
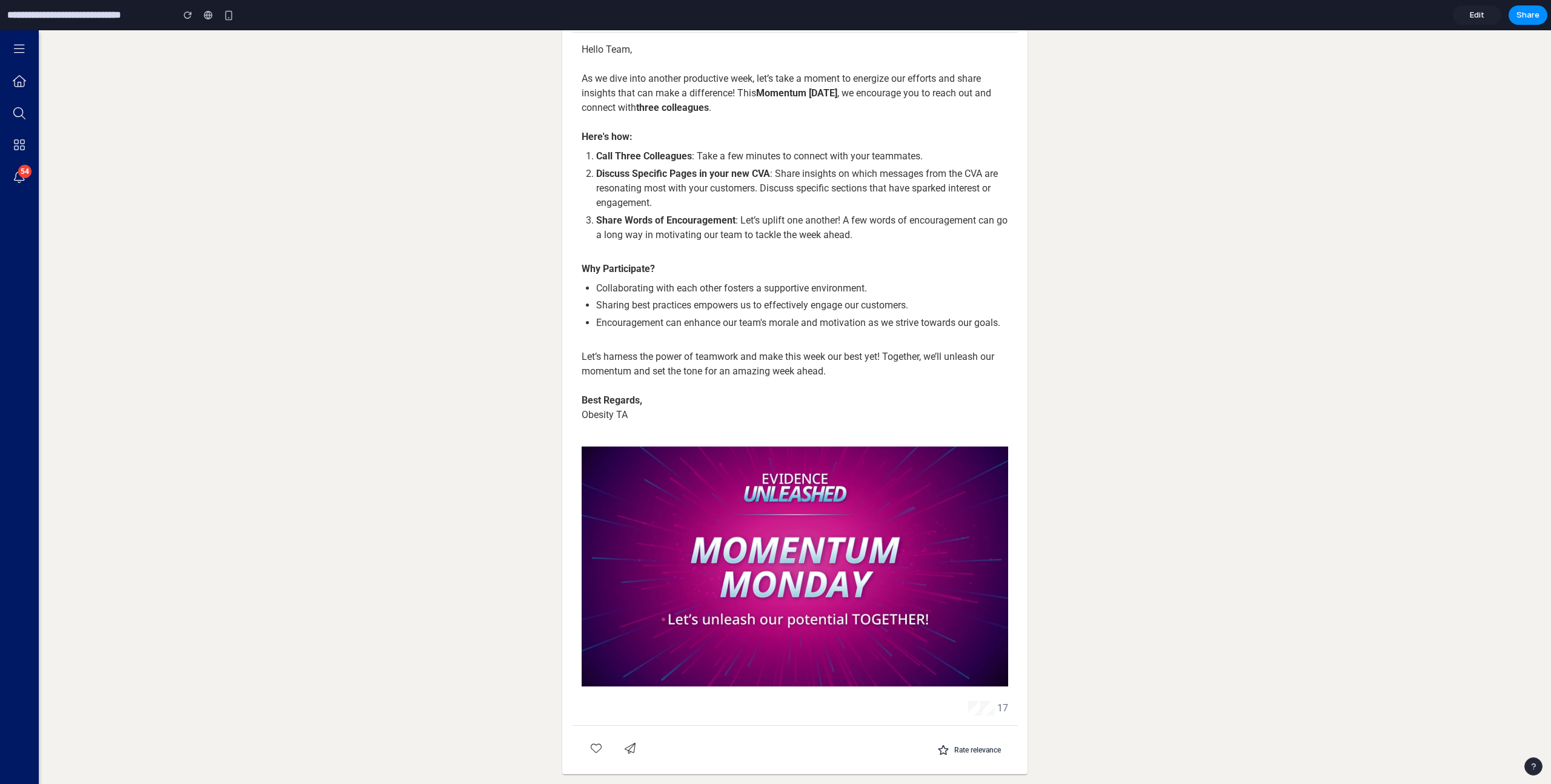
click at [969, 757] on button "Rate relevance" at bounding box center [969, 750] width 78 height 22
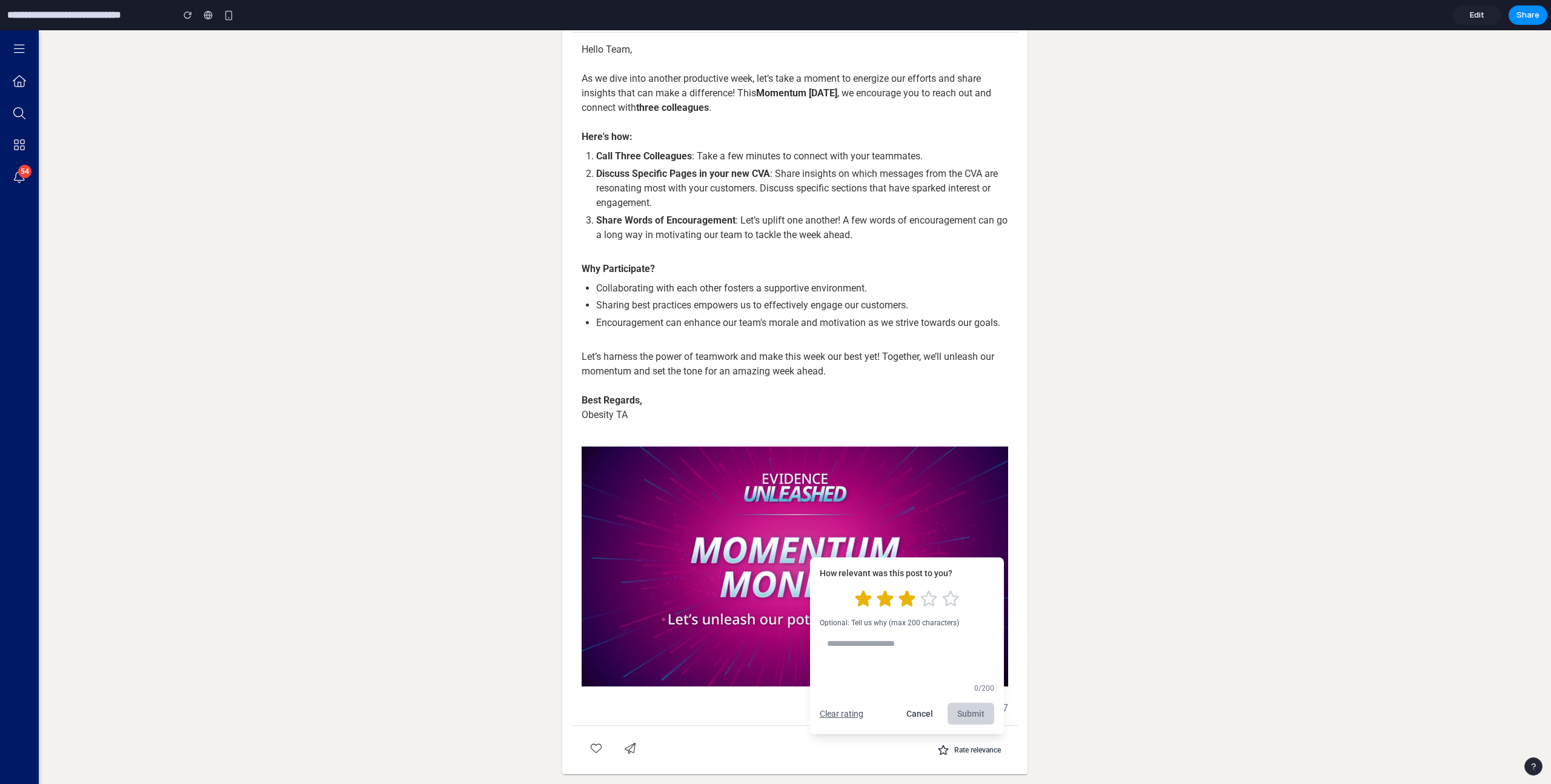
click at [902, 601] on icon "Rate 3 stars" at bounding box center [906, 598] width 15 height 14
click at [895, 648] on textarea at bounding box center [907, 655] width 174 height 46
type textarea "***"
click at [957, 715] on button "Submit" at bounding box center [971, 713] width 46 height 22
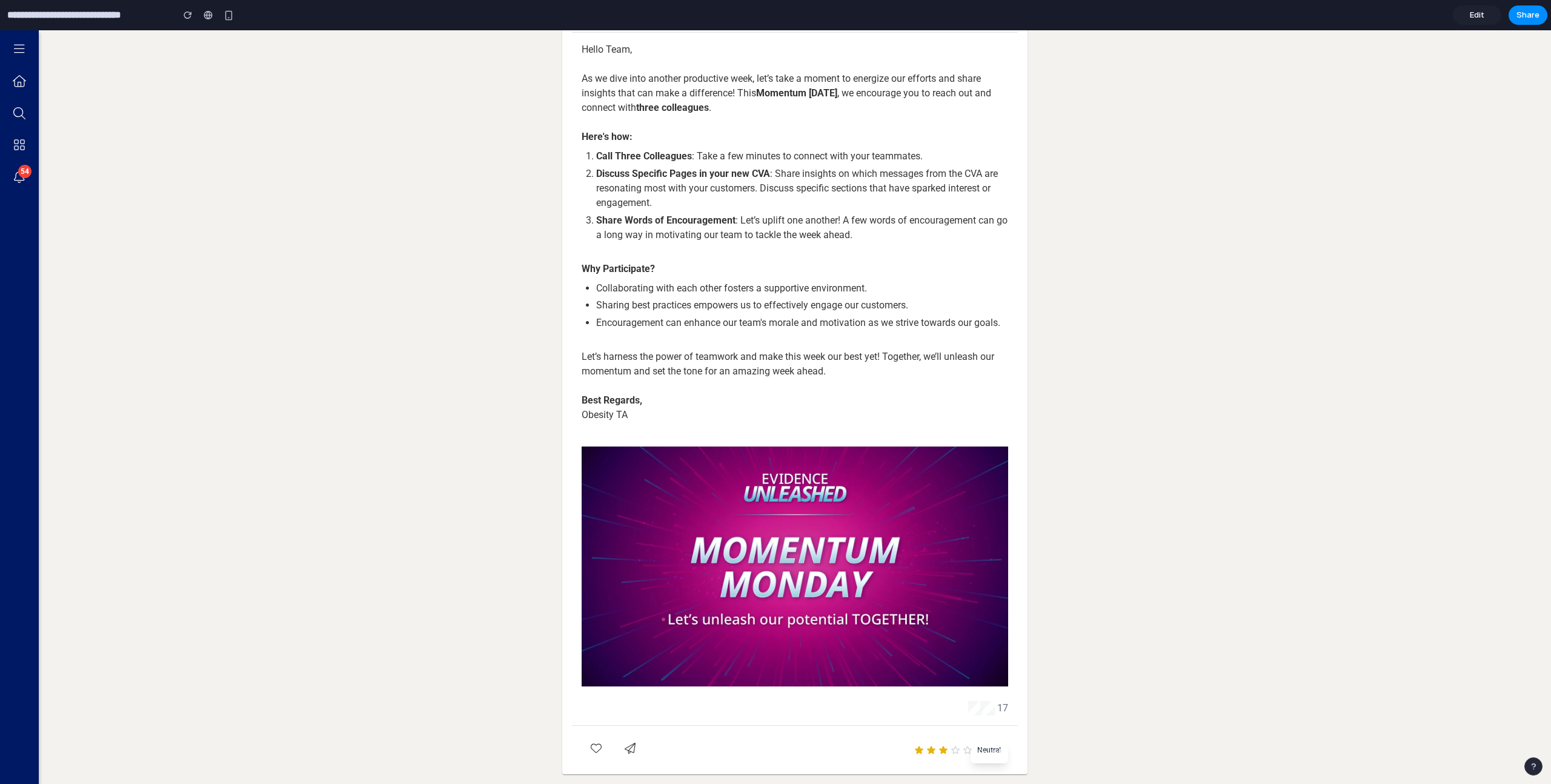
click at [1104, 748] on co-ufa-storylines-post-page-container "Back to Feed Obesity Therapeutic Area Obesity Therapeutic Area News | [DATE] He…" at bounding box center [795, 363] width 1512 height 841
click at [1093, 707] on co-ufa-storylines-post-page-container "Back to Feed Obesity Therapeutic Area Obesity Therapeutic Area News | [DATE] He…" at bounding box center [795, 363] width 1512 height 841
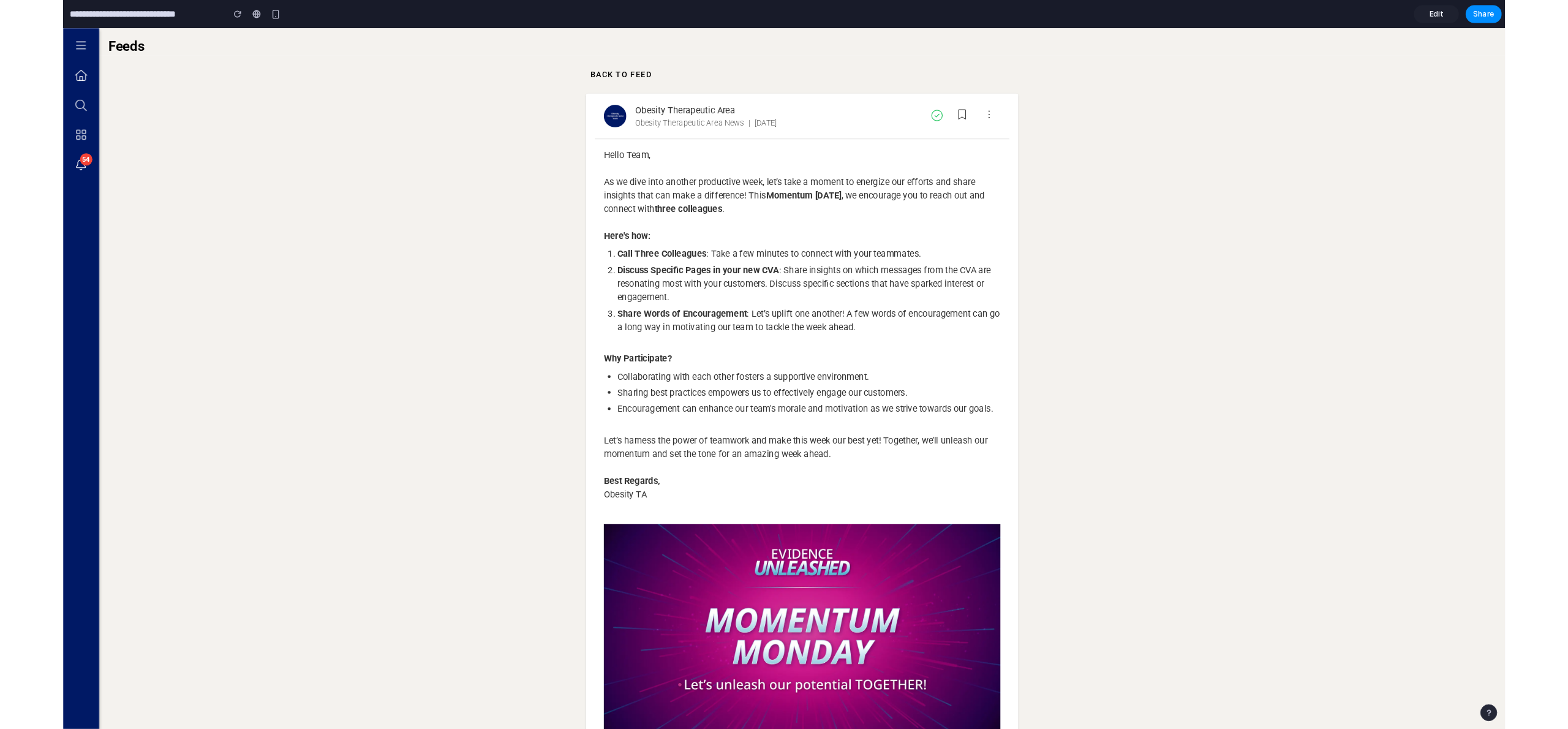
scroll to position [118, 0]
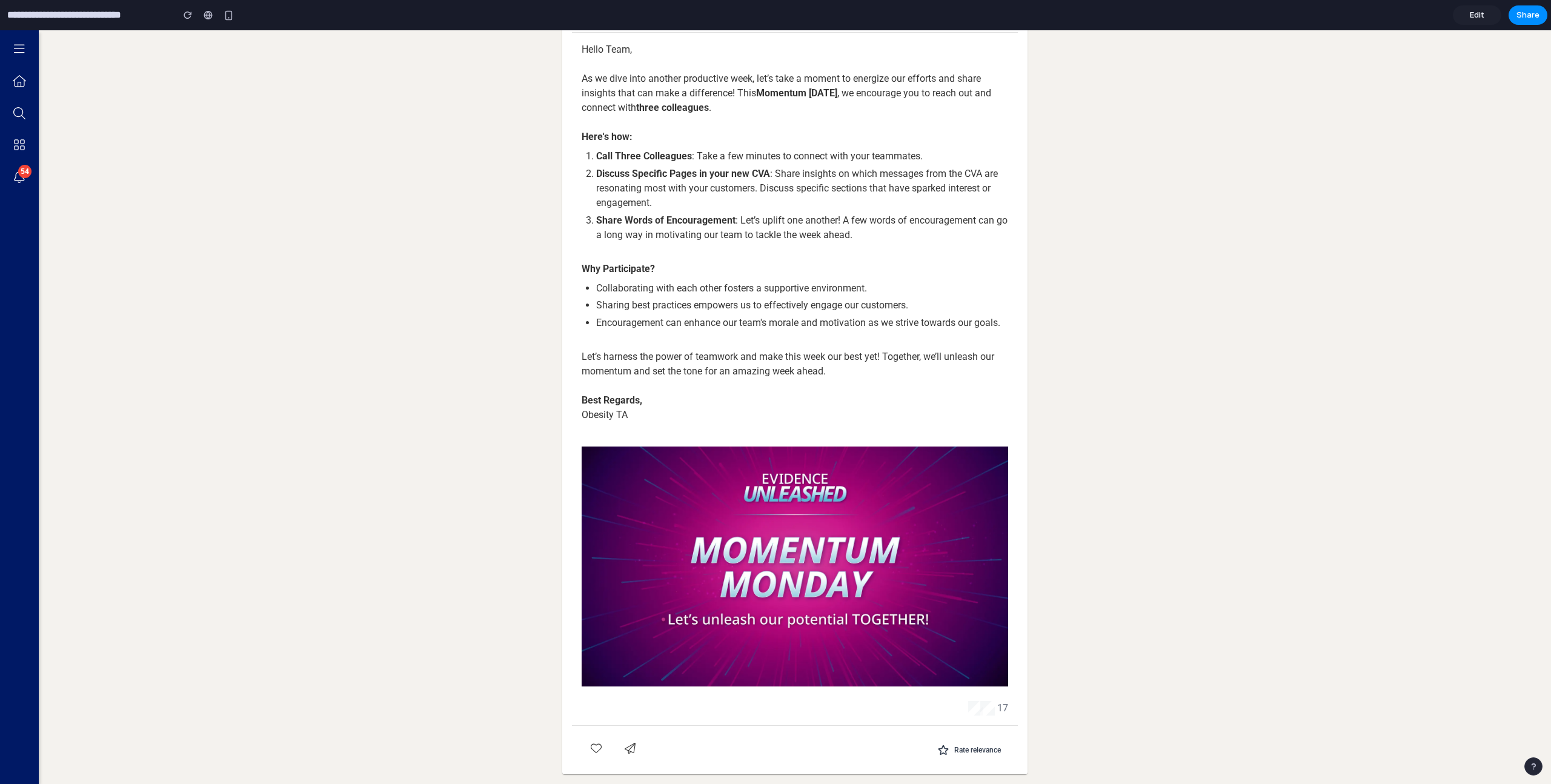
click at [773, 781] on div "Back to Feed Obesity Therapeutic Area Obesity Therapeutic Area News | [DATE] He…" at bounding box center [795, 363] width 465 height 841
click at [1104, 626] on co-ufa-storylines-post-page-container "Back to Feed Obesity Therapeutic Area Obesity Therapeutic Area News | [DATE] He…" at bounding box center [795, 363] width 1512 height 841
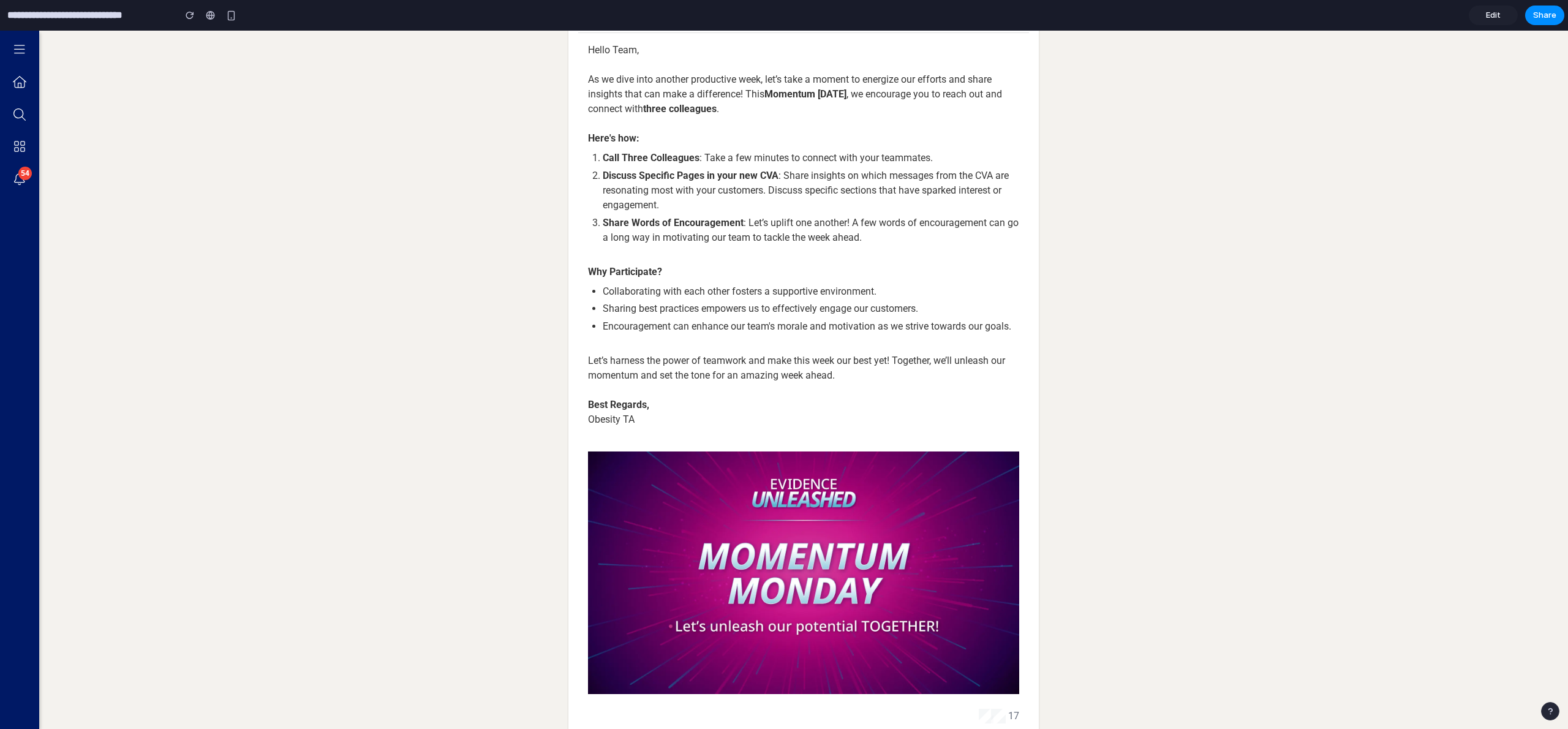
scroll to position [182, 0]
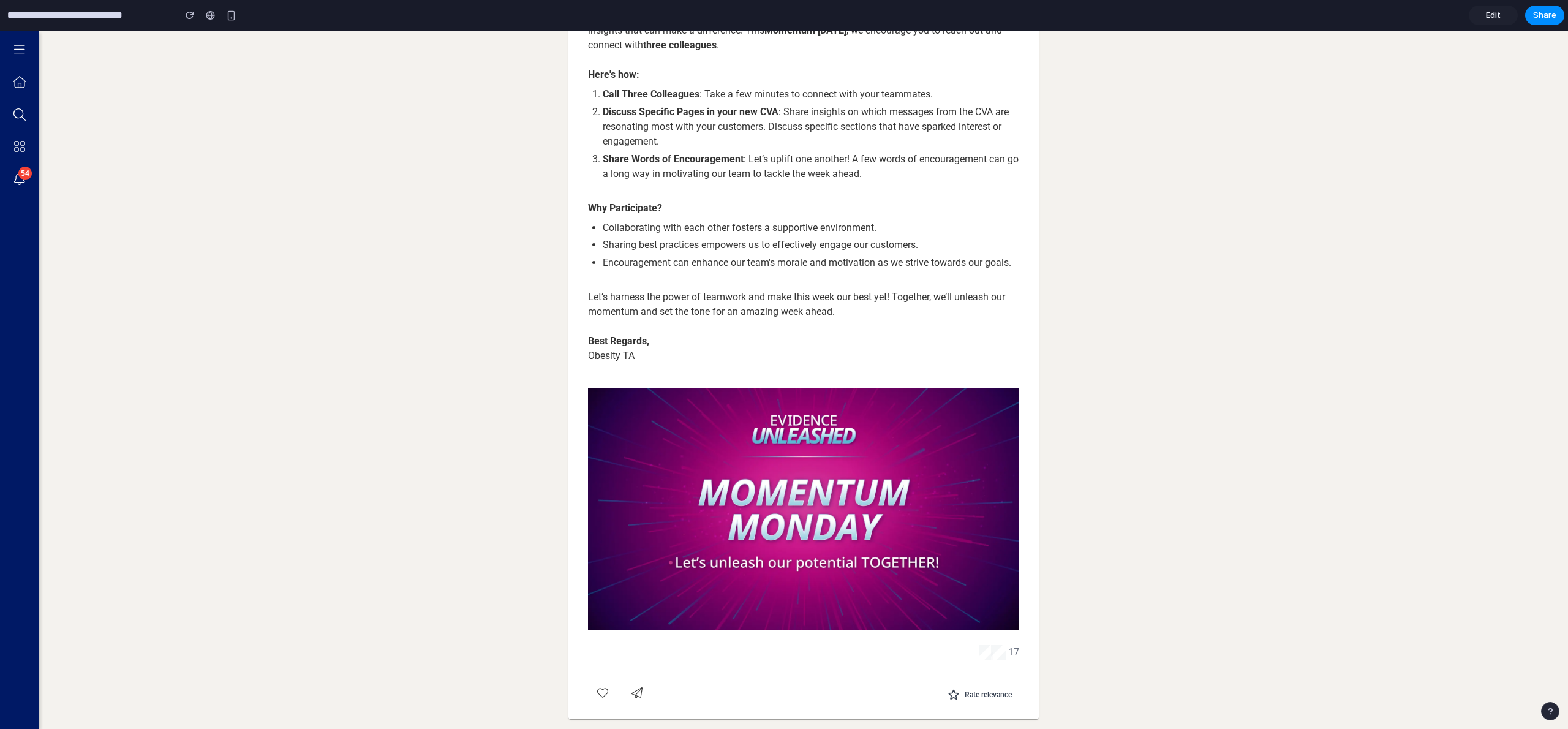
click at [971, 693] on span "Rate relevance" at bounding box center [988, 694] width 47 height 10
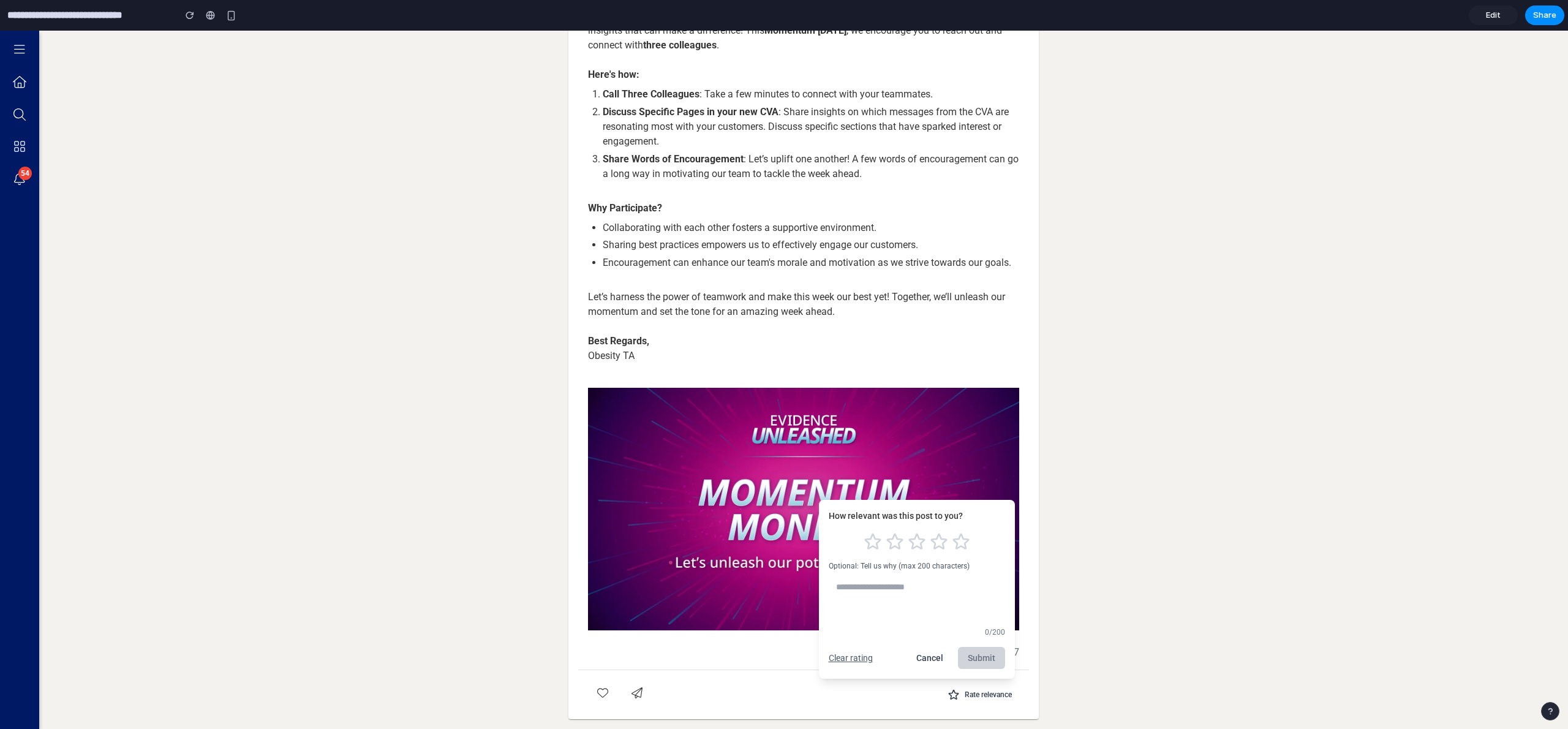
click at [1231, 292] on co-ufa-storylines-post-page-container "Back to Feed Obesity Therapeutic Area Obesity Therapeutic Area News | [DATE] He…" at bounding box center [804, 304] width 1529 height 851
